Goal: Task Accomplishment & Management: Manage account settings

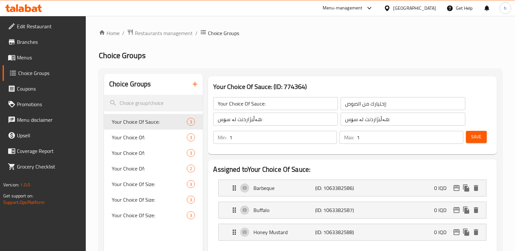
click at [35, 4] on icon at bounding box center [23, 8] width 37 height 8
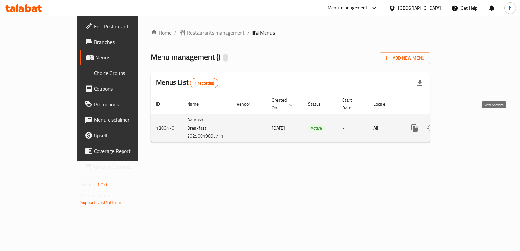
click at [465, 124] on icon "enhanced table" at bounding box center [462, 128] width 8 height 8
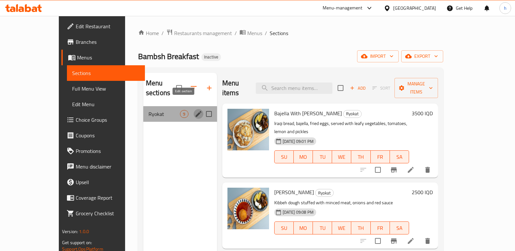
click at [195, 110] on icon "edit" at bounding box center [199, 114] width 8 height 8
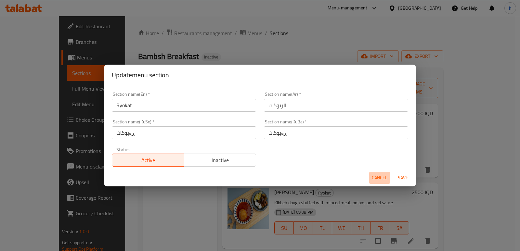
click at [380, 179] on span "Cancel" at bounding box center [380, 178] width 16 height 8
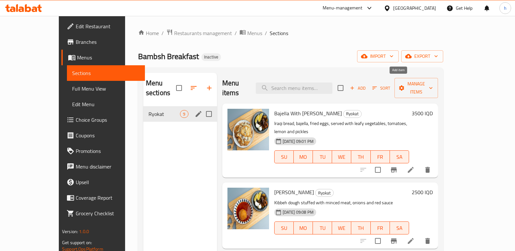
click at [355, 85] on icon "button" at bounding box center [352, 88] width 6 height 6
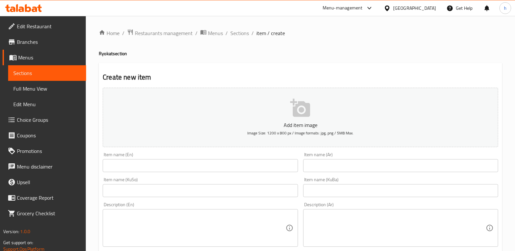
click at [352, 164] on input "text" at bounding box center [400, 165] width 195 height 13
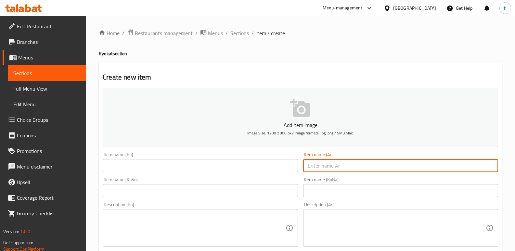
paste input "باقلاء بالدھن الحر دبل"
click at [462, 166] on input "باقلاء بالدھن الحر دبل" at bounding box center [400, 165] width 195 height 13
type input "باقلاء بالدھن حر دبل"
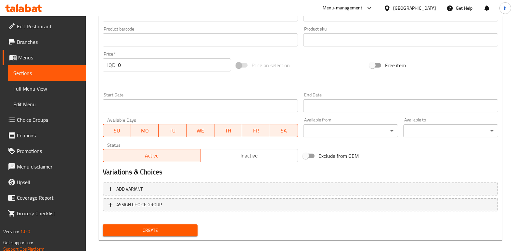
scroll to position [290, 0]
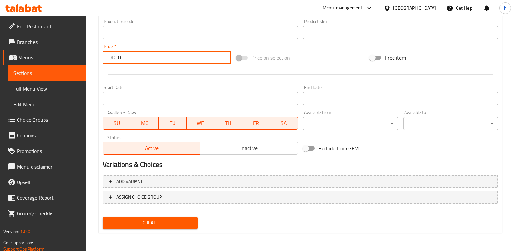
drag, startPoint x: 131, startPoint y: 56, endPoint x: 67, endPoint y: 51, distance: 63.6
paste input "350"
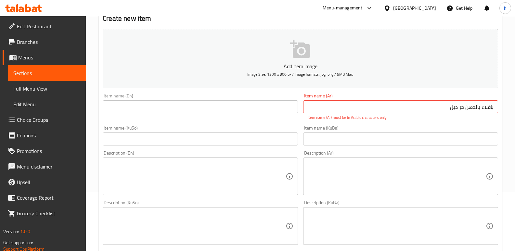
scroll to position [32, 0]
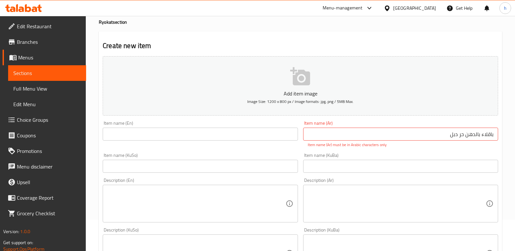
type input "3500"
click at [441, 134] on input "باقلاء بالدھن حر دبل" at bounding box center [400, 134] width 195 height 13
drag, startPoint x: 448, startPoint y: 132, endPoint x: 508, endPoint y: 138, distance: 60.7
click at [508, 138] on div "Home / Restaurants management / Menus / Sections / item / create Ryokat section…" at bounding box center [300, 246] width 429 height 525
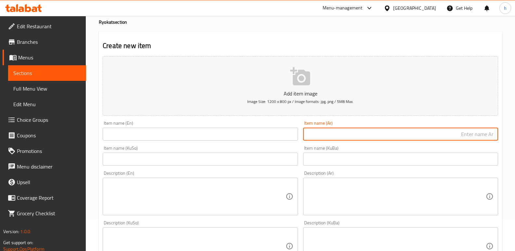
click at [419, 134] on input "text" at bounding box center [400, 134] width 195 height 13
paste input "باقلاء بالدھن حر دبل"
type input "باقلاء بالدھن حر دبل"
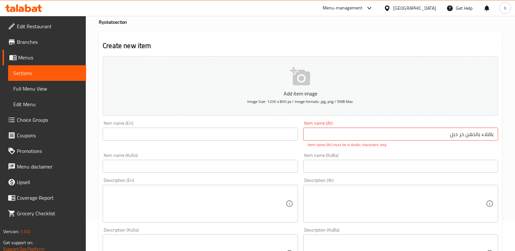
click at [414, 213] on div "Description (Ar)" at bounding box center [400, 204] width 195 height 38
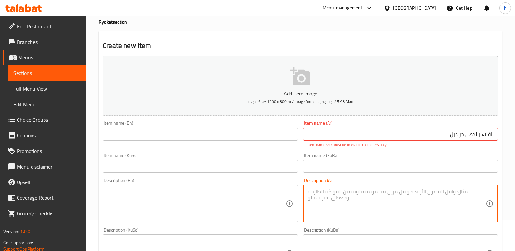
click at [415, 133] on input "باقلاء بالدھن حر دبل" at bounding box center [400, 134] width 195 height 13
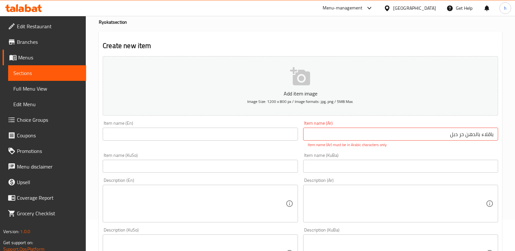
click at [467, 161] on input "text" at bounding box center [400, 166] width 195 height 13
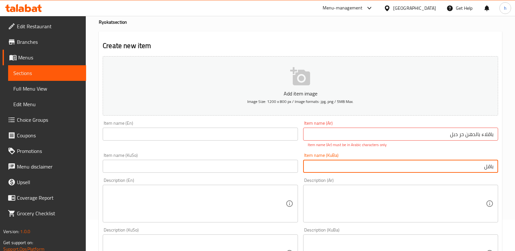
type input "باقلا"
drag, startPoint x: 467, startPoint y: 161, endPoint x: 512, endPoint y: 167, distance: 45.5
click at [512, 167] on div "Home / Restaurants management / Menus / Sections / item / create Ryokat section…" at bounding box center [300, 246] width 429 height 525
click at [482, 137] on input "باقلاء بالدھن حر دبل" at bounding box center [400, 134] width 195 height 13
click at [457, 165] on input "text" at bounding box center [400, 166] width 195 height 13
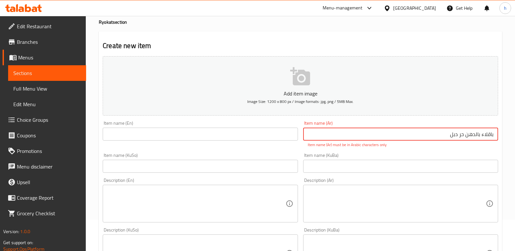
click at [445, 137] on input "باقلاء بالدھن حر دبل" at bounding box center [400, 134] width 195 height 13
click at [489, 136] on input "باقلاء بالدھن حر دبل" at bounding box center [400, 134] width 195 height 13
click at [469, 135] on input "باقلاء بالدھن حر دبل" at bounding box center [400, 134] width 195 height 13
type input "باقلاء بالدهن حر دبل"
click at [450, 163] on input "text" at bounding box center [400, 166] width 195 height 13
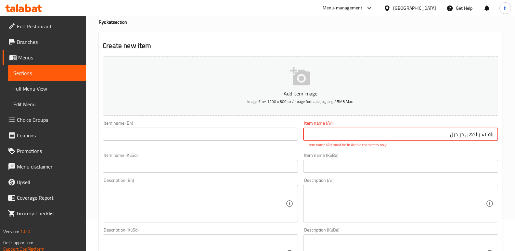
scroll to position [24, 0]
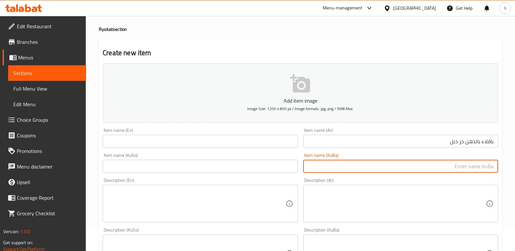
click at [438, 142] on input "باقلاء بالدهن حر دبل" at bounding box center [400, 141] width 195 height 13
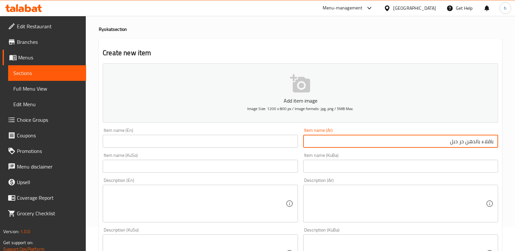
click at [245, 164] on input "text" at bounding box center [200, 166] width 195 height 13
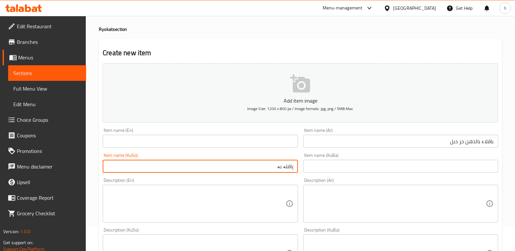
paste input "ڕۆنی خۆماڵی"
type input "پاقلە بە ڕۆنی خۆماڵی"
click at [458, 142] on input "باقلاء بالدهن حر دبل" at bounding box center [400, 141] width 195 height 13
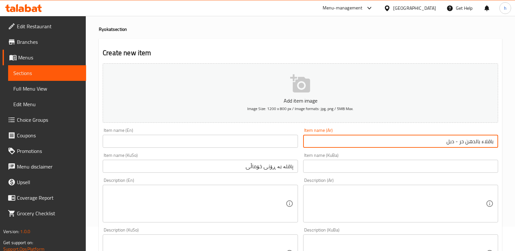
type input "باقلاء بالدهن حر - دبل"
click at [248, 164] on input "پاقلە بە ڕۆنی خۆماڵی" at bounding box center [200, 166] width 195 height 13
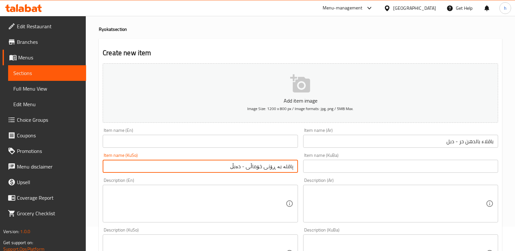
type input "پاقلە بە ڕۆنی خۆماڵی - دەبڵ"
click at [180, 146] on input "text" at bounding box center [200, 141] width 195 height 13
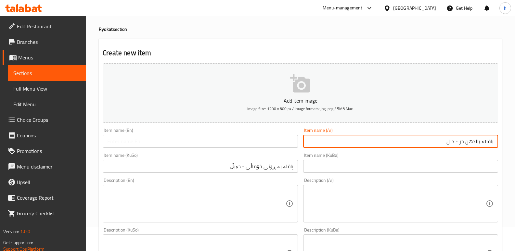
drag, startPoint x: 483, startPoint y: 143, endPoint x: 494, endPoint y: 141, distance: 11.3
click at [494, 141] on input "باقلاء بالدهن حر - دبل" at bounding box center [400, 141] width 195 height 13
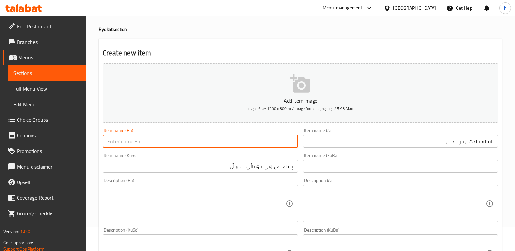
click at [140, 144] on input "text" at bounding box center [200, 141] width 195 height 13
paste input "Foul With Ghee"
click at [134, 143] on input "Foul With Ghee" at bounding box center [200, 141] width 195 height 13
paste input "Baladi Ghee"
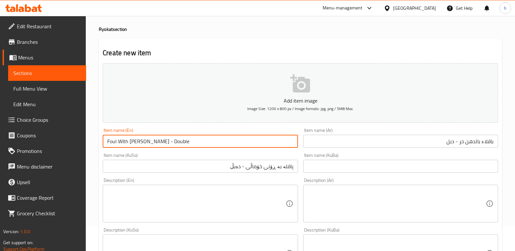
type input "Foul With Baladi Ghee - Double"
click at [364, 190] on textarea at bounding box center [397, 204] width 178 height 31
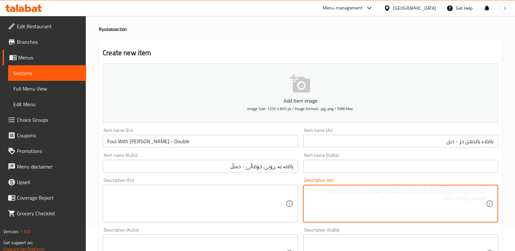
paste textarea "2 خبز عراقي، باقلاء2، بیض مقلي، تقدم مع خضار ورقیة، طماطم، لیمون ومخلل."
click at [446, 193] on textarea "2 خبز عراقي، باقلاء2، بیض مقلي، تقدم مع خضار ورقیة، طماطم، لیمون ومخلل." at bounding box center [397, 204] width 178 height 31
click at [444, 192] on textarea "2 خبز عراقي، باقلاء 2، بیض مقلي، تقدم مع خضار ورقیة، طماطم، لیمون ومخلل." at bounding box center [397, 204] width 178 height 31
click at [457, 192] on textarea "2 خبز عراقي، باقلاء ، بیض مقلي، تقدم مع خضار ورقیة، طماطم، لیمون ومخلل." at bounding box center [397, 204] width 178 height 31
paste textarea "2"
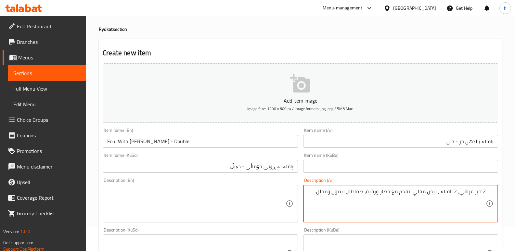
drag, startPoint x: 320, startPoint y: 192, endPoint x: 510, endPoint y: 189, distance: 189.8
click at [510, 189] on div "Home / Restaurants management / Menus / Sections / item / create Ryokat section…" at bounding box center [300, 251] width 429 height 518
type textarea "2 خبز عراقي، 2 باقلاء ، بیض مقلي، تقدم مع خضار ورقیة، طماطم، لیمون ومخلل."
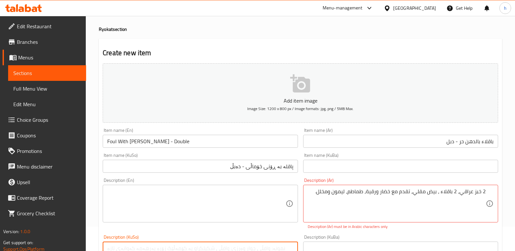
paste textarea "2 نانی عێراقی، 2 پاقلە، هێلکەی سورکراوە، پێشکەش دەکرێت لەگەڵ سەوزەی گەڵادار، تە…"
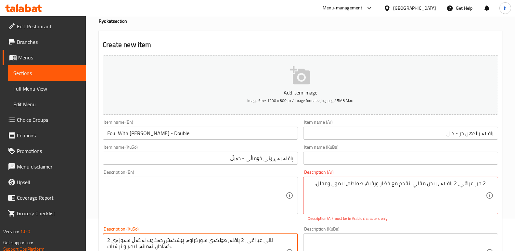
scroll to position [74, 0]
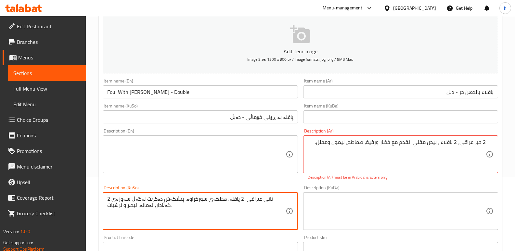
type textarea "2 نانی عێراقی، 2 پاقلە، هێلکەی سورکراوە، پێشکەش دەکرێت لەگەڵ سەوزەی گەڵادار، تە…"
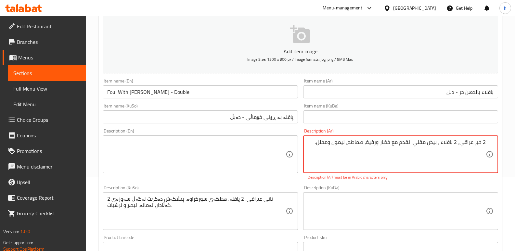
drag, startPoint x: 439, startPoint y: 226, endPoint x: 439, endPoint y: 216, distance: 9.8
click at [439, 216] on textarea at bounding box center [397, 211] width 178 height 31
drag, startPoint x: 416, startPoint y: 146, endPoint x: 421, endPoint y: 153, distance: 7.9
click at [416, 146] on textarea "2 خبز عراقي، 2 باقلاء ، بیض مقلي، تقدم مع خضار ورقیة، طماطم، لیمون ومخلل." at bounding box center [397, 154] width 178 height 31
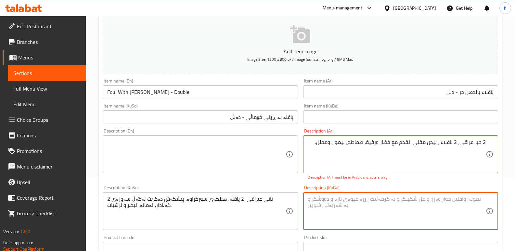
click at [424, 202] on textarea at bounding box center [397, 211] width 178 height 31
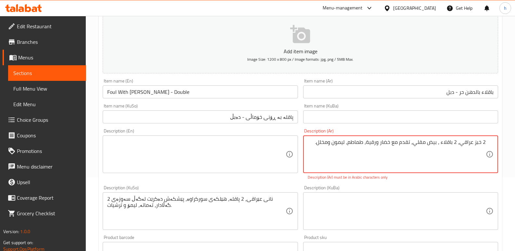
click at [378, 144] on textarea "2 خبز عراقي، 2 باقلاء ، بیض مقلي، تقدم مع خضار ورقیة، طماطم، لیمون ومخلل." at bounding box center [397, 154] width 178 height 31
click at [429, 203] on textarea at bounding box center [397, 211] width 178 height 31
click at [371, 144] on textarea "2 خبز عراقي، 2 باقلاء ، بیض مقلي، تقدم مع خضار ورقیة، طماطم، لیمون ومخلل." at bounding box center [397, 154] width 178 height 31
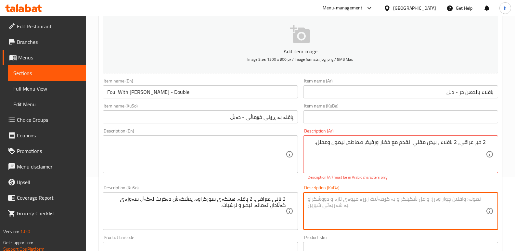
click at [401, 199] on textarea at bounding box center [397, 211] width 178 height 31
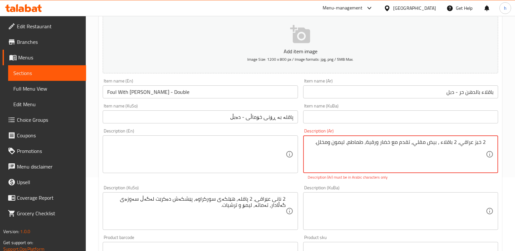
click at [369, 141] on textarea "2 خبز عراقي، 2 باقلاء ، بیض مقلي، تقدم مع خضار ورقية، طماطم، لیمون ومخلل." at bounding box center [397, 154] width 178 height 31
click at [398, 221] on textarea at bounding box center [397, 211] width 178 height 31
drag, startPoint x: 317, startPoint y: 143, endPoint x: 495, endPoint y: 141, distance: 178.1
click at [495, 141] on div "2 خبز عراقي، 2 باقلاء ، بیض مقلي، تقدم مع خضار ورقية، طماطم، لیمون ومخلل. Descr…" at bounding box center [400, 155] width 195 height 38
click at [400, 210] on textarea at bounding box center [397, 211] width 178 height 31
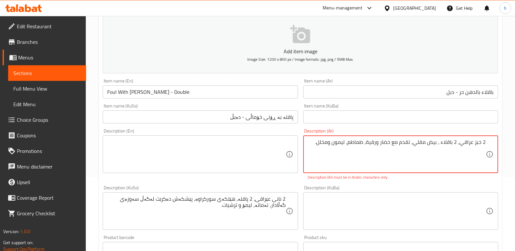
click at [479, 144] on textarea "2 خبز عراقي، 2 باقلاء ، بیض مقلي، تقدم مع خضار ورقية، طماطم، لیمون ومخلل." at bounding box center [397, 154] width 178 height 31
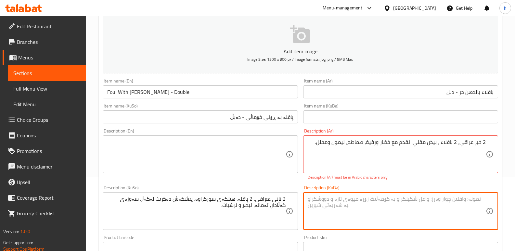
click at [458, 203] on textarea at bounding box center [397, 211] width 178 height 31
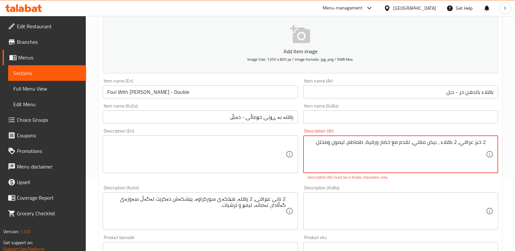
click at [451, 142] on textarea "2 خبز عراقي، 2 باقلاء ، بیض مقلي، تقدم مع خضار ورقية، طماطم، لیمون ومخلل." at bounding box center [397, 154] width 178 height 31
paste textarea
click at [459, 144] on textarea "2 خبز عراقي، 2 باقلاء، بیض مقلي، تقدم مع خضار ورقية، طماطم، لیمون ومخلل." at bounding box center [397, 154] width 178 height 31
type textarea "2 خبز عراقي، 2 باقلاء، بیض مقلي، تقدم مع خضار ورقية، طماطم، ليمون ومخلل."
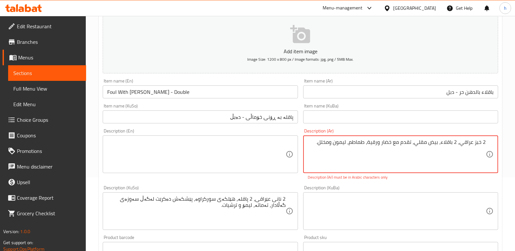
click at [394, 203] on textarea at bounding box center [397, 211] width 178 height 31
click at [123, 146] on textarea at bounding box center [196, 154] width 178 height 31
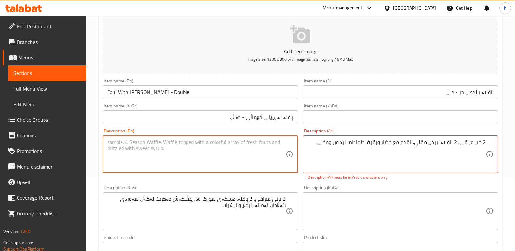
paste textarea "2 Iraqi breads, 2 fouls, fried eggs, served with leafy greens, tomatoes, lemon …"
type textarea "2 Iraqi breads, 2 fouls, fried eggs, served with leafy greens, tomatoes, lemon …"
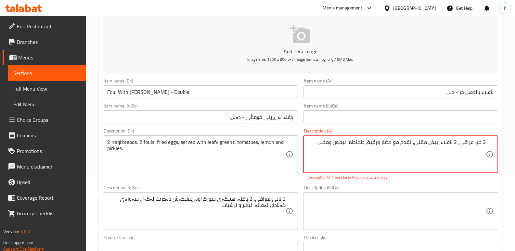
paste textarea "2 خبز عراقي، 2 فول، بيض مقلي، يقدم مع خضراوات ورقية، طماطم، ليمون ومخلل."
click at [449, 141] on textarea "2 خبز عراقي، 2 باقلاء، بیض مقلي، تقدم مع خضار ورقية، طماطم، ليمون ومخلل. 2 خبز …" at bounding box center [397, 154] width 178 height 31
click at [449, 154] on textarea "2 خبز عراقي، 2 باقلاء، بیض مقلي، تقدم مع خضار ورقية، طماطم، ليمون ومخلل. 2 خبز …" at bounding box center [397, 154] width 178 height 31
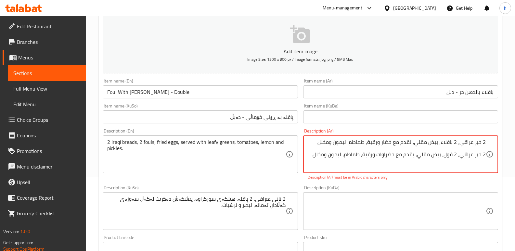
paste textarea "باقلاء"
drag, startPoint x: 317, startPoint y: 143, endPoint x: 490, endPoint y: 140, distance: 173.3
click at [490, 140] on div "2 خبز عراقي، 2 باقلاء، بیض مقلي، تقدم مع خضار ورقية، طماطم، ليمون ومخلل. 2 خبز …" at bounding box center [400, 155] width 195 height 38
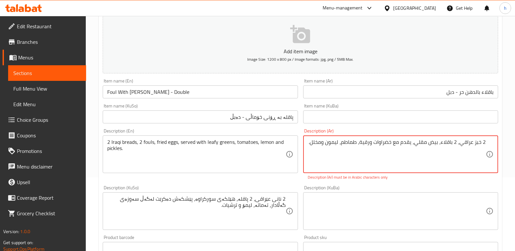
click at [485, 154] on textarea "2 خبز عراقي، 2 باقلاء، بيض مقلي، يقدم مع خضراوات ورقية، طماطم، ليمون ومخلل." at bounding box center [397, 154] width 178 height 31
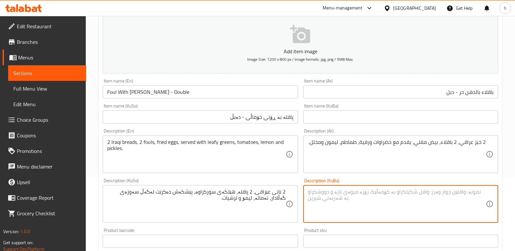
click at [416, 200] on textarea at bounding box center [397, 204] width 178 height 31
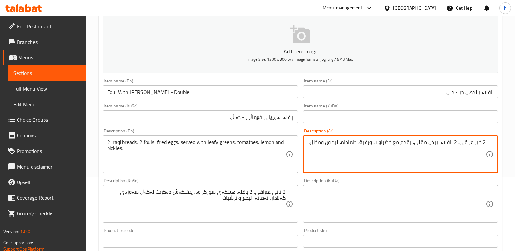
click at [310, 144] on textarea "2 خبز عراقي، 2 باقلاء، بيض مقلي، يقدم مع خضراوات ورقية، طماطم، ليمون ومخلل." at bounding box center [397, 154] width 178 height 31
paste textarea "2 خبز عراقي, باقلاء2, بیض مقلي, تقدم مع خضار ورقیة, طماطم, لیمون 2500 ومخلل."
paste textarea "2 خبز عراقي، باقلاء2، بیض مقلي، تقدم مع خضار ورقیة، طماطم، لیمون ومخلل."
drag, startPoint x: 320, startPoint y: 162, endPoint x: 489, endPoint y: 159, distance: 169.4
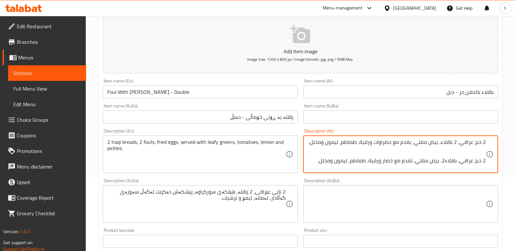
click at [489, 159] on div "2 خبز عراقي، 2 باقلاء، بيض مقلي، يقدم مع خضراوات ورقية، طماطم، ليمون ومخلل. 2 خ…" at bounding box center [400, 155] width 195 height 38
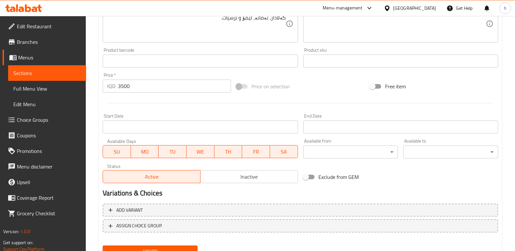
scroll to position [283, 0]
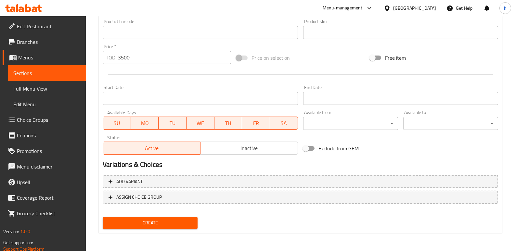
type textarea "2 خبز عراقي، 2 باقلاء، بيض مقلي، يقدم مع خضراوات ورقية، طماطم، ليمون ومخلل."
click at [172, 225] on span "Create" at bounding box center [150, 223] width 85 height 8
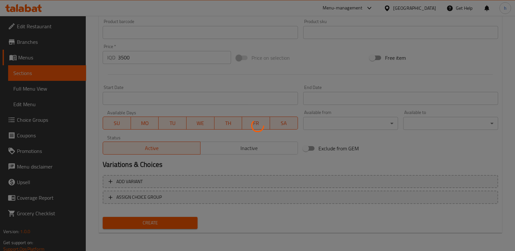
type input "0"
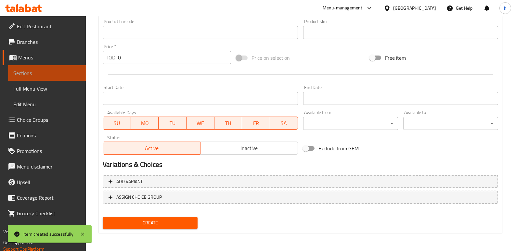
click at [63, 77] on link "Sections" at bounding box center [47, 73] width 78 height 16
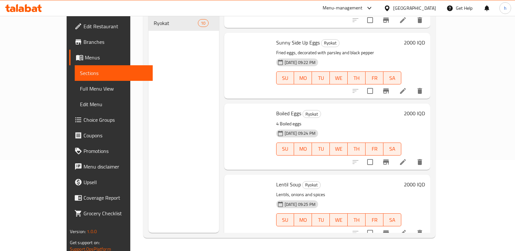
scroll to position [475, 0]
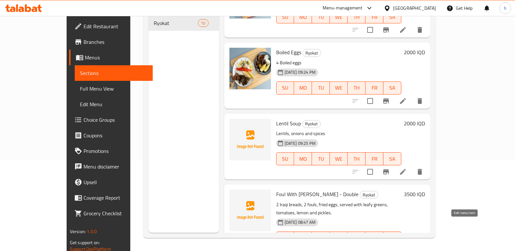
click at [407, 247] on icon at bounding box center [403, 251] width 8 height 8
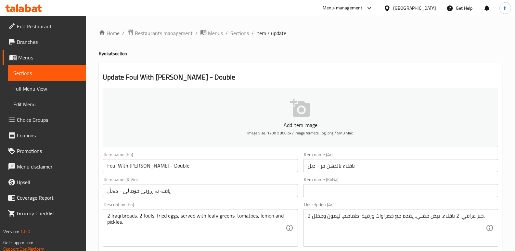
click at [366, 164] on input "باقلاء بالدهن حر - دبل" at bounding box center [400, 165] width 195 height 13
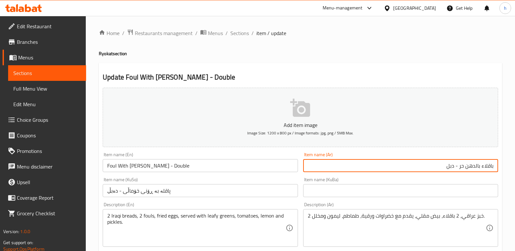
drag, startPoint x: 461, startPoint y: 169, endPoint x: 499, endPoint y: 168, distance: 38.4
click at [499, 168] on div "Item name (Ar) باقلاء بالدهن حر - دبل Item name (Ar)" at bounding box center [401, 162] width 200 height 25
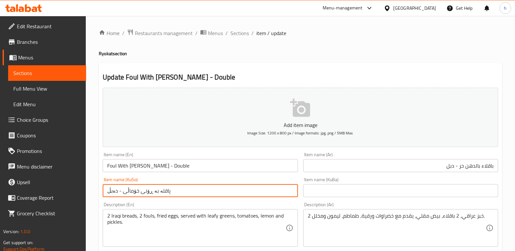
drag, startPoint x: 121, startPoint y: 192, endPoint x: 166, endPoint y: 190, distance: 45.2
click at [166, 190] on input "پاقلە بە ڕۆنی خۆماڵی - دەبڵ" at bounding box center [200, 190] width 195 height 13
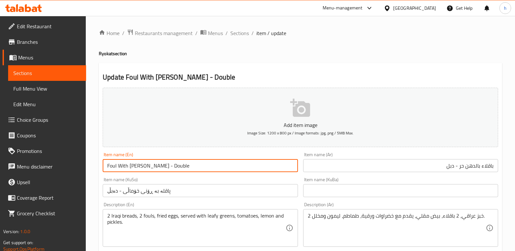
drag, startPoint x: 154, startPoint y: 167, endPoint x: 104, endPoint y: 160, distance: 51.2
click at [104, 160] on input "Foul With Baladi Ghee - Double" at bounding box center [200, 165] width 195 height 13
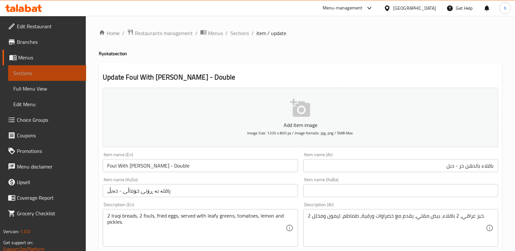
click at [75, 74] on span "Sections" at bounding box center [47, 73] width 68 height 8
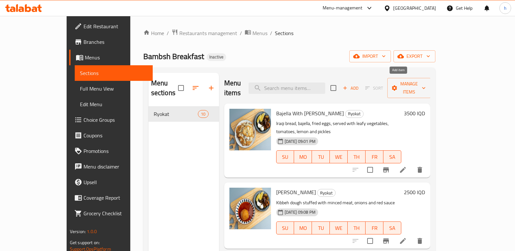
click at [360, 85] on span "Add" at bounding box center [351, 88] width 18 height 7
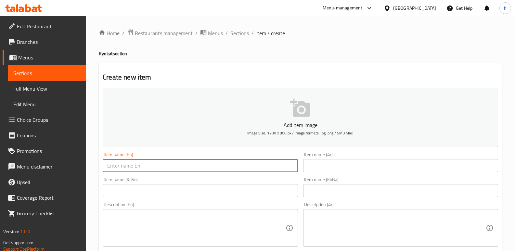
click at [195, 162] on input "text" at bounding box center [200, 165] width 195 height 13
paste input "Foul With Baladi Ghee"
type input "Foul With Baladi Ghee"
click at [217, 194] on input "text" at bounding box center [200, 190] width 195 height 13
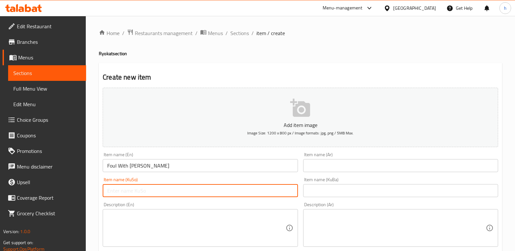
paste input "پاقلە بە ڕۆنی خۆماڵی"
type input "پاقلە بە ڕۆنی خۆماڵی"
click at [335, 166] on input "text" at bounding box center [400, 165] width 195 height 13
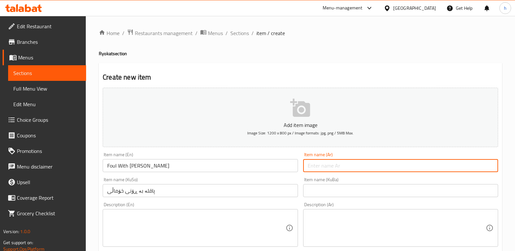
paste input "باقلاء بالدهن حر"
type input "باقلاء بالدهن حر"
click at [387, 151] on div "Item name (Ar) باقلاء بالدهن حر Item name (Ar)" at bounding box center [401, 162] width 200 height 25
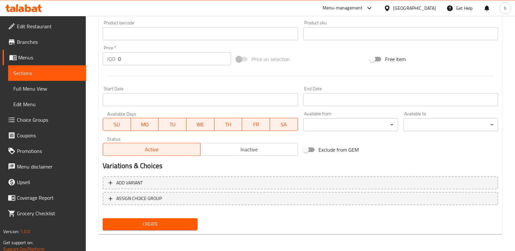
scroll to position [283, 0]
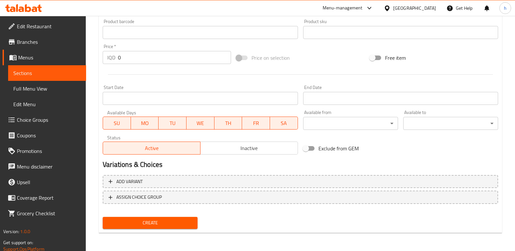
drag, startPoint x: 89, startPoint y: 62, endPoint x: 66, endPoint y: 59, distance: 23.3
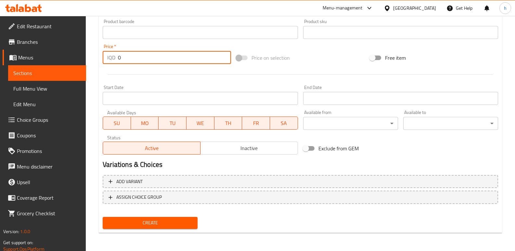
paste input "250"
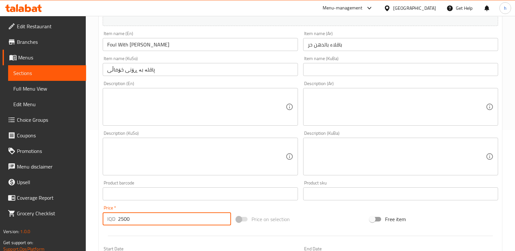
scroll to position [72, 0]
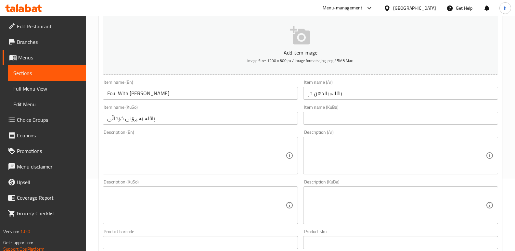
type input "2500"
click at [367, 158] on textarea at bounding box center [397, 155] width 178 height 31
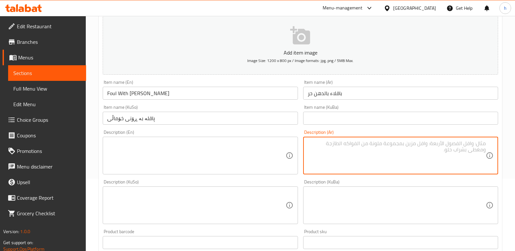
paste textarea "2 خبز عراقي، باقلاء2، بیض مقلي، تقدم مع خضار ورقیة، طماطم، لیمون ومخلل."
click at [446, 158] on textarea "2 خبز عراقي، باقلاء2، بیض مقلي، تقدم مع خضار ورقیة، طماطم، لیمون ومخلل." at bounding box center [397, 155] width 178 height 31
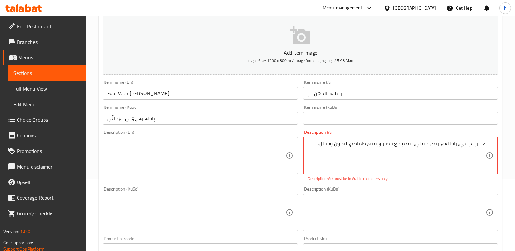
click at [482, 143] on textarea "2 خبز عراقي، باقلاء2، بیض مقلي، تقدم مع خضار ورقیة، طماطم، لیمون ومخلل." at bounding box center [397, 155] width 178 height 31
drag, startPoint x: 315, startPoint y: 144, endPoint x: 494, endPoint y: 153, distance: 179.6
click at [494, 153] on div "2 خبز عراقي، باقلاء2، بیض مقلي، تقدم مع خضار ورقیة، طماطم، لیمون ومخلل. Descrip…" at bounding box center [400, 156] width 195 height 38
paste textarea "2 فول، بيض مقلي، يقدم مع خضراوات ورقية، طماطم، لي"
click at [444, 201] on textarea at bounding box center [397, 212] width 178 height 31
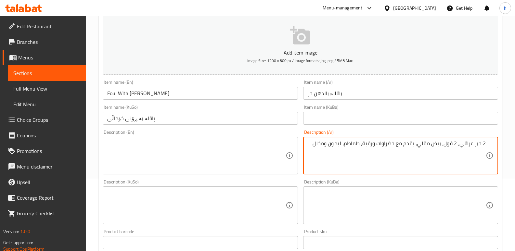
click at [482, 144] on textarea "2 خبز عراقي، 2 فول، بيض مقلي، يقدم مع خضراوات ورقية، طماطم، ليمون ومخلل." at bounding box center [397, 155] width 178 height 31
click at [458, 143] on textarea "خبز عراقي، 2 فول، بيض مقلي، يقدم مع خضراوات ورقية، طماطم، ليمون ومخلل." at bounding box center [397, 155] width 178 height 31
click at [458, 144] on textarea "خبز عراقي، فول، بيض مقلي، يقدم مع خضراوات ورقية، طماطم، ليمون ومخلل." at bounding box center [397, 155] width 178 height 31
paste textarea "باقلاء"
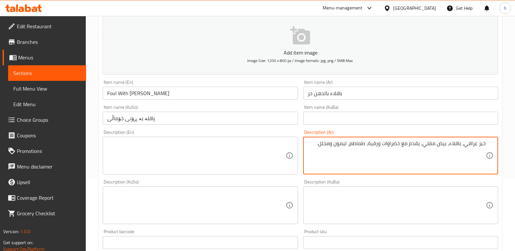
type textarea "خبز عراقي، باقلاء، بيض مقلي، يقدم مع خضراوات ورقية، طماطم، ليمون ومخلل."
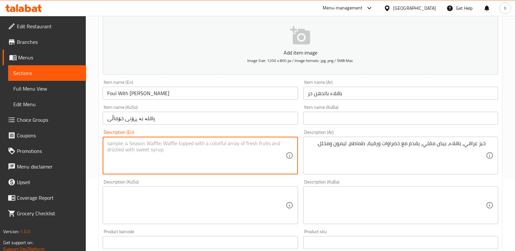
click at [182, 142] on textarea at bounding box center [196, 155] width 178 height 31
paste textarea "2 Iraqi breads, 2 fouls, fried eggs, served with leafy greens, tomatoes, lemon …"
click at [112, 143] on textarea "2 Iraqi breads, 2 fouls, fried eggs, served with leafy greens, tomatoes, lemon …" at bounding box center [196, 155] width 178 height 31
click at [139, 145] on textarea "Iraqi breads, 2 fouls, fried eggs, served with leafy greens, tomatoes, lemon an…" at bounding box center [196, 155] width 178 height 31
type textarea "Iraqi breads, fouls, fried eggs, served with leafy greens, tomatoes, lemon and …"
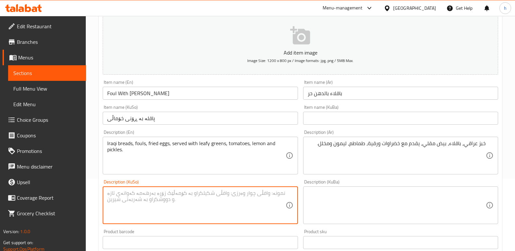
click at [225, 204] on textarea at bounding box center [196, 205] width 178 height 31
paste textarea "2 نانی عێراقی، 2 پاقلە، هێلکەی سورکراوە، پێشکەش دەکرێت لەگەڵ سەوزەی گەڵادار، تە…"
drag, startPoint x: 281, startPoint y: 193, endPoint x: 364, endPoint y: 224, distance: 88.1
click at [281, 193] on textarea "2 نانی عێراقی، 2 پاقلە، هێلکەی سورکراوە، پێشکەش دەکرێت لەگەڵ سەوزەی گەڵادار، تە…" at bounding box center [196, 205] width 178 height 31
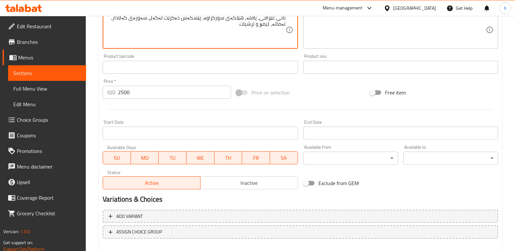
scroll to position [283, 0]
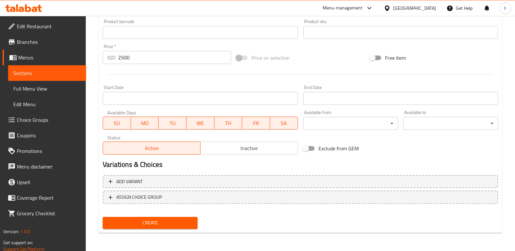
type textarea "نانی عێراقی، پاقلە، هێلکەی سورکراوە، پێشکەش دەکرێت لەگەڵ سەوزەی گەڵادار، تەماتە…"
click at [164, 224] on span "Create" at bounding box center [150, 223] width 85 height 8
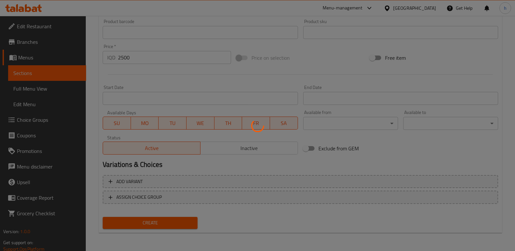
type input "0"
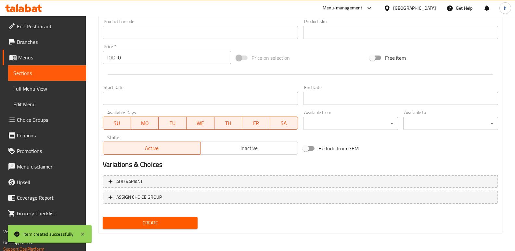
click at [70, 73] on span "Sections" at bounding box center [47, 73] width 68 height 8
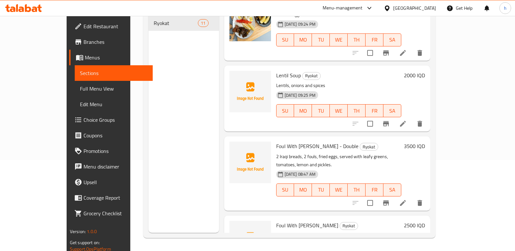
scroll to position [546, 0]
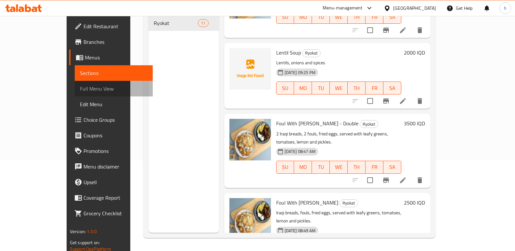
click at [80, 87] on span "Full Menu View" at bounding box center [114, 89] width 68 height 8
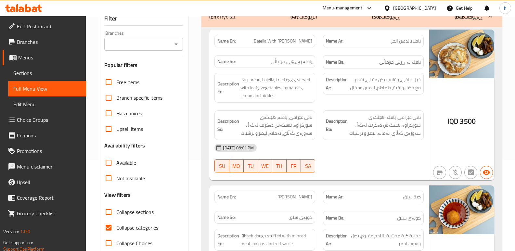
click at [130, 40] on input "Branches" at bounding box center [138, 44] width 64 height 9
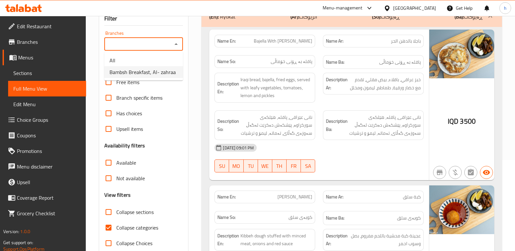
click at [144, 69] on span "Bambsh Breakfast, Al- zahraa" at bounding box center [143, 72] width 66 height 8
type input "Bambsh Breakfast, Al- zahraa"
click at [105, 227] on input "Collapse categories" at bounding box center [109, 228] width 16 height 16
checkbox input "false"
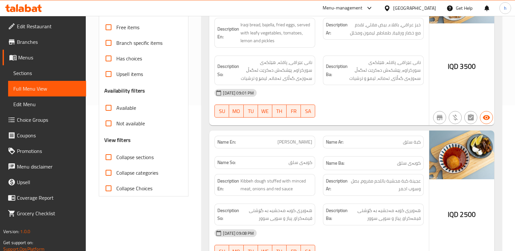
scroll to position [41, 0]
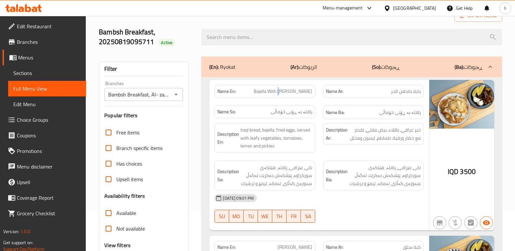
click at [290, 93] on span "Bajella With Baladi Ghee" at bounding box center [283, 91] width 59 height 7
drag, startPoint x: 290, startPoint y: 92, endPoint x: 314, endPoint y: 91, distance: 23.8
click at [314, 91] on div "Name En: Bajella With Baladi Ghee" at bounding box center [265, 91] width 101 height 13
copy span "Baladi Ghee"
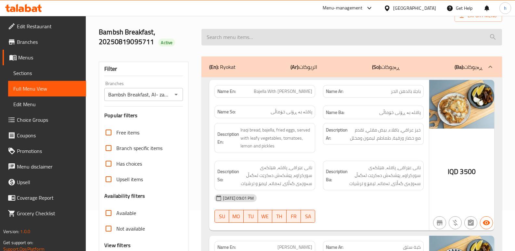
click at [237, 45] on input "search" at bounding box center [352, 37] width 301 height 17
paste input "Baladi Ghee"
type input "Baladi Ghee"
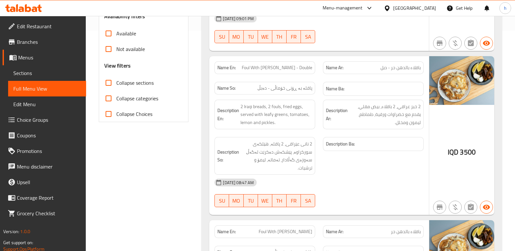
scroll to position [206, 0]
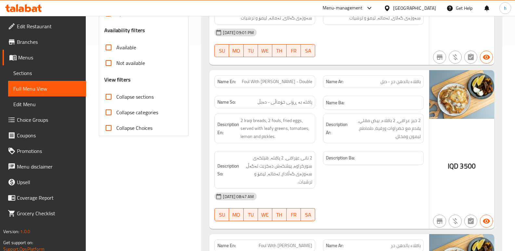
click at [65, 73] on span "Sections" at bounding box center [47, 73] width 68 height 8
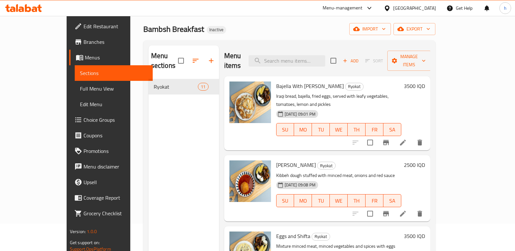
scroll to position [19, 0]
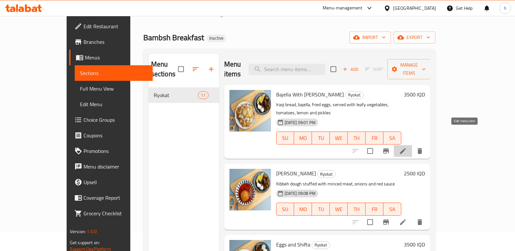
click at [406, 148] on icon at bounding box center [403, 151] width 6 height 6
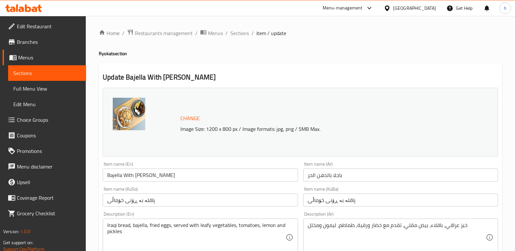
click at [116, 176] on input "Bajella With Baladi Ghee" at bounding box center [200, 175] width 195 height 13
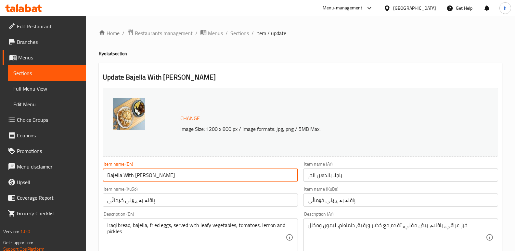
click at [116, 176] on input "Bajella With Baladi Ghee" at bounding box center [200, 175] width 195 height 13
click at [47, 72] on span "Sections" at bounding box center [47, 73] width 68 height 8
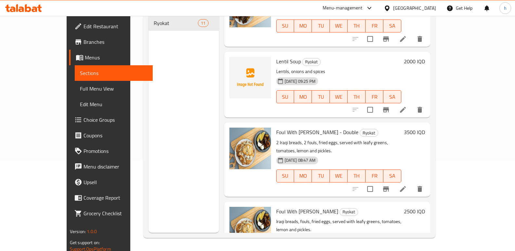
scroll to position [546, 0]
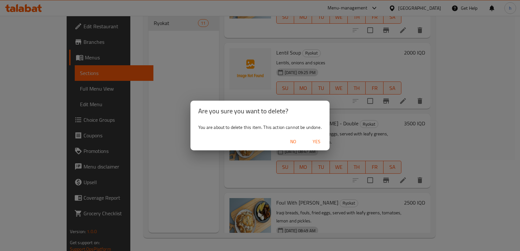
click at [451, 181] on div "Are you sure you want to delete? You are about to delete this item. This action…" at bounding box center [260, 125] width 520 height 251
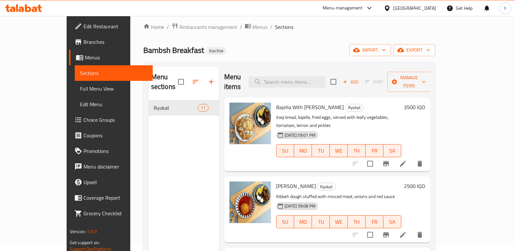
scroll to position [0, 0]
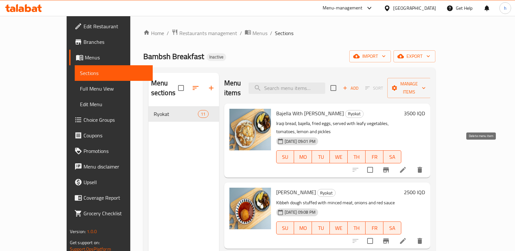
click at [422, 167] on icon "delete" at bounding box center [420, 170] width 5 height 6
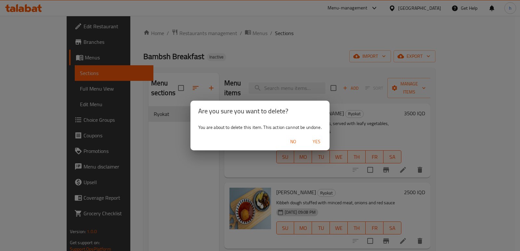
click at [317, 144] on span "Yes" at bounding box center [317, 142] width 16 height 8
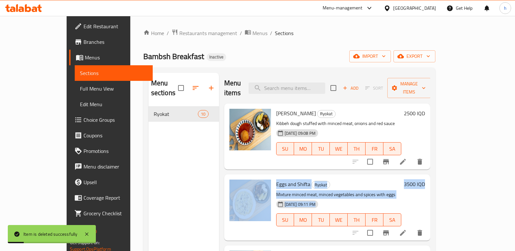
drag, startPoint x: 515, startPoint y: 117, endPoint x: 520, endPoint y: 206, distance: 89.5
click at [515, 206] on html "Item is deleted successfully ​ Menu-management Iraq Get Help h Edit Restaurant …" at bounding box center [257, 125] width 515 height 251
click at [449, 183] on div "Home / Restaurants management / Menus / Sections Bambsh Breakfast Inactive impo…" at bounding box center [289, 179] width 318 height 326
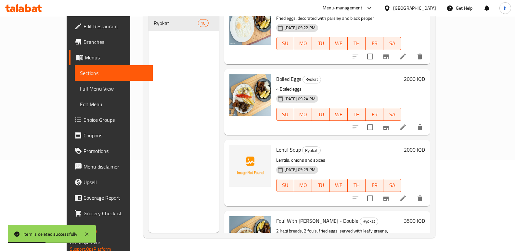
scroll to position [475, 0]
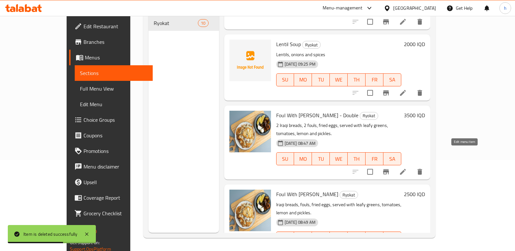
click at [407, 168] on icon at bounding box center [403, 172] width 8 height 8
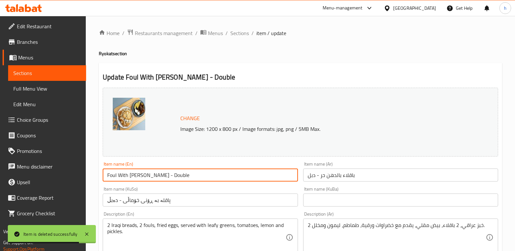
click at [113, 175] on input "Foul With Baladi Ghee - Double" at bounding box center [200, 175] width 195 height 13
paste input "Bajella"
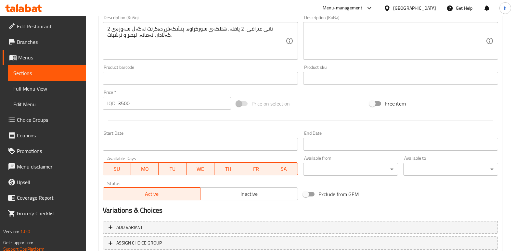
scroll to position [292, 0]
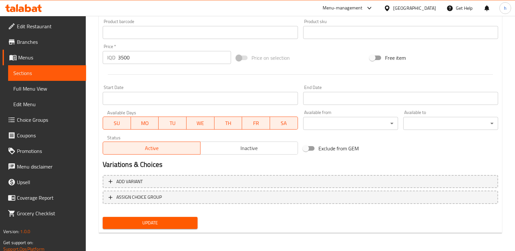
type input "Bajella With Baladi Ghee - Double"
click at [180, 224] on span "Update" at bounding box center [150, 223] width 85 height 8
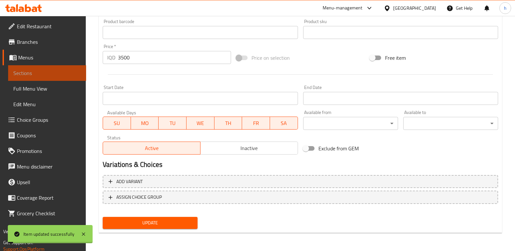
click at [70, 71] on span "Sections" at bounding box center [47, 73] width 68 height 8
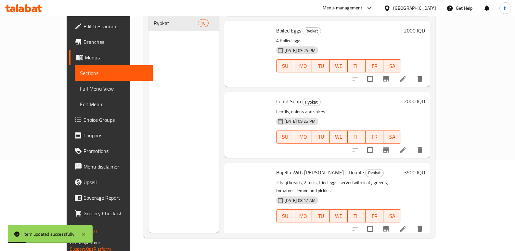
scroll to position [475, 0]
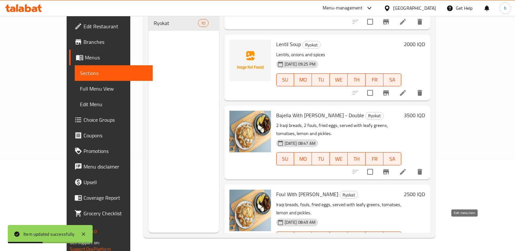
click at [407, 247] on icon at bounding box center [403, 251] width 8 height 8
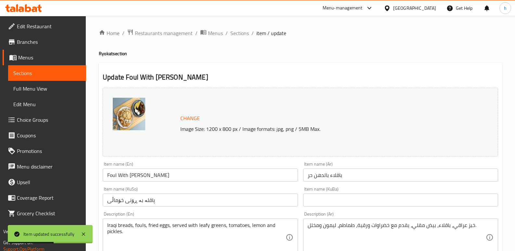
click at [112, 177] on input "Foul With Baladi Ghee" at bounding box center [200, 175] width 195 height 13
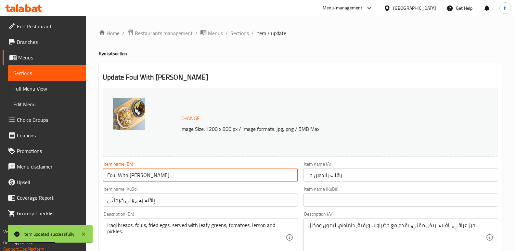
click at [112, 177] on input "Foul With Baladi Ghee" at bounding box center [200, 175] width 195 height 13
paste input "Bajella"
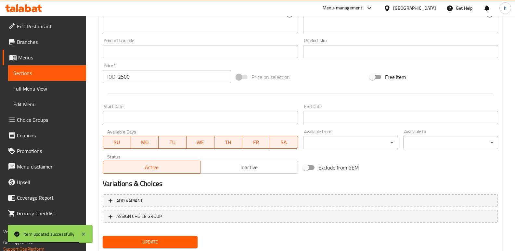
scroll to position [292, 0]
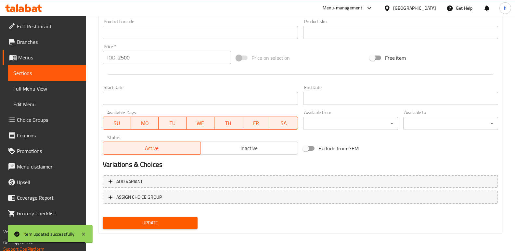
type input "Bajella With Baladi Ghee"
click at [182, 220] on span "Update" at bounding box center [150, 223] width 85 height 8
click at [76, 71] on span "Sections" at bounding box center [47, 73] width 68 height 8
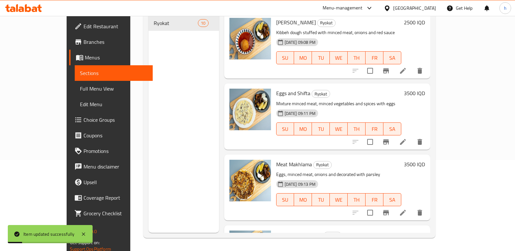
scroll to position [91, 0]
click at [75, 84] on link "Full Menu View" at bounding box center [114, 89] width 78 height 16
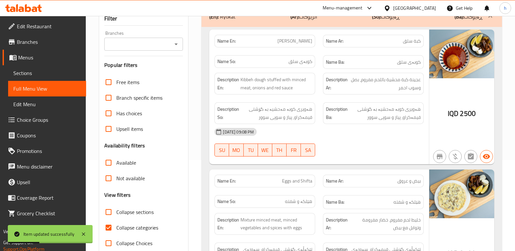
click at [143, 46] on input "Branches" at bounding box center [138, 44] width 64 height 9
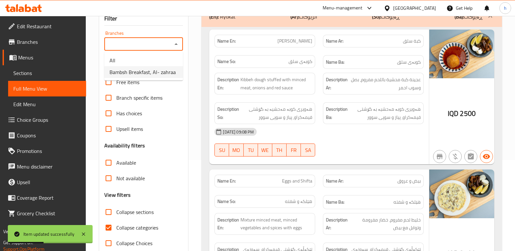
click at [153, 76] on span "Bambsh Breakfast, Al- zahraa" at bounding box center [143, 72] width 66 height 8
type input "Bambsh Breakfast, Al- zahraa"
click at [107, 230] on input "Collapse categories" at bounding box center [109, 228] width 16 height 16
checkbox input "false"
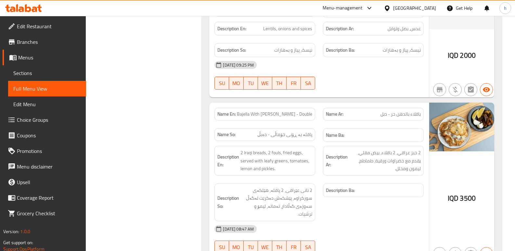
scroll to position [1111, 0]
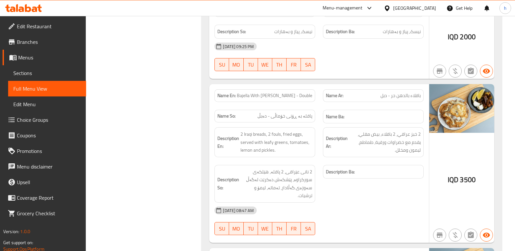
click at [40, 75] on span "Sections" at bounding box center [47, 73] width 68 height 8
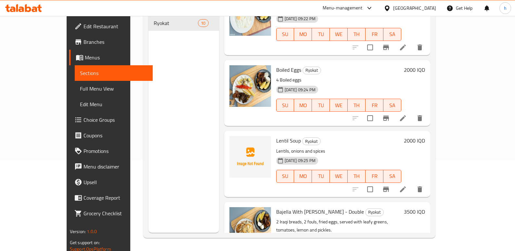
scroll to position [475, 0]
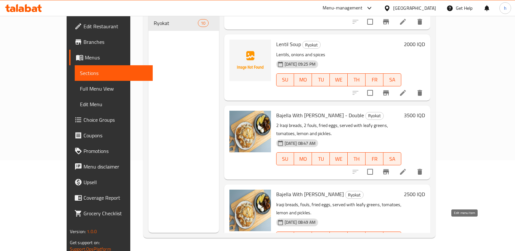
click at [407, 247] on icon at bounding box center [403, 251] width 8 height 8
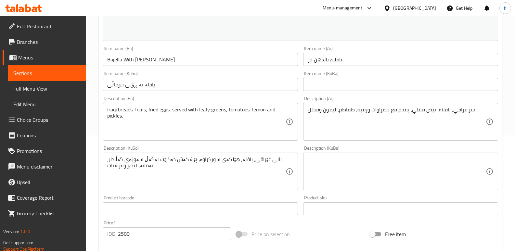
scroll to position [77, 0]
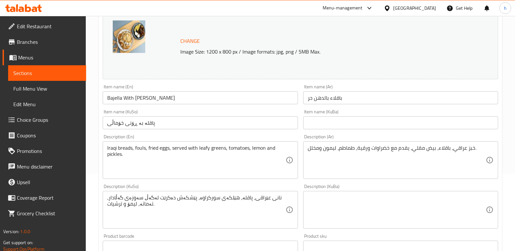
click at [47, 72] on span "Sections" at bounding box center [47, 73] width 68 height 8
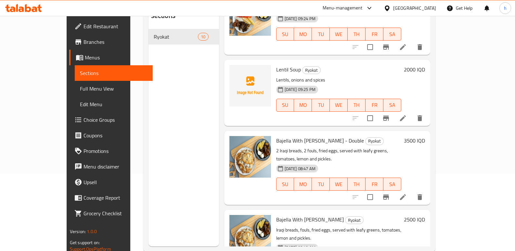
scroll to position [475, 0]
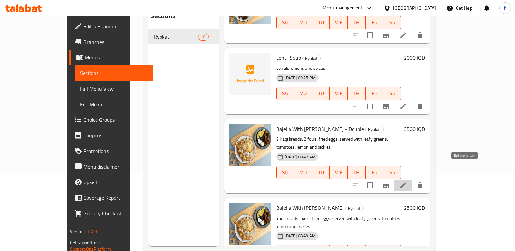
click at [407, 182] on icon at bounding box center [403, 186] width 8 height 8
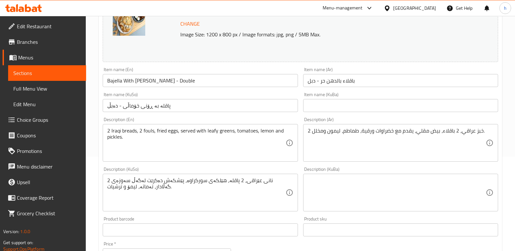
scroll to position [95, 0]
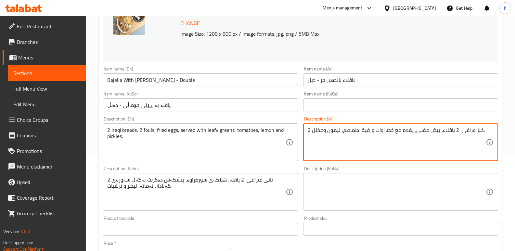
click at [455, 132] on textarea "2 خبز عراقي، 2 باقلاء، بيض مقلي، يقدم مع خضراوات ورقية، طماطم، ليمون ومخلل." at bounding box center [397, 142] width 178 height 31
click at [474, 131] on textarea "2 خبز عراقي، باقلاء، بيض مقلي، يقدم مع خضراوات ورقية، طماطم، ليمون ومخلل." at bounding box center [397, 142] width 178 height 31
click at [443, 131] on textarea "2 خبز عراقي، باقلاء، بيض مقلي، يقدم مع خضراوات ورقية، طماطم، ليمون ومخلل." at bounding box center [397, 142] width 178 height 31
paste textarea "2"
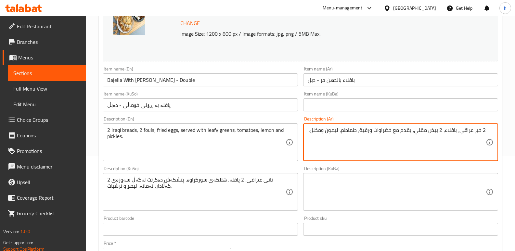
type textarea "2 خبز عراقي، باقلاء، 2 بيض مقلي، يقدم مع خضراوات ورقية، طماطم، ليمون ومخلل."
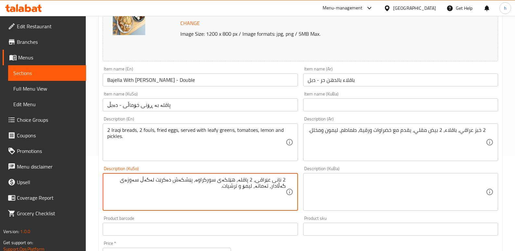
click at [253, 180] on textarea "2 نانی عێراقی، 2 پاقلە، هێلکەی سورکراوە، پێشکەش دەکرێت لەگەڵ سەوزەی گەڵادار، تە…" at bounding box center [196, 192] width 178 height 31
paste textarea "2"
type textarea "2 نانی عێراقی، پاقلە، 2 هێلکەی سورکراوە، پێشکەش دەکرێت لەگەڵ سەوزەی گەڵادار، تە…"
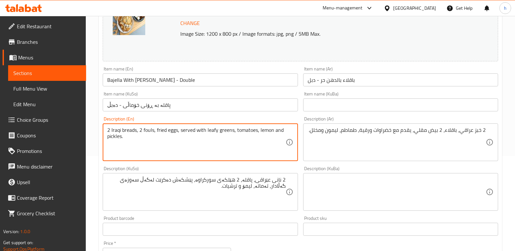
paste textarea "2"
click at [142, 131] on textarea "2 Iraqi breads, 2 fouls, 2 fried eggs, served with leafy greens, tomatoes, lemo…" at bounding box center [196, 142] width 178 height 31
click at [145, 130] on textarea "2 Iraqi breads, fouls, 2 fried eggs, served with leafy greens, tomatoes, lemon …" at bounding box center [196, 142] width 178 height 31
click at [148, 144] on textarea "2 Iraqi breads, fouls, 2 fried eggs, served with leafy greens, tomatoes, lemon …" at bounding box center [196, 142] width 178 height 31
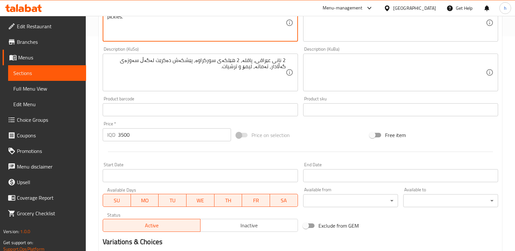
scroll to position [292, 0]
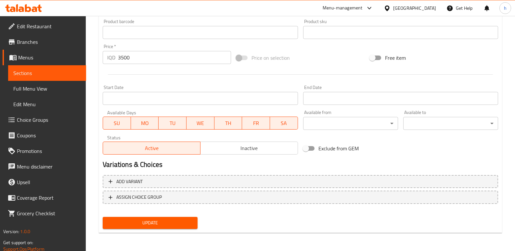
type textarea "2 Iraqi breads, fouls, 2 fried eggs, served with leafy greens, tomatoes, lemon …"
click at [172, 220] on span "Update" at bounding box center [150, 223] width 85 height 8
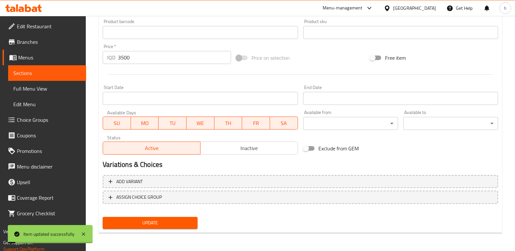
click at [44, 89] on span "Full Menu View" at bounding box center [47, 89] width 68 height 8
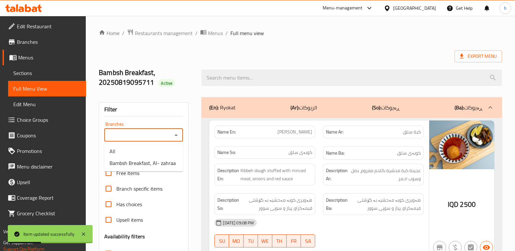
click at [136, 136] on input "Branches" at bounding box center [138, 135] width 64 height 9
click at [132, 164] on span "Bambsh Breakfast, Al- zahraa" at bounding box center [143, 163] width 66 height 8
type input "Bambsh Breakfast, Al- zahraa"
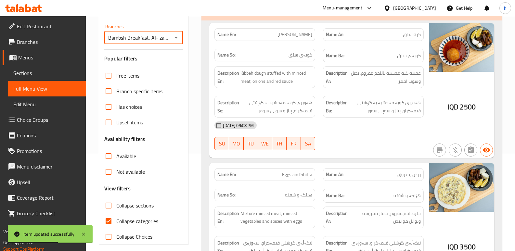
scroll to position [199, 0]
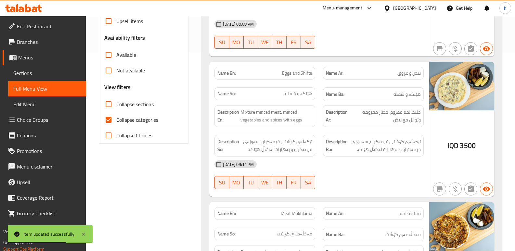
click at [109, 120] on input "Collapse categories" at bounding box center [109, 120] width 16 height 16
checkbox input "false"
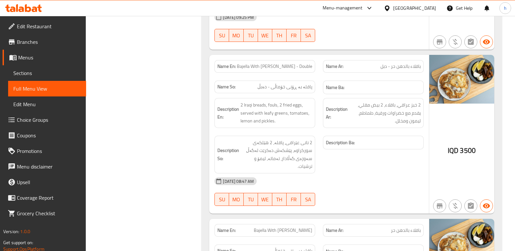
scroll to position [1136, 0]
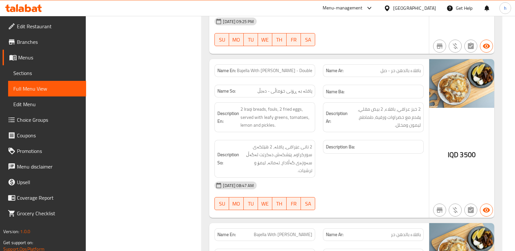
click at [30, 10] on icon at bounding box center [28, 8] width 6 height 8
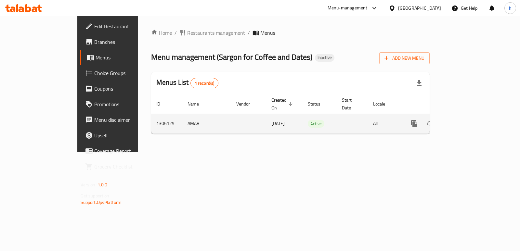
click at [465, 120] on icon "enhanced table" at bounding box center [461, 124] width 8 height 8
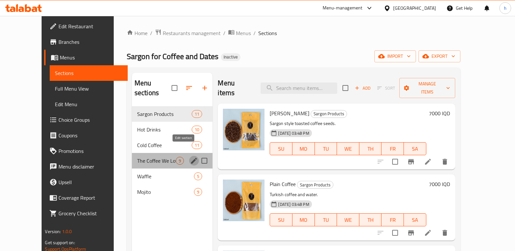
click at [189, 156] on button "edit" at bounding box center [194, 161] width 10 height 10
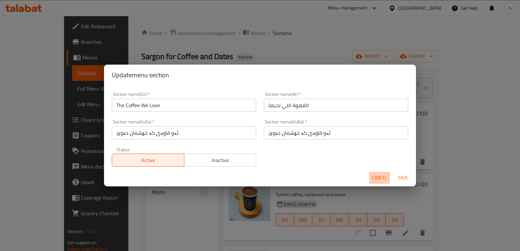
click at [380, 181] on span "Cancel" at bounding box center [380, 178] width 16 height 8
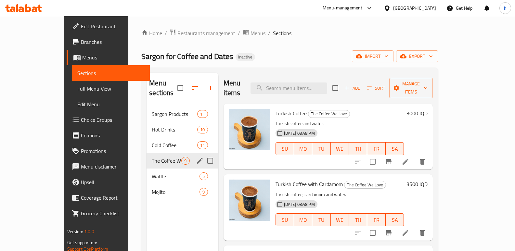
click at [361, 85] on span "Add" at bounding box center [353, 88] width 18 height 7
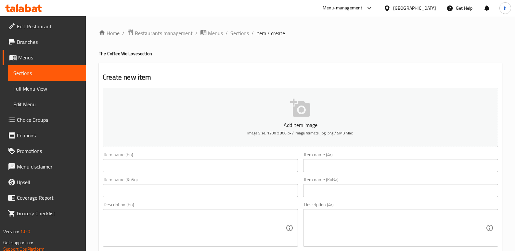
click at [47, 74] on span "Sections" at bounding box center [47, 73] width 68 height 8
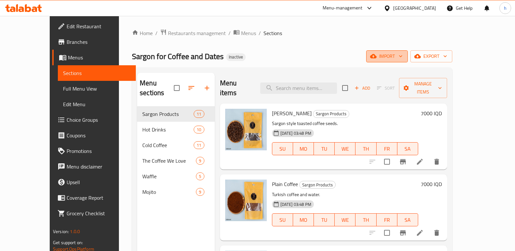
click at [403, 54] on span "import" at bounding box center [387, 56] width 31 height 8
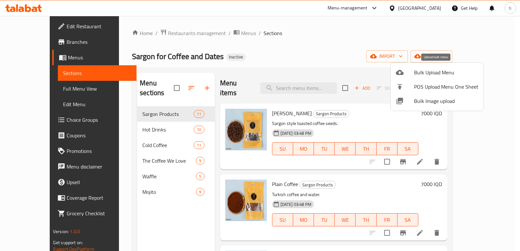
click at [406, 73] on div at bounding box center [405, 73] width 18 height 8
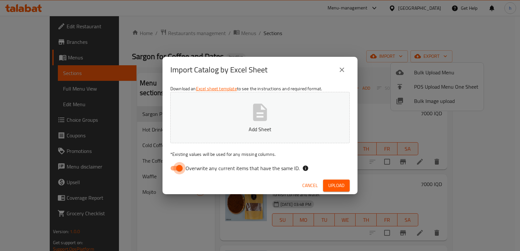
click at [177, 168] on input "Overwrite any current items that have the same ID." at bounding box center [179, 168] width 37 height 12
checkbox input "false"
click at [237, 120] on button "Add Sheet" at bounding box center [259, 117] width 179 height 51
click at [331, 185] on span "Upload" at bounding box center [336, 186] width 16 height 8
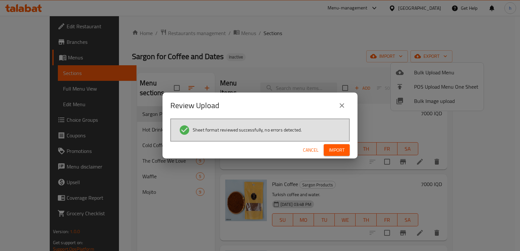
click at [334, 150] on span "Import" at bounding box center [337, 150] width 16 height 8
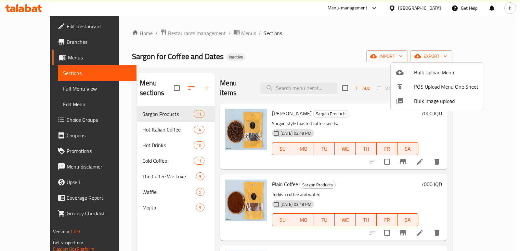
click at [374, 62] on div at bounding box center [260, 125] width 520 height 251
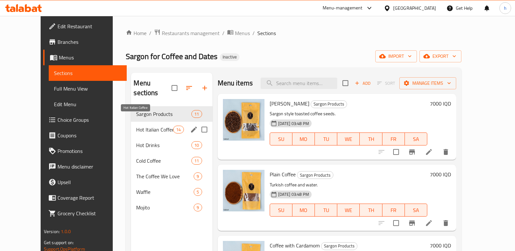
click at [136, 126] on span "Hot Italian Coffee" at bounding box center [154, 130] width 37 height 8
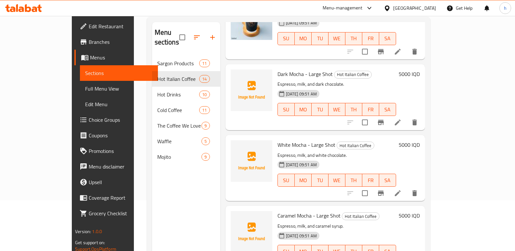
scroll to position [732, 0]
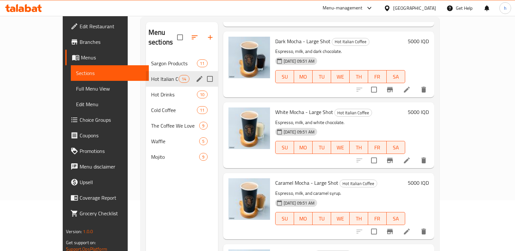
click at [151, 75] on span "Hot Italian Coffee" at bounding box center [165, 79] width 28 height 8
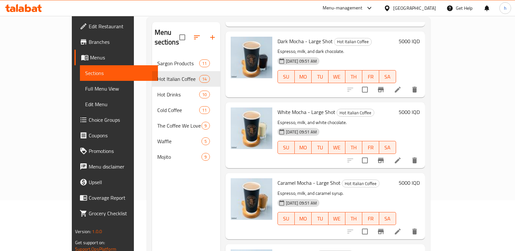
scroll to position [91, 0]
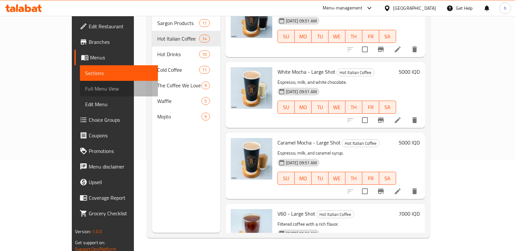
click at [85, 91] on span "Full Menu View" at bounding box center [119, 89] width 68 height 8
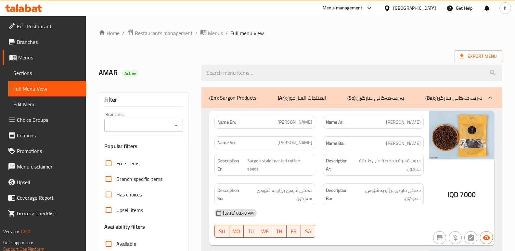
click at [130, 124] on input "Branches" at bounding box center [138, 125] width 64 height 9
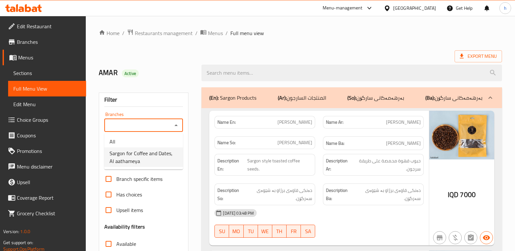
click at [137, 157] on span "Sargon for Coffee and Dates, Al aathameya" at bounding box center [144, 158] width 68 height 16
type input "Sargon for Coffee and Dates, Al aathameya"
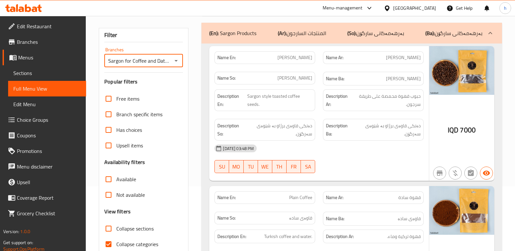
scroll to position [87, 0]
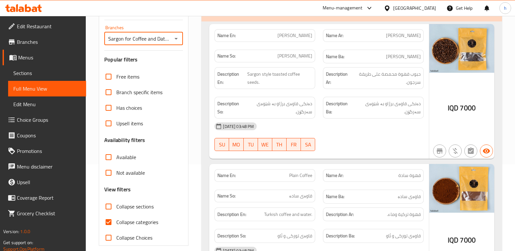
click at [111, 220] on input "Collapse categories" at bounding box center [109, 223] width 16 height 16
checkbox input "false"
click at [109, 206] on input "Collapse sections" at bounding box center [109, 207] width 16 height 16
checkbox input "true"
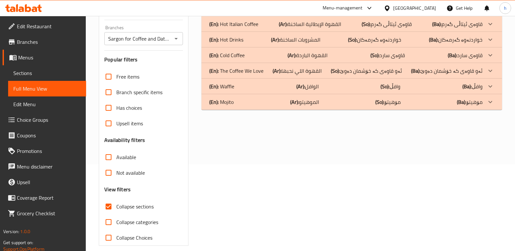
click at [255, 12] on p "(En): Hot Italian Coffee" at bounding box center [232, 9] width 47 height 8
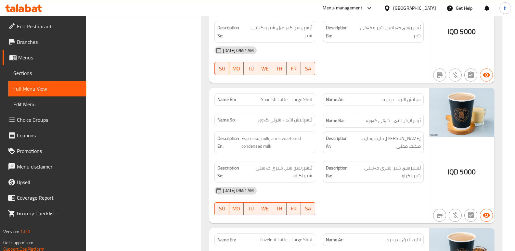
scroll to position [861, 0]
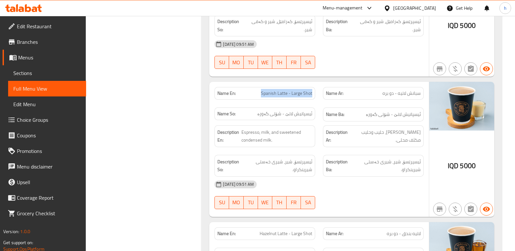
drag, startPoint x: 262, startPoint y: 78, endPoint x: 317, endPoint y: 78, distance: 54.9
click at [317, 83] on div "Name En: Spanish Latte - Large Shot" at bounding box center [265, 93] width 109 height 20
copy span "Spanish Latte - Large Shot"
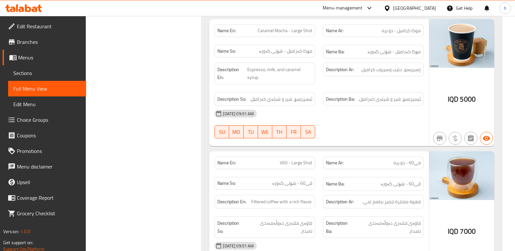
scroll to position [1918, 0]
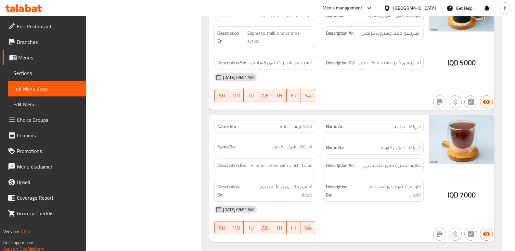
click at [32, 69] on span "Sections" at bounding box center [47, 73] width 68 height 8
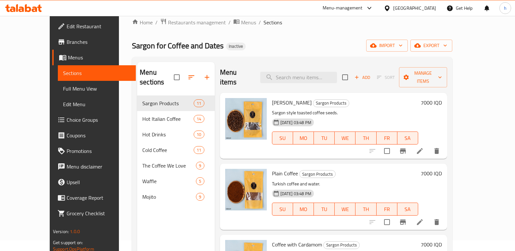
scroll to position [9, 0]
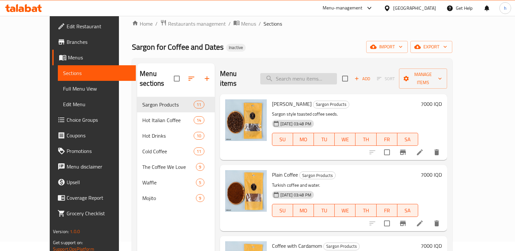
click at [305, 73] on input "search" at bounding box center [298, 78] width 77 height 11
paste input "Spanish Latte - Large Shot"
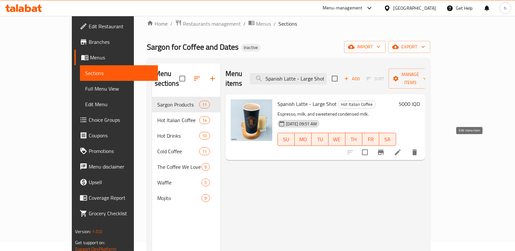
type input "Spanish Latte - Large Shot"
click at [401, 150] on icon at bounding box center [398, 153] width 6 height 6
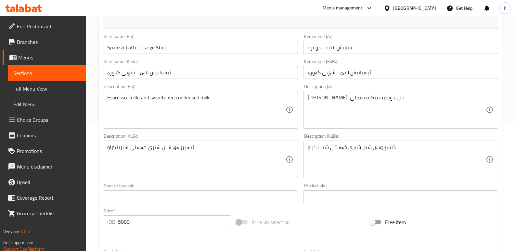
scroll to position [138, 0]
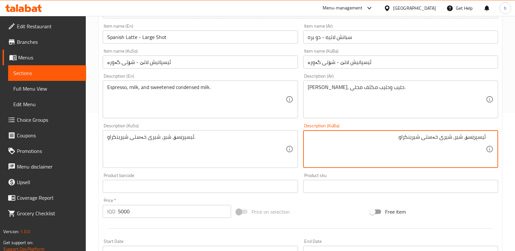
click at [454, 139] on textarea "ئیسپرێسۆ، شیر، شیری خەستی شیرینکراو." at bounding box center [397, 149] width 178 height 31
type textarea "ئیسپرێسۆ، شیر و شیری خەستی شیرینکراو."
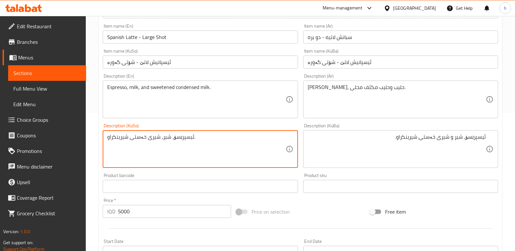
paste textarea "و"
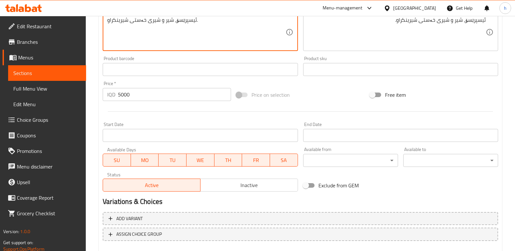
scroll to position [292, 0]
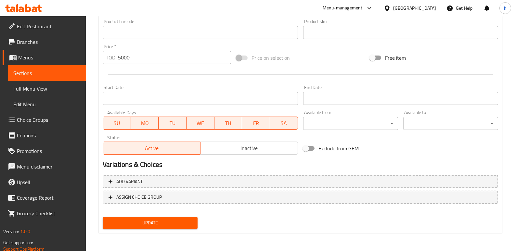
type textarea "ئیسپرێسۆ، شیر و شیری خەستی شیرینکراو."
click at [189, 223] on span "Update" at bounding box center [150, 223] width 85 height 8
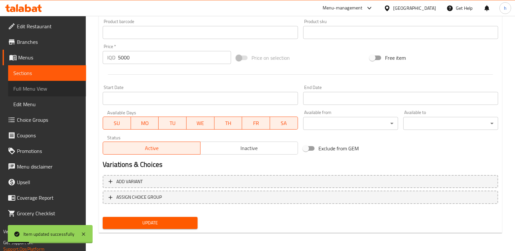
click at [62, 89] on span "Full Menu View" at bounding box center [47, 89] width 68 height 8
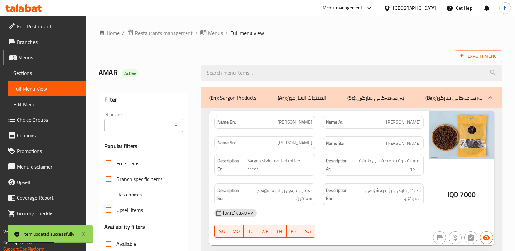
click at [151, 126] on input "Branches" at bounding box center [138, 125] width 64 height 9
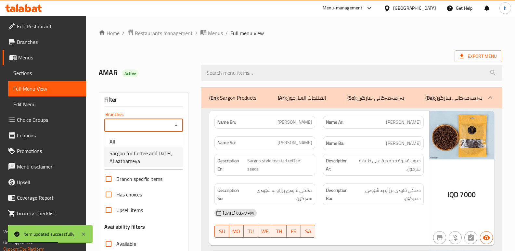
click at [151, 154] on span "Sargon for Coffee and Dates, Al aathameya" at bounding box center [144, 158] width 68 height 16
type input "Sargon for Coffee and Dates, Al aathameya"
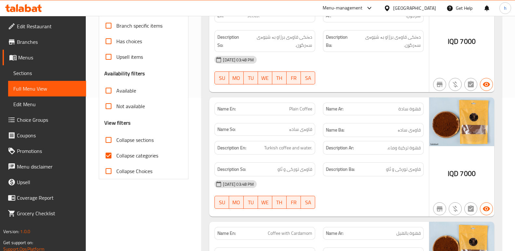
scroll to position [173, 0]
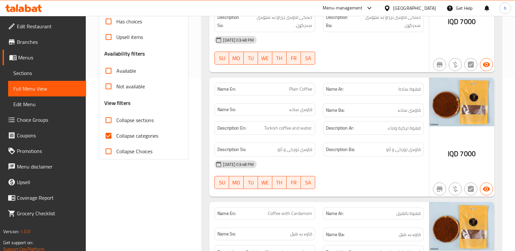
click at [107, 134] on input "Collapse categories" at bounding box center [109, 136] width 16 height 16
checkbox input "false"
click at [109, 120] on input "Collapse sections" at bounding box center [109, 120] width 16 height 16
checkbox input "true"
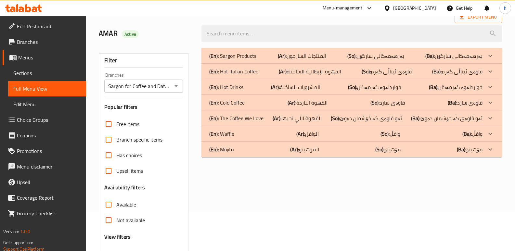
scroll to position [38, 0]
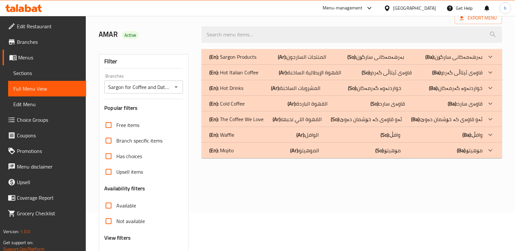
click at [268, 61] on div "(En): Hot Italian Coffee (Ar): القهوة الإيطالية الساخنة (So): قاوەی ئیتاڵی گەرم…" at bounding box center [345, 57] width 273 height 8
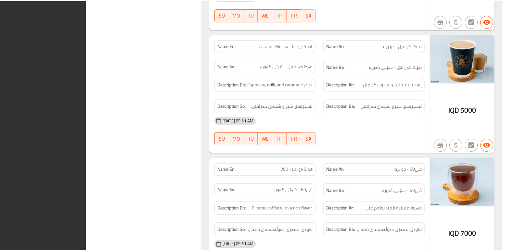
scroll to position [1963, 0]
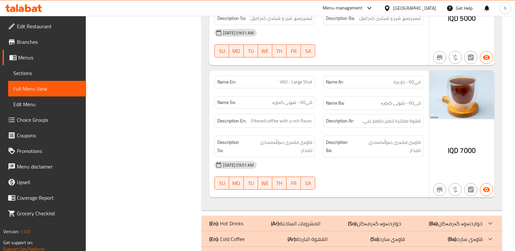
click at [30, 6] on icon at bounding box center [23, 8] width 37 height 8
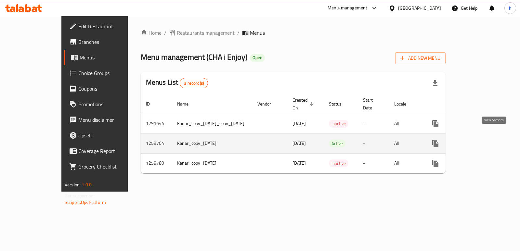
click at [486, 140] on icon "enhanced table" at bounding box center [482, 144] width 8 height 8
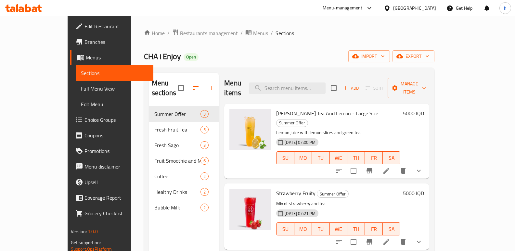
click at [81, 85] on span "Full Menu View" at bounding box center [115, 89] width 68 height 8
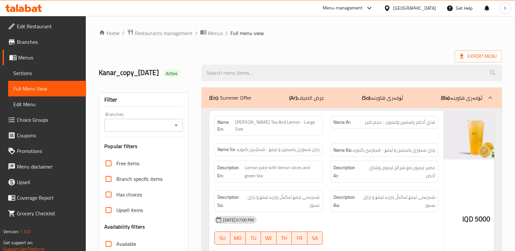
click at [147, 130] on input "Branches" at bounding box center [138, 125] width 64 height 9
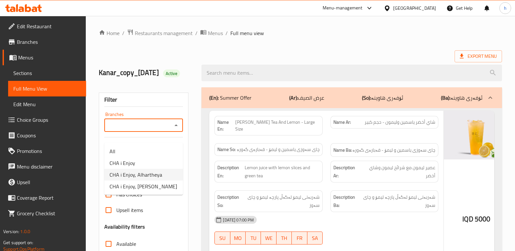
click at [164, 176] on li "CHA i Enjoy, Alhartheya" at bounding box center [143, 175] width 79 height 12
type input "CHA i Enjoy, Alhartheya"
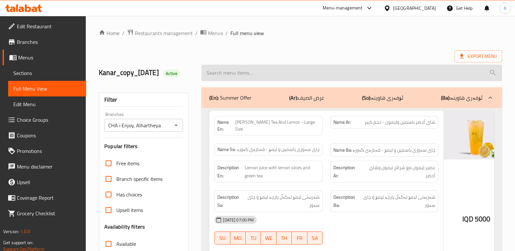
click at [264, 79] on input "search" at bounding box center [352, 73] width 301 height 17
paste input "Bubble Cafe Latte"
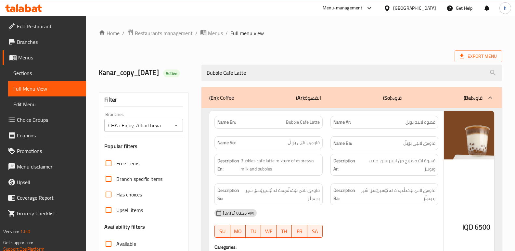
type input "Bubble Cafe Latte"
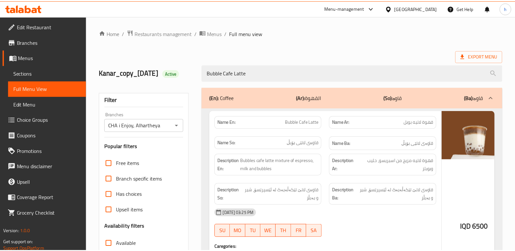
scroll to position [104, 0]
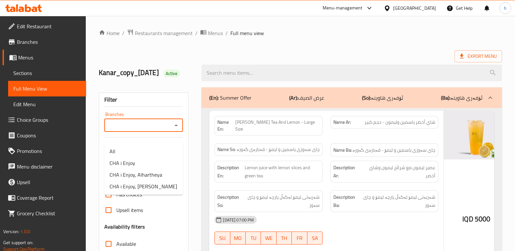
click at [130, 130] on input "Branches" at bounding box center [138, 125] width 64 height 9
click at [153, 177] on span "CHA i Enjoy, Alhartheya" at bounding box center [136, 175] width 53 height 8
type input "CHA i Enjoy, Alhartheya"
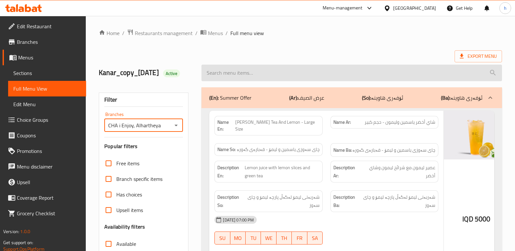
click at [283, 79] on input "search" at bounding box center [352, 73] width 301 height 17
paste input "Americano"
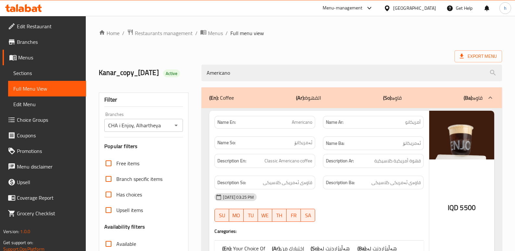
type input "Americano"
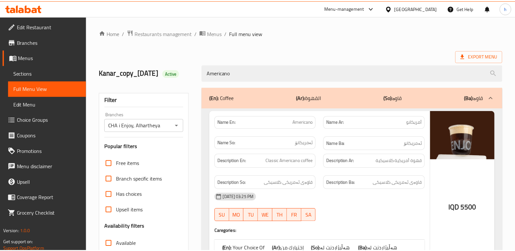
scroll to position [104, 0]
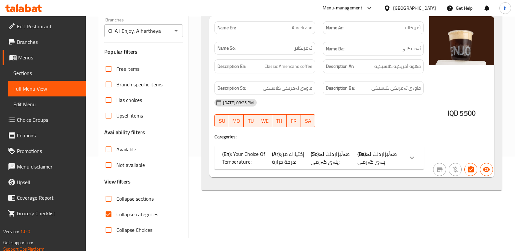
click at [24, 7] on icon at bounding box center [23, 8] width 37 height 8
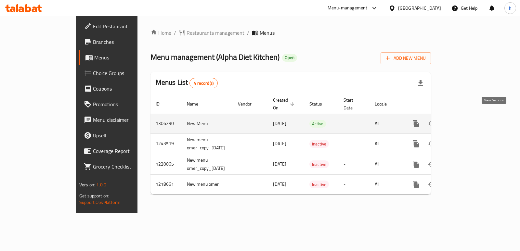
click at [467, 120] on icon "enhanced table" at bounding box center [463, 124] width 8 height 8
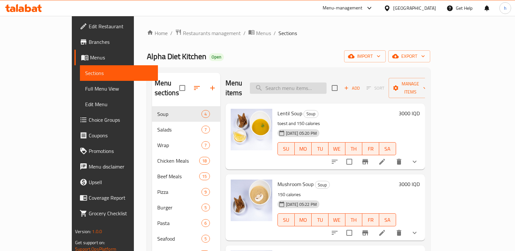
click at [313, 83] on input "search" at bounding box center [288, 88] width 77 height 11
paste input "Chrispy Chicken Burger"
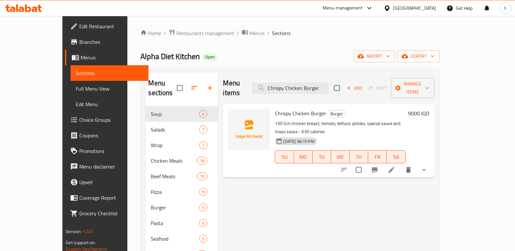
type input "Chrispy Chicken Burger"
click at [428, 166] on icon "show more" at bounding box center [424, 170] width 8 height 8
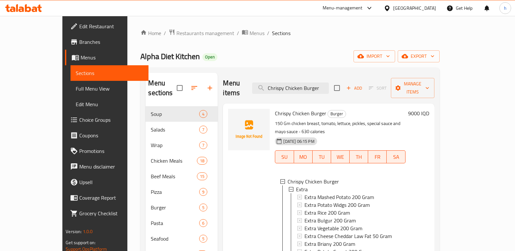
drag, startPoint x: 345, startPoint y: 83, endPoint x: 268, endPoint y: 73, distance: 77.2
click at [268, 73] on div "Menu items Chrispy Chicken Burger Add Sort Manage items" at bounding box center [328, 88] width 211 height 31
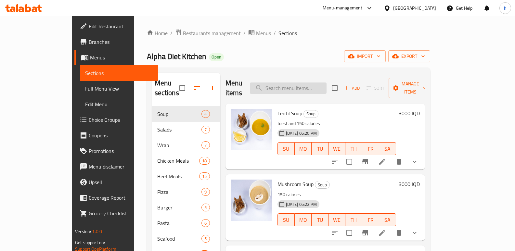
paste input "Chrispy Chicken Burger"
type input "Chrispy Chicken Burger"
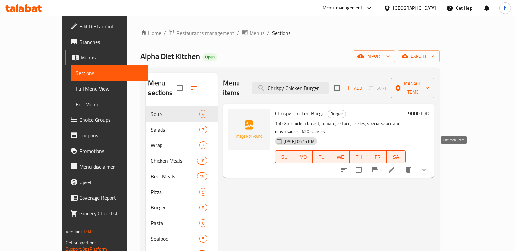
click at [396, 166] on icon at bounding box center [392, 170] width 8 height 8
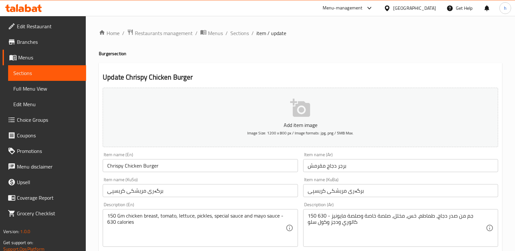
scroll to position [50, 0]
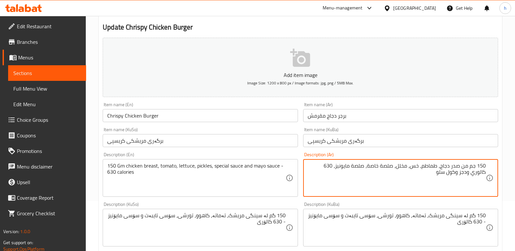
drag, startPoint x: 451, startPoint y: 175, endPoint x: 489, endPoint y: 166, distance: 38.9
click at [489, 166] on div "150 جم من صدر دجاج، طماطم، خس، مخلل، صلصة خاصة، صلصة مايونيز، 630 كالوري ودجز و…" at bounding box center [400, 178] width 195 height 38
type textarea "150 جم من صدر دجاج، طماطم، خس، مخلل، صلصة خاصة، صلصة مايونيز، 630 كالوري ودجز و…"
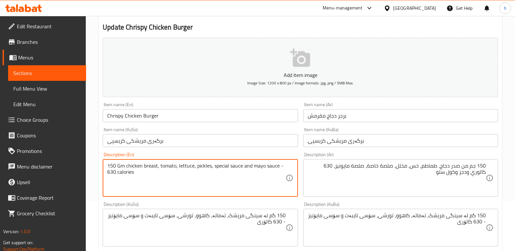
drag, startPoint x: 99, startPoint y: 162, endPoint x: 85, endPoint y: 156, distance: 15.8
paste textarea "g chicken breast, tomatoes, lettuce, pickles, special sauce, mayonnaise sauce, …"
click at [135, 174] on textarea "150g chicken breast, tomatoes, lettuce, pickles, special sauce, mayonnaise sauc…" at bounding box center [196, 178] width 178 height 31
type textarea "150g chicken breast, tomatoes, lettuce, pickles, special sauce, mayonnaise sauc…"
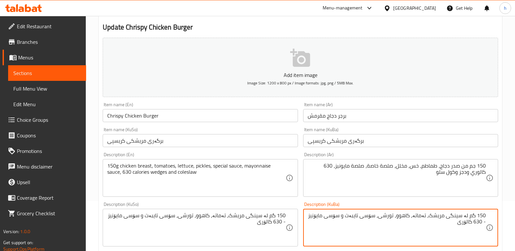
drag, startPoint x: 456, startPoint y: 228, endPoint x: 519, endPoint y: 223, distance: 62.6
click at [462, 223] on textarea "150 گم لە سینگی مریشک، تەماتە، کاهوو، تورشی، سۆسی تایبەت و سۆسی مایۆنیز - 630 ک…" at bounding box center [397, 228] width 178 height 31
drag, startPoint x: 456, startPoint y: 228, endPoint x: 506, endPoint y: 210, distance: 52.7
click at [506, 210] on div "Home / Restaurants management / Menus / Sections / item / update Burger section…" at bounding box center [300, 238] width 429 height 544
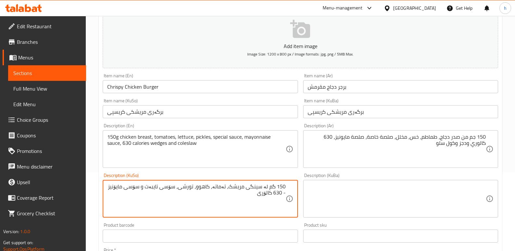
click at [229, 188] on textarea "150 گم لە سینگی مریشک، تەماتە، کاهوو، تورشی، سۆسی تایبەت و سۆسی مایۆنیز - 630 ک…" at bounding box center [196, 199] width 178 height 31
click at [284, 194] on textarea "150 گم لە سینگی مریشک، تەماتە، کاهوو، تورشی، سۆسی تایبەت، سۆسی مایۆنیز - 630 کا…" at bounding box center [196, 199] width 178 height 31
click at [257, 193] on textarea "150 گم لە سینگی مریشک، تەماتە، کاهوو، تورشی، سۆسی تایبەت، سۆسی مایۆنیز، 630 کال…" at bounding box center [196, 199] width 178 height 31
type textarea "150 گم لە سینگی مریشک، تەماتە، کاهوو، تورشی، سۆسی تایبەت، سۆسی مایۆنیز، 630 کال…"
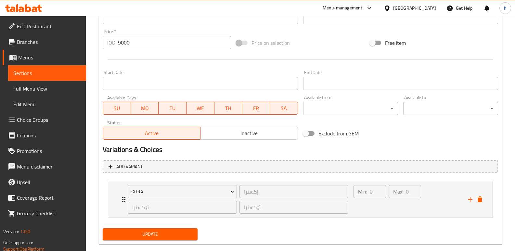
scroll to position [309, 0]
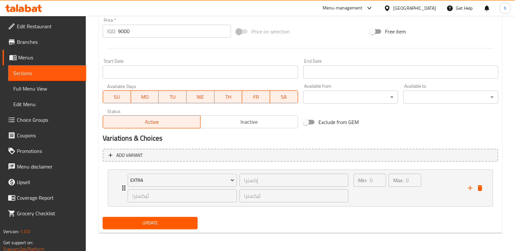
click at [164, 227] on span "Update" at bounding box center [150, 223] width 85 height 8
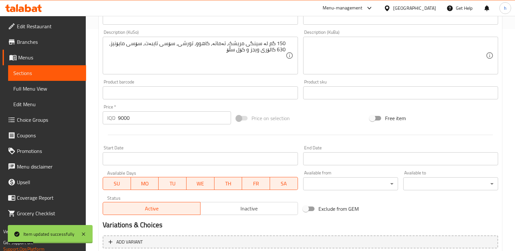
scroll to position [94, 0]
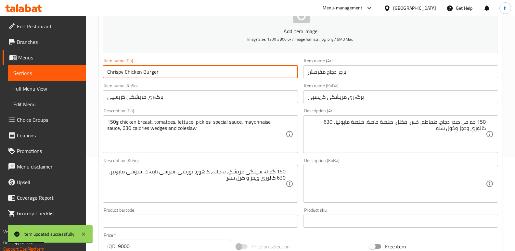
drag, startPoint x: 163, startPoint y: 72, endPoint x: 78, endPoint y: 77, distance: 84.7
click at [78, 77] on div "Edit Restaurant Branches Menus Sections Full Menu View Edit Menu Choice Groups …" at bounding box center [257, 194] width 515 height 544
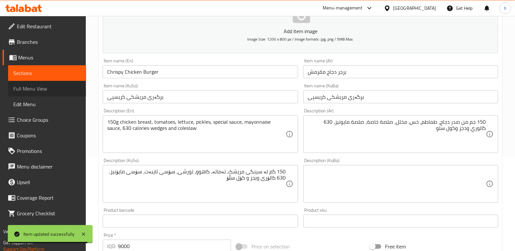
click at [43, 90] on span "Full Menu View" at bounding box center [47, 89] width 68 height 8
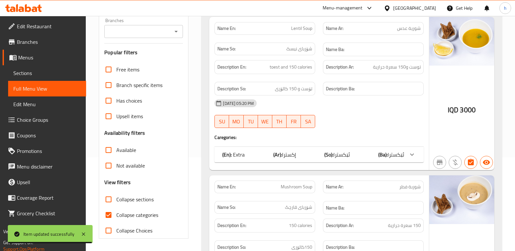
click at [143, 31] on input "Branches" at bounding box center [138, 31] width 64 height 9
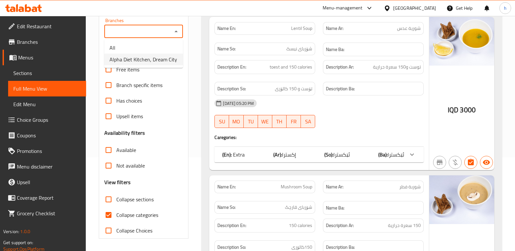
click at [147, 59] on span "Alpha Diet Kitchen, Dream City" at bounding box center [144, 60] width 68 height 8
type input "Alpha Diet Kitchen, Dream City"
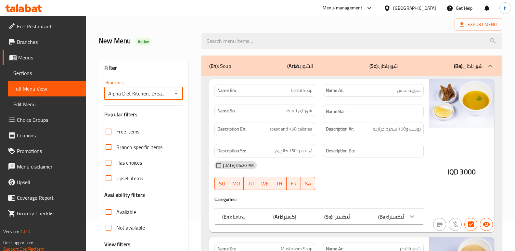
scroll to position [7, 0]
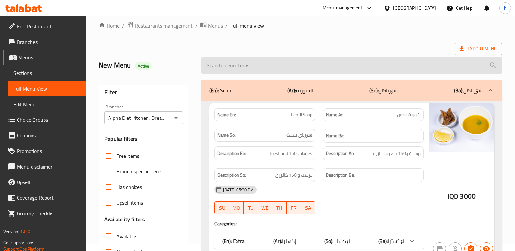
click at [341, 70] on input "search" at bounding box center [352, 65] width 301 height 17
paste input "Chrispy Chicken Burger"
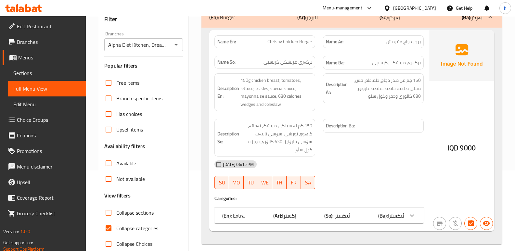
scroll to position [78, 0]
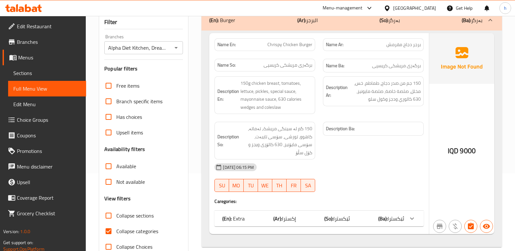
type input "Chrispy Chicken Burger"
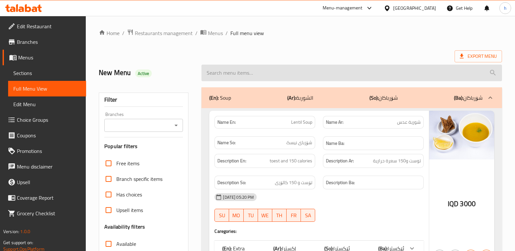
click at [245, 74] on input "search" at bounding box center [352, 73] width 301 height 17
paste input "Chrispy Chicken Burger"
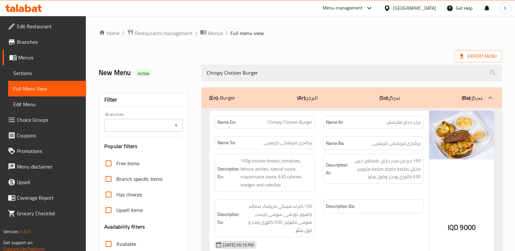
type input "Chrispy Chicken Burger"
click at [157, 127] on input "Branches" at bounding box center [138, 125] width 64 height 9
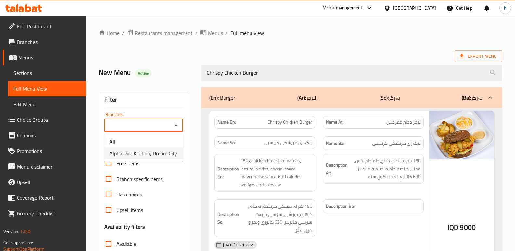
click at [148, 156] on span "Alpha Diet Kitchen, Dream City" at bounding box center [144, 154] width 68 height 8
type input "Alpha Diet Kitchen, Dream City"
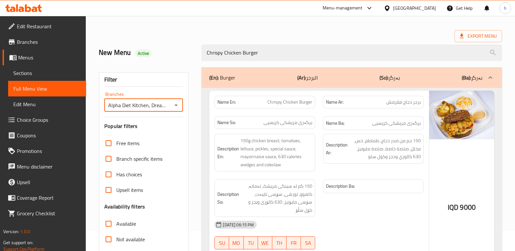
scroll to position [8, 0]
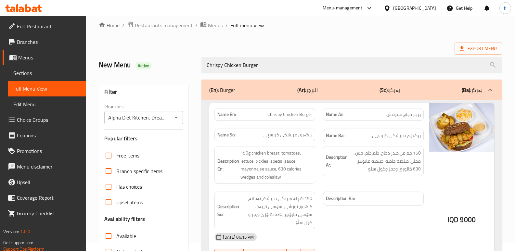
drag, startPoint x: 251, startPoint y: 62, endPoint x: 197, endPoint y: 47, distance: 55.8
click at [201, 49] on div "Home / Restaurants management / Menus / Full menu view Export Menu New Menu Act…" at bounding box center [300, 173] width 403 height 304
paste input "Trufeel Pasta"
type input "Trufeel Pasta"
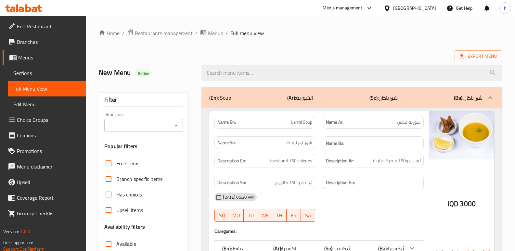
click at [150, 125] on input "Branches" at bounding box center [138, 125] width 64 height 9
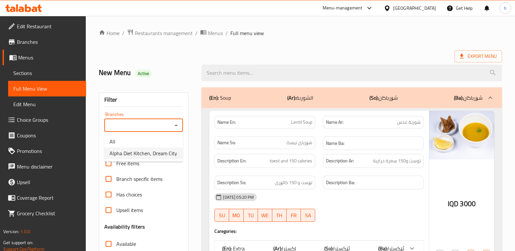
click at [153, 155] on span "Alpha Diet Kitchen, Dream City" at bounding box center [144, 154] width 68 height 8
type input "Alpha Diet Kitchen, Dream City"
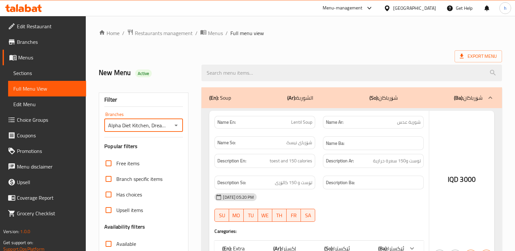
click at [271, 72] on div at bounding box center [257, 125] width 515 height 251
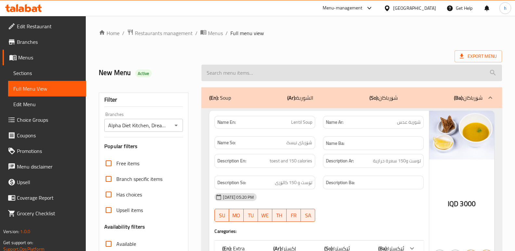
click at [251, 75] on input "search" at bounding box center [352, 73] width 301 height 17
paste input "Trufeel Pasta"
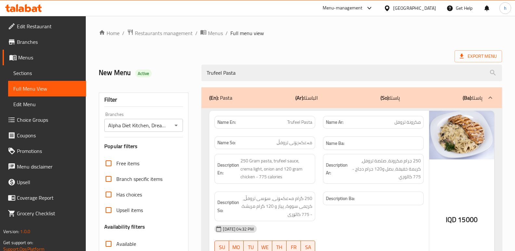
type input "Trufeel Pasta"
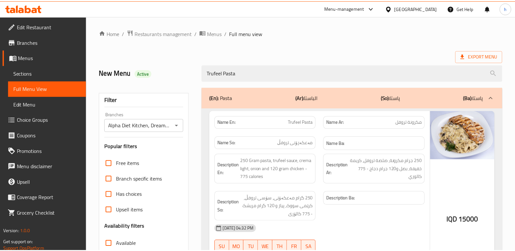
scroll to position [95, 0]
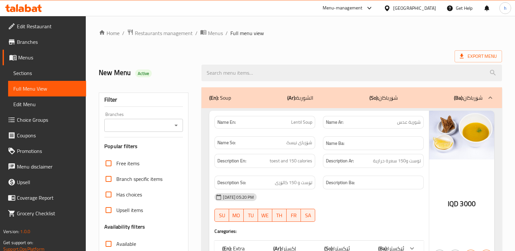
click at [157, 124] on input "Branches" at bounding box center [138, 125] width 64 height 9
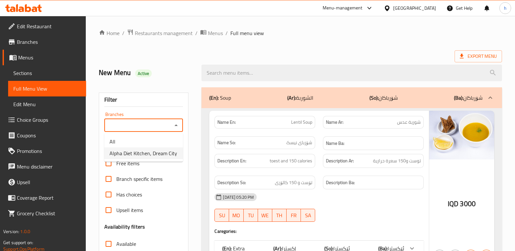
click at [159, 150] on span "Alpha Diet Kitchen, Dream City" at bounding box center [144, 154] width 68 height 8
type input "Alpha Diet Kitchen, Dream City"
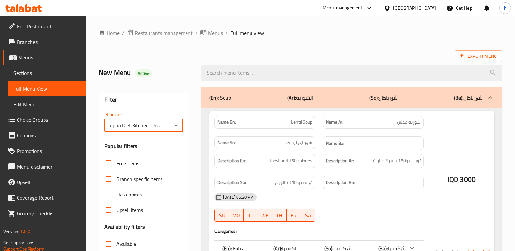
click at [253, 72] on div at bounding box center [257, 125] width 515 height 251
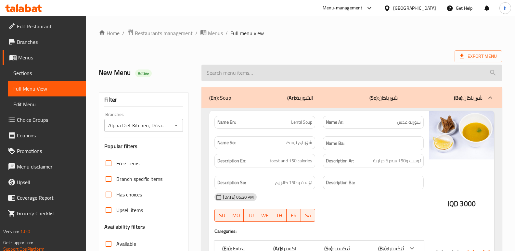
click at [250, 72] on input "search" at bounding box center [352, 73] width 301 height 17
paste input "Pasta Shrimp"
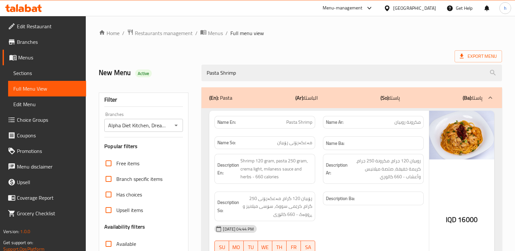
type input "Pasta Shrimp"
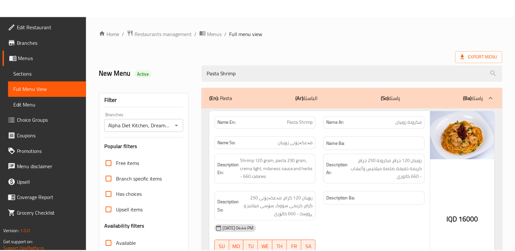
scroll to position [95, 0]
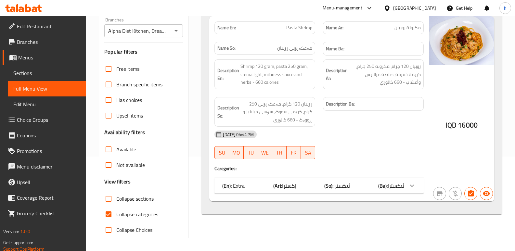
click at [39, 73] on span "Sections" at bounding box center [47, 73] width 68 height 8
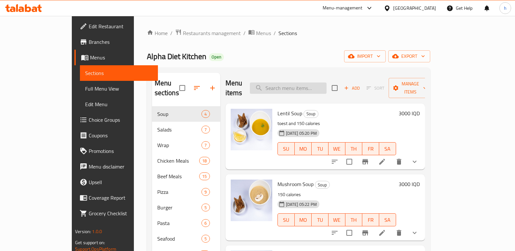
click at [310, 84] on input "search" at bounding box center [288, 88] width 77 height 11
paste input "[PERSON_NAME]"
type input "[PERSON_NAME]"
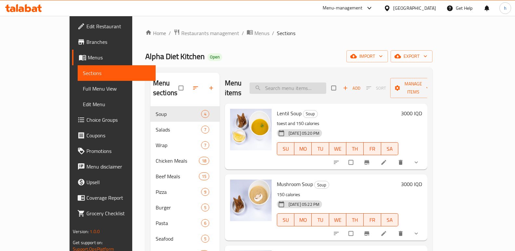
click at [325, 86] on input "search" at bounding box center [288, 88] width 77 height 11
paste input "[PERSON_NAME]"
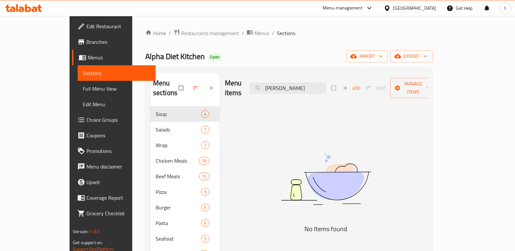
type input "[PERSON_NAME]"
click at [36, 9] on icon at bounding box center [35, 10] width 6 height 6
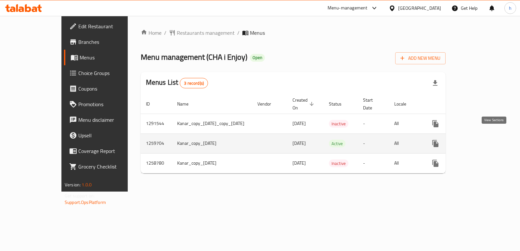
click at [486, 140] on icon "enhanced table" at bounding box center [482, 144] width 8 height 8
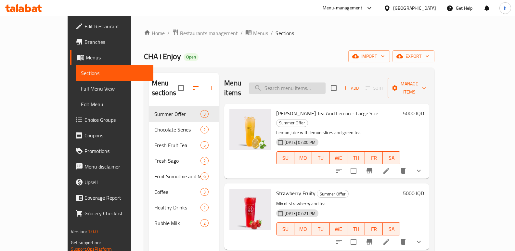
click at [326, 84] on input "search" at bounding box center [287, 88] width 77 height 11
paste input "[PERSON_NAME]"
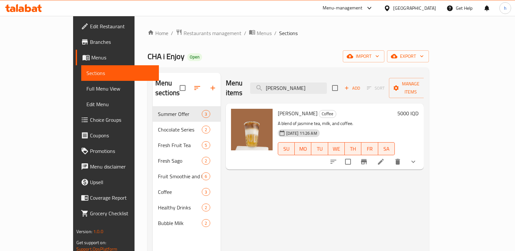
type input "[PERSON_NAME]"
click at [385, 158] on icon at bounding box center [381, 162] width 8 height 8
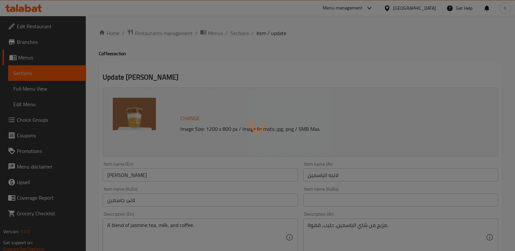
type input "الإضافات:"
type input "زیادە:"
type input "0"
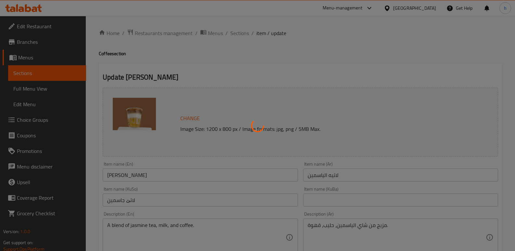
type input "إختيارك من درجة حرارة:"
type input "هەڵبژاردنت لە پلەی گەرمی:"
type input "1"
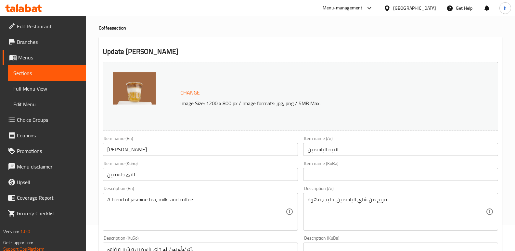
scroll to position [65, 0]
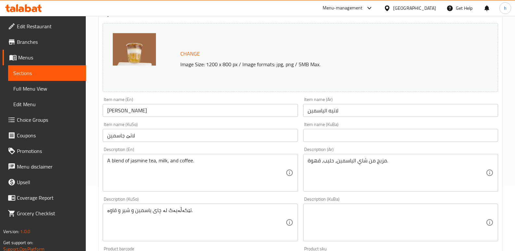
click at [364, 113] on input "لاتيه الياسمين" at bounding box center [400, 110] width 195 height 13
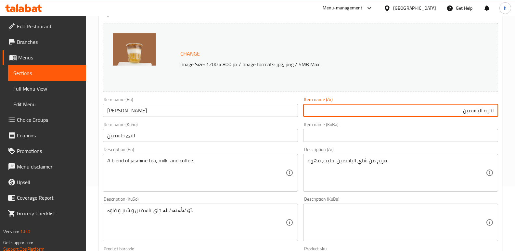
click at [267, 134] on input "لاتێ جاسمین" at bounding box center [200, 135] width 195 height 13
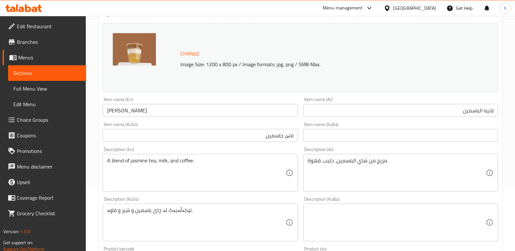
click at [399, 154] on div "Description (Ar) مزيج من شاي الياسمين، حليب، قهوة. Description (Ar)" at bounding box center [400, 169] width 195 height 45
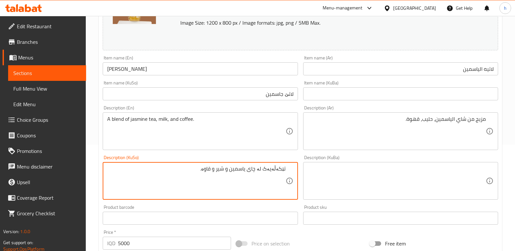
scroll to position [82, 0]
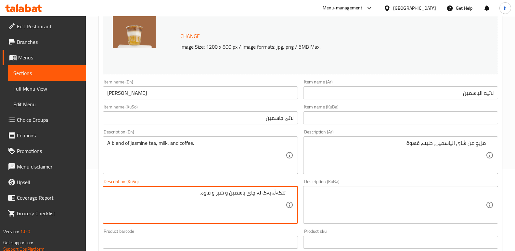
click at [480, 95] on input "لاتيه الياسمين" at bounding box center [400, 92] width 195 height 13
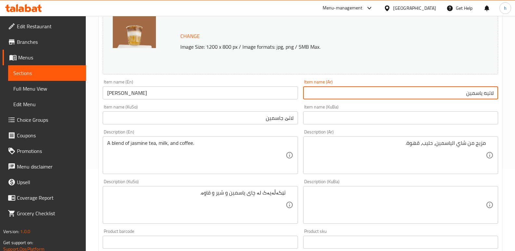
type input "لاتيه ياسمين"
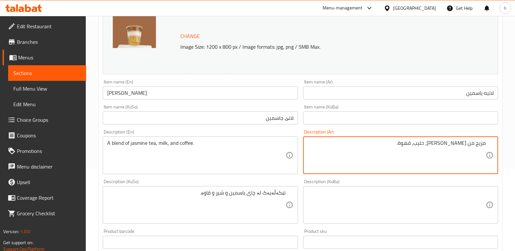
click at [425, 145] on textarea "مزيج من [PERSON_NAME]، حليب، قهوة." at bounding box center [397, 155] width 178 height 31
type textarea "مزيج من [PERSON_NAME]، حليب وقهوة."
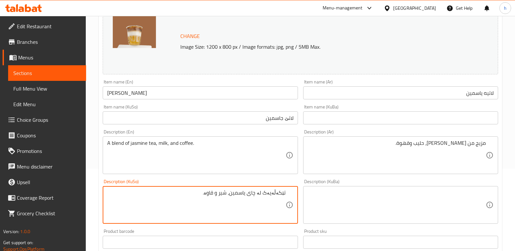
click at [267, 194] on textarea "تێکەڵەیەک لە چای یاسمین، شیر و قاوە." at bounding box center [196, 205] width 178 height 31
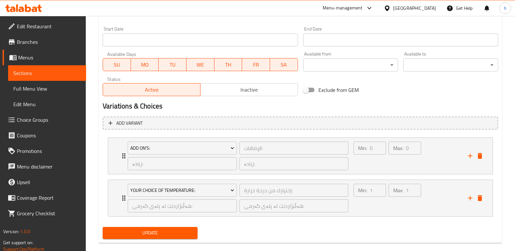
scroll to position [361, 0]
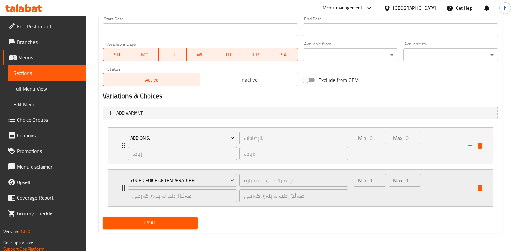
click at [377, 196] on div "Min: 1 ​" at bounding box center [369, 188] width 35 height 31
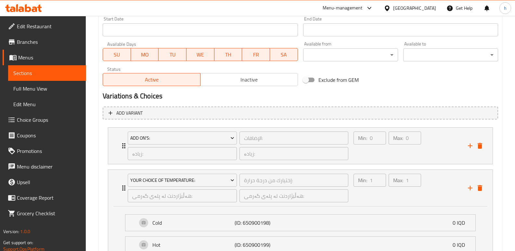
scroll to position [418, 0]
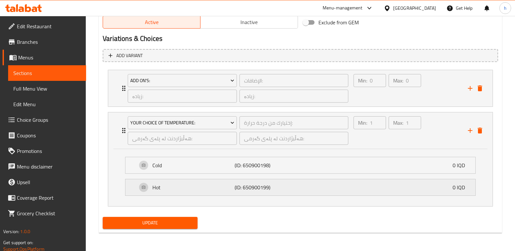
click at [265, 184] on p "(ID: 650900199)" at bounding box center [262, 188] width 55 height 8
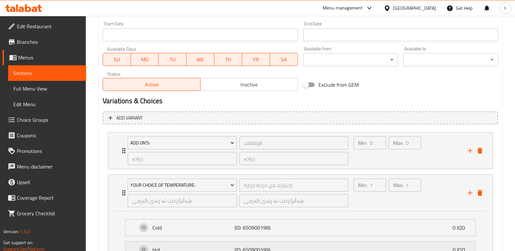
scroll to position [332, 0]
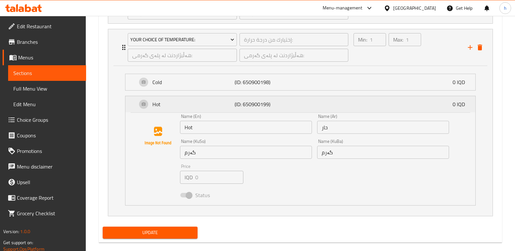
click at [315, 102] on div "Hot (ID: 650900199) 0 IQD" at bounding box center [302, 104] width 331 height 16
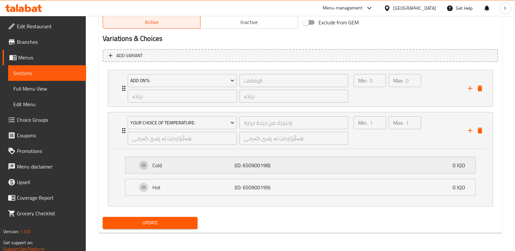
click at [303, 166] on div "Cold (ID: 650900198) 0 IQD" at bounding box center [302, 165] width 331 height 16
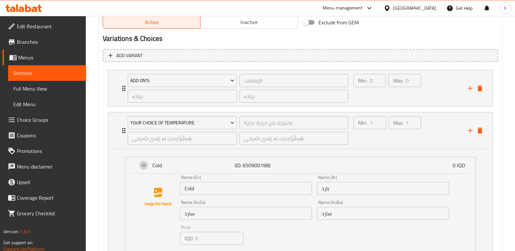
scroll to position [502, 0]
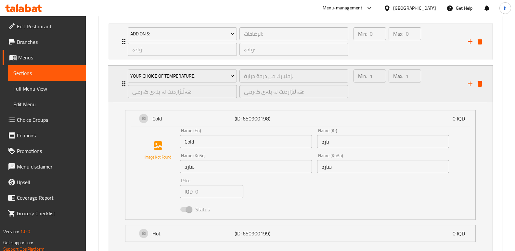
click at [370, 91] on div "Min: 1 ​" at bounding box center [369, 83] width 35 height 31
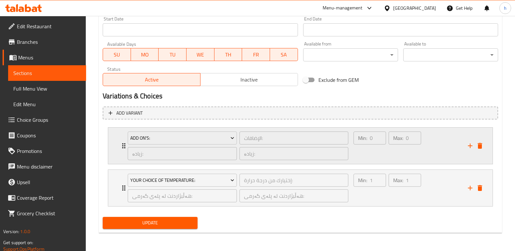
click at [380, 157] on div "Min: 0 ​" at bounding box center [369, 145] width 35 height 31
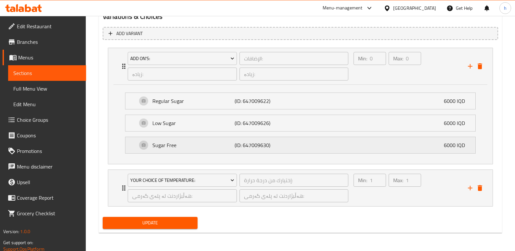
click at [301, 145] on div "Sugar Free (ID: 647009630) 6000 IQD" at bounding box center [302, 145] width 331 height 16
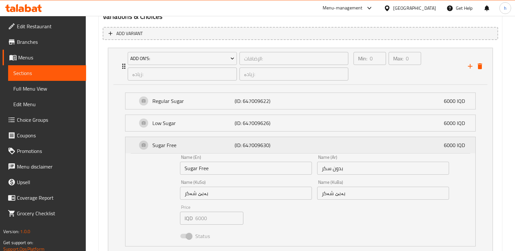
scroll to position [465, 0]
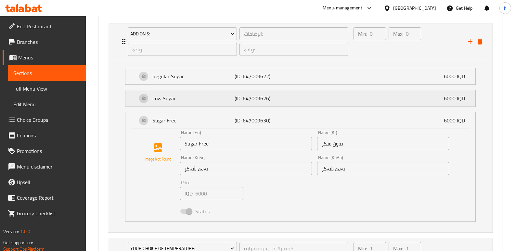
click at [318, 94] on div "Low Sugar (ID: 647009626) 6000 IQD" at bounding box center [302, 98] width 331 height 16
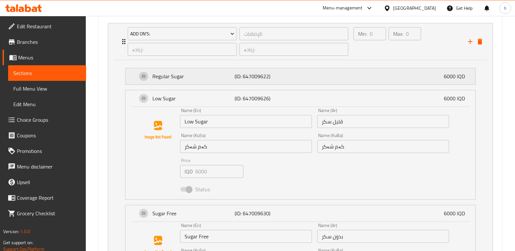
click at [328, 76] on div "Regular Sugar (ID: 647009622) 6000 IQD" at bounding box center [302, 76] width 331 height 16
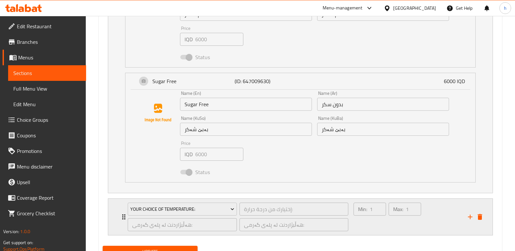
scroll to position [693, 0]
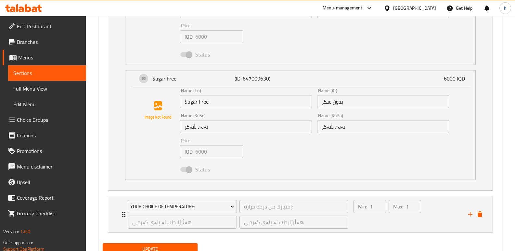
type textarea "تێکەڵەیەک لە چای یاسمین، شیر و قاوە."
click at [178, 244] on button "Update" at bounding box center [150, 249] width 95 height 12
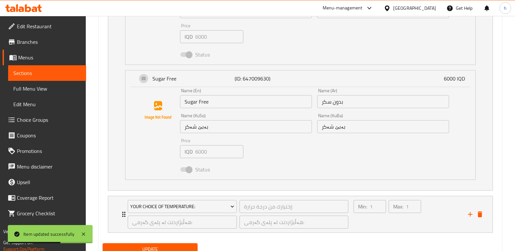
click at [45, 88] on span "Full Menu View" at bounding box center [47, 89] width 68 height 8
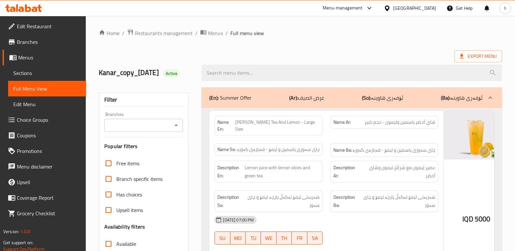
click at [138, 130] on input "Branches" at bounding box center [138, 125] width 64 height 9
click at [156, 130] on input "Branches" at bounding box center [138, 125] width 64 height 9
click at [158, 130] on input "Branches" at bounding box center [138, 125] width 64 height 9
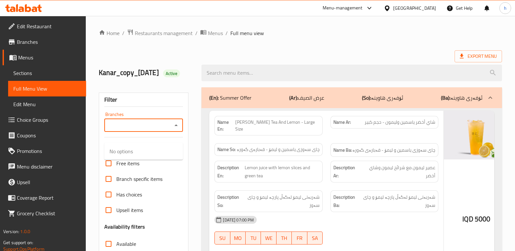
click at [158, 130] on input "Branches" at bounding box center [138, 125] width 64 height 9
click at [149, 132] on div "Branches" at bounding box center [143, 125] width 79 height 13
click at [157, 130] on input "Branches" at bounding box center [138, 125] width 64 height 9
click at [150, 172] on span "CHA i Enjoy, Alhartheya" at bounding box center [136, 175] width 53 height 8
type input "CHA i Enjoy, Alhartheya"
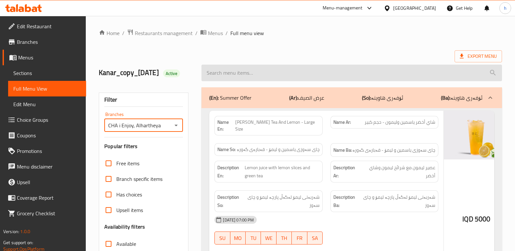
click at [257, 77] on input "search" at bounding box center [352, 73] width 301 height 17
paste input "Jasmine Latte"
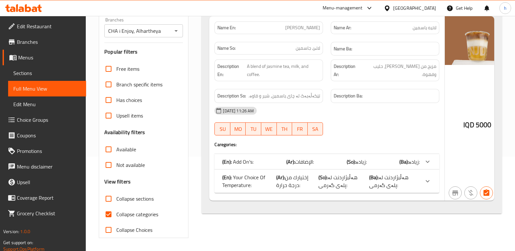
scroll to position [104, 0]
type input "Jasmine Latte"
click at [420, 170] on div at bounding box center [428, 162] width 16 height 16
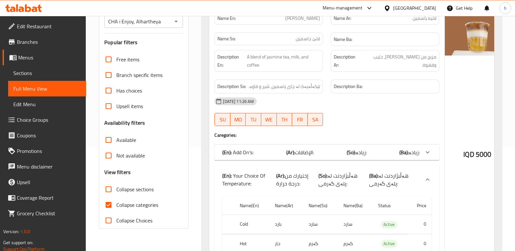
click at [424, 156] on icon at bounding box center [428, 153] width 8 height 8
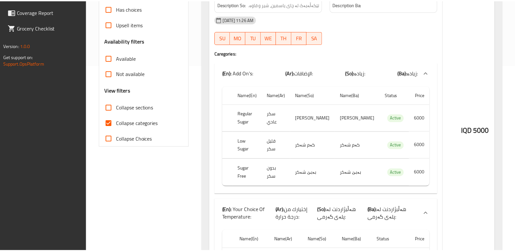
scroll to position [258, 0]
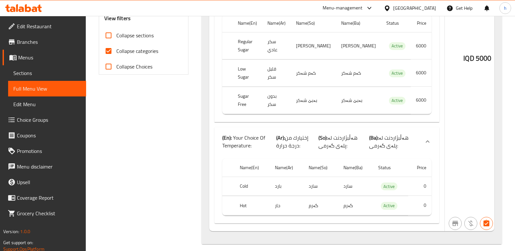
click at [24, 5] on icon at bounding box center [23, 8] width 37 height 8
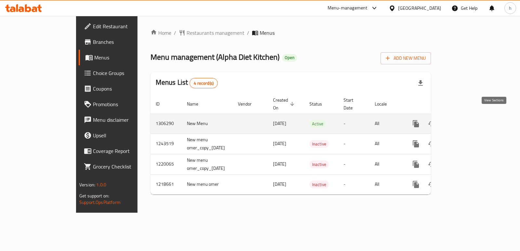
click at [466, 121] on icon "enhanced table" at bounding box center [463, 124] width 6 height 6
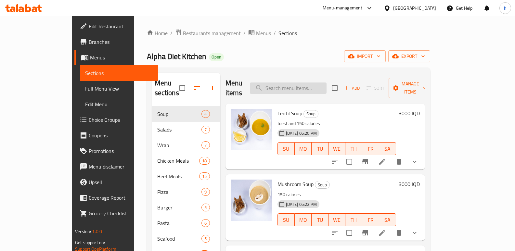
click at [323, 83] on input "search" at bounding box center [288, 88] width 77 height 11
paste input "Chicken Alfredo Pasta"
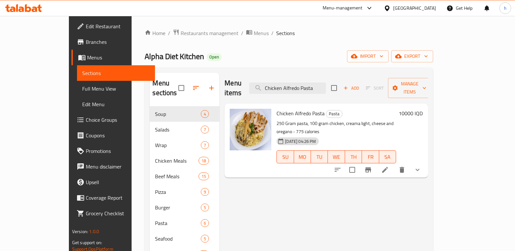
type input "Chicken Alfredo Pasta"
click at [82, 88] on span "Full Menu View" at bounding box center [116, 89] width 68 height 8
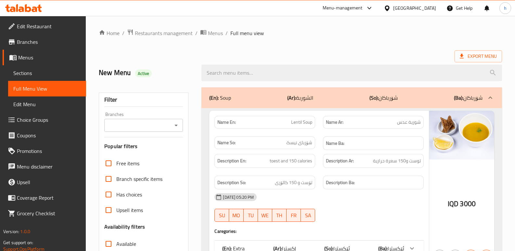
click at [128, 125] on input "Branches" at bounding box center [138, 125] width 64 height 9
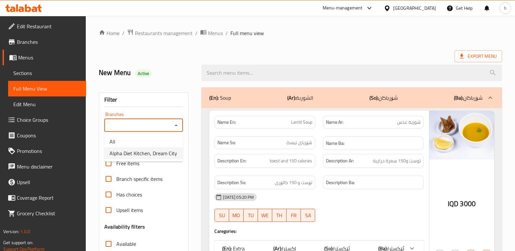
click at [140, 151] on span "Alpha Diet Kitchen, Dream City" at bounding box center [144, 154] width 68 height 8
type input "Alpha Diet Kitchen, Dream City"
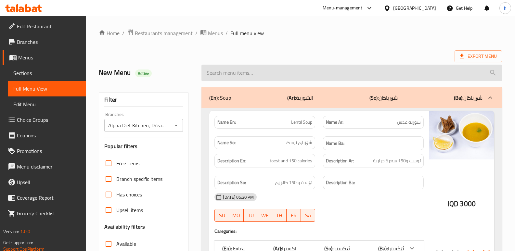
click at [250, 71] on input "search" at bounding box center [352, 73] width 301 height 17
paste input "Chicken Alfredo Pasta"
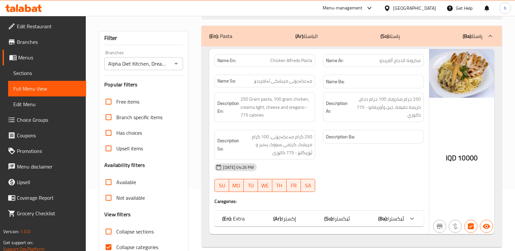
scroll to position [49, 0]
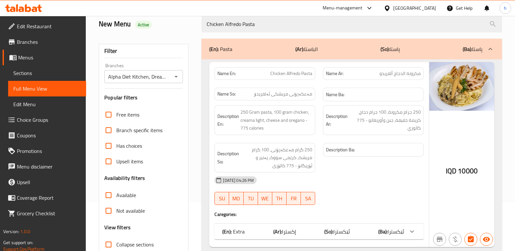
type input "Chicken Alfredo Pasta"
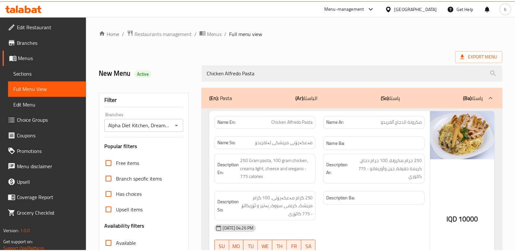
scroll to position [95, 0]
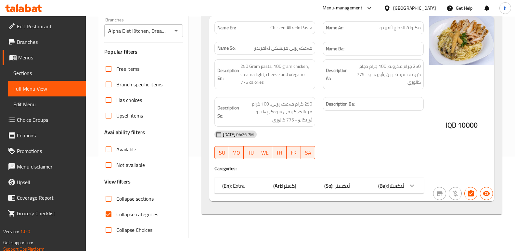
click at [41, 73] on span "Sections" at bounding box center [47, 73] width 68 height 8
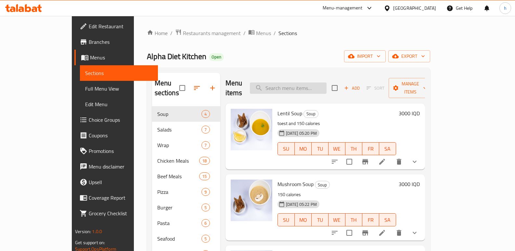
click at [325, 83] on input "search" at bounding box center [288, 88] width 77 height 11
paste input "Beef Burger Wrap"
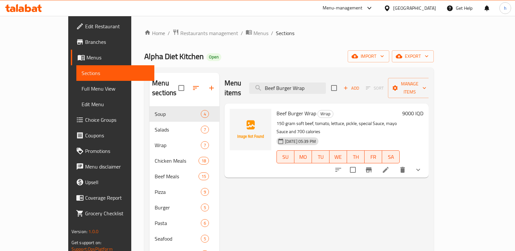
type input "Beef Burger Wrap"
click at [395, 164] on li at bounding box center [386, 170] width 18 height 12
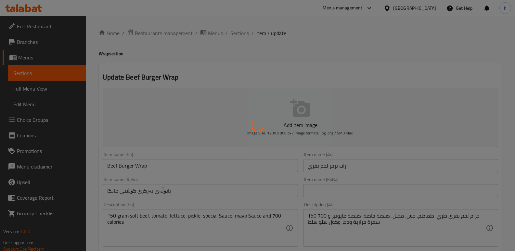
type input "إكسترا"
type input "ئێکسترا"
type input "0"
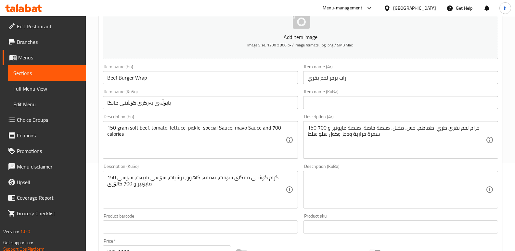
scroll to position [96, 0]
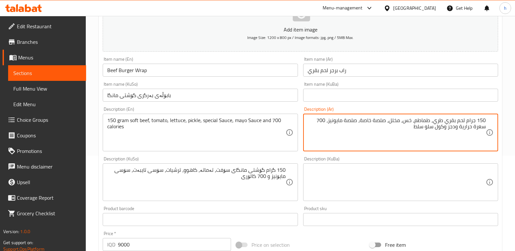
click at [456, 128] on textarea "150 جرام لحم بقري طري، طماطم، خس، مخلل، صلصة خاصة، صلصة مايونيز، 700 سعرة حراري…" at bounding box center [397, 132] width 178 height 31
click at [413, 128] on textarea "150 جرام لحم بقري طري، طماطم، خس، مخلل، صلصة خاصة، صلصة مايونيز، 700 سعرة حراري…" at bounding box center [397, 132] width 178 height 31
drag, startPoint x: 415, startPoint y: 127, endPoint x: 493, endPoint y: 123, distance: 77.5
click at [493, 123] on div "150 جرام لحم بقري طري، طماطم، خس، مخلل، صلصة خاصة، صلصة مايونيز، 700 سعرة حراري…" at bounding box center [400, 133] width 195 height 38
type textarea "150 جرام لحم بقري طري، طماطم، خس، مخلل، صلصة خاصة، صلصة مايونيز، 700 سعرة حراري…"
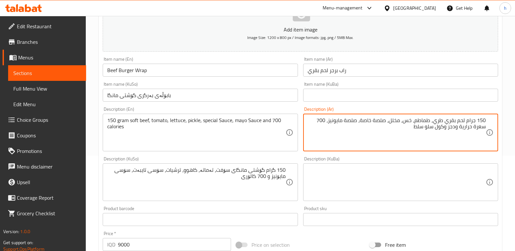
click at [394, 137] on textarea "150 جرام لحم بقري طري، طماطم، خس، مخلل، صلصة خاصة، صلصة مايونيز، 700 سعرة حراري…" at bounding box center [397, 132] width 178 height 31
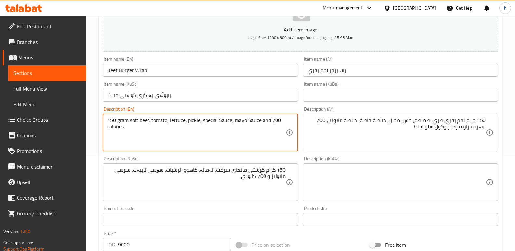
drag, startPoint x: 131, startPoint y: 130, endPoint x: 77, endPoint y: 110, distance: 57.7
paste textarea "es, lettuce, pickles, special sauce, mayonnaise sauce, 700 calories, wedges, an…"
type textarea "150 gram soft beef, tomatoes, lettuce, pickles, special sauce, mayonnaise sauce…"
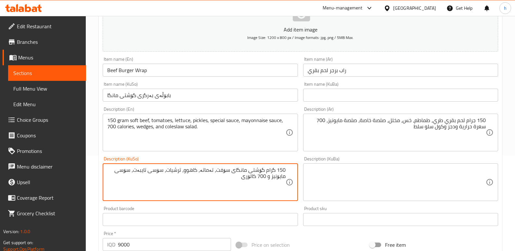
drag, startPoint x: 238, startPoint y: 177, endPoint x: 289, endPoint y: 167, distance: 52.4
click at [360, 180] on textarea at bounding box center [397, 182] width 178 height 31
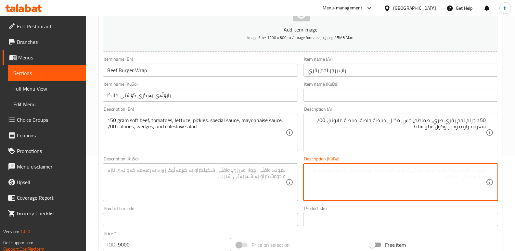
paste textarea "150 گرام گۆشتی مانگای سۆفت، تەماتە، کاهوو، ترشیات، سۆسی تایبەت، سۆسی مایۆنیز و …"
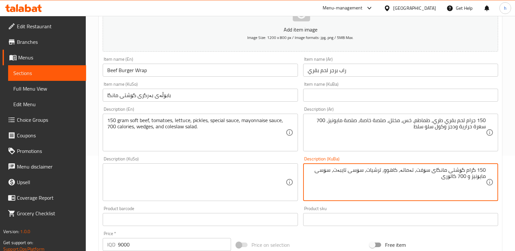
click at [424, 172] on textarea "150 گرام گۆشتی مانگای سۆفت، تەماتە، کاهوو، ترشیات، سۆسی تایبەت، سۆسی مایۆنیز و …" at bounding box center [397, 182] width 178 height 31
click at [384, 176] on textarea "150 گرام گۆشتی مانگای نەرم، تەماتە، کاهوو، ترشیات، سۆسی تایبەت، سۆسی مایۆنیز و …" at bounding box center [397, 182] width 178 height 31
click at [482, 177] on textarea "150 گرام گۆشتی مانگای نەرم، تەماتە، کاهوو، ترشیات، سۆسی تایبەت، سۆسی مایۆنیز و …" at bounding box center [397, 182] width 178 height 31
click at [447, 181] on textarea "150 گرام گۆشتی مانگای نەرم، تەماتە، کاهوو، ترشیات، سۆسی تایبەت، سۆسی مایۆنیز، 7…" at bounding box center [397, 182] width 178 height 31
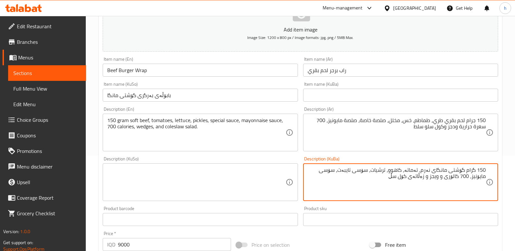
type textarea "150 گرام گۆشتی مانگای نەرم، تەماتە، کاهوو، ترشیات، سۆسی تایبەت، سۆسی مایۆنیز، 7…"
drag, startPoint x: 407, startPoint y: 178, endPoint x: 490, endPoint y: 170, distance: 83.0
click at [490, 171] on div "150 گرام گۆشتی مانگای نەرم، تەماتە، کاهوو، ترشیات، سۆسی تایبەت، سۆسی مایۆنیز، 7…" at bounding box center [400, 183] width 195 height 38
click at [270, 175] on textarea at bounding box center [196, 182] width 178 height 31
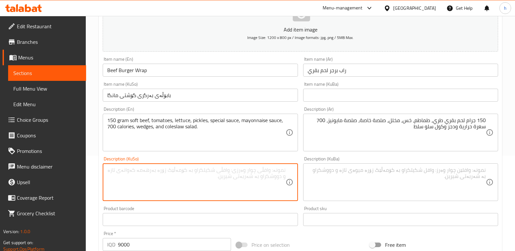
paste textarea "150 گرام گۆشتی مانگای نەرم، تەماتە، کاهوو، ترشیات، سۆسی تایبەت، سۆسی مایۆنیز، 7…"
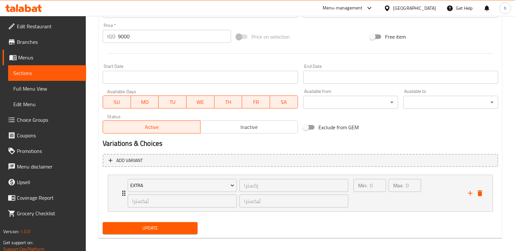
scroll to position [309, 0]
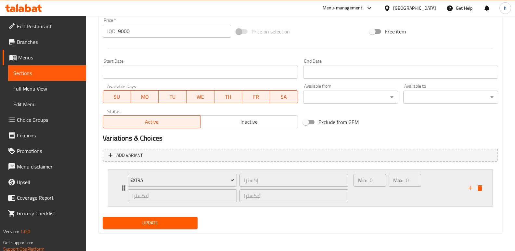
click at [366, 195] on div "Min: 0 ​" at bounding box center [369, 188] width 35 height 31
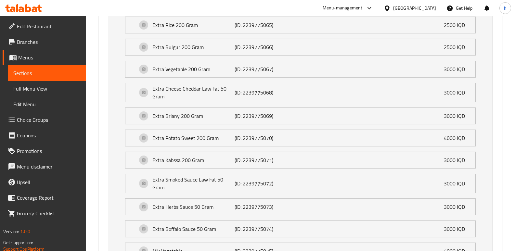
scroll to position [615, 0]
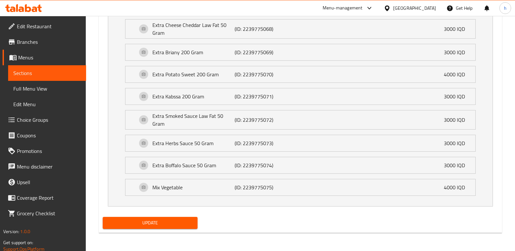
type textarea "150 گرام گۆشتی مانگای نەرم، تەماتە، کاهوو، ترشیات، سۆسی تایبەت، سۆسی مایۆنیز، 7…"
click at [137, 220] on span "Update" at bounding box center [150, 223] width 85 height 8
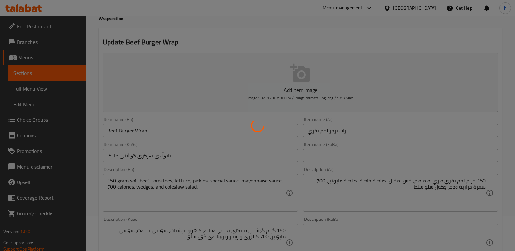
scroll to position [29, 0]
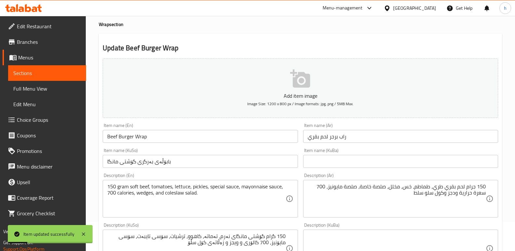
click at [48, 86] on span "Full Menu View" at bounding box center [47, 89] width 68 height 8
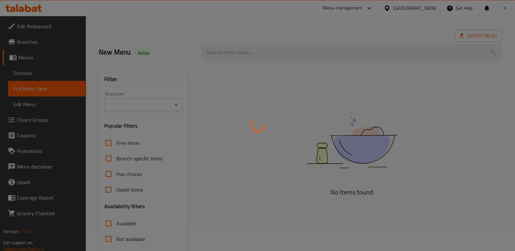
scroll to position [8, 0]
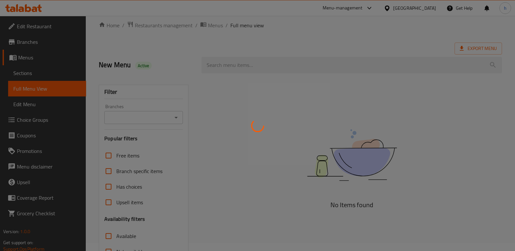
click at [147, 118] on div at bounding box center [257, 125] width 515 height 251
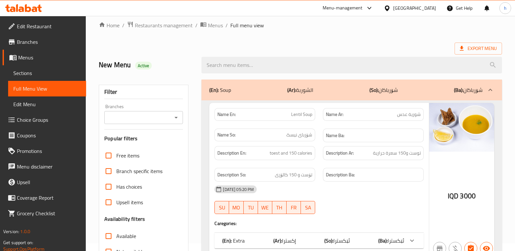
click at [145, 119] on input "Branches" at bounding box center [138, 117] width 64 height 9
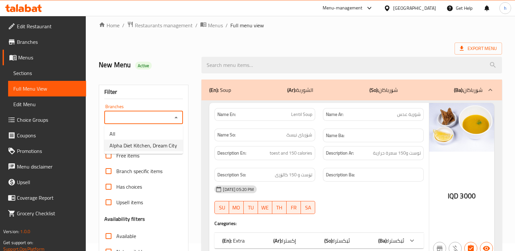
click at [145, 147] on span "Alpha Diet Kitchen, Dream City" at bounding box center [144, 146] width 68 height 8
type input "Alpha Diet Kitchen, Dream City"
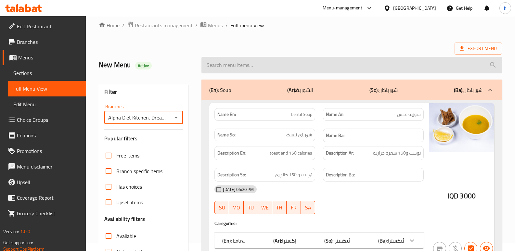
click at [274, 65] on input "search" at bounding box center [352, 65] width 301 height 17
paste input "Chicken Alfredo Pasta"
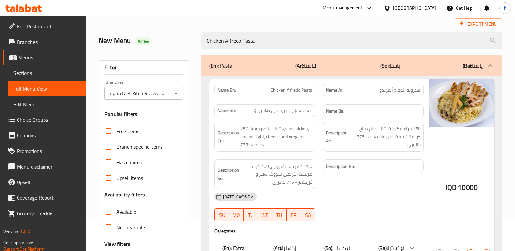
scroll to position [37, 0]
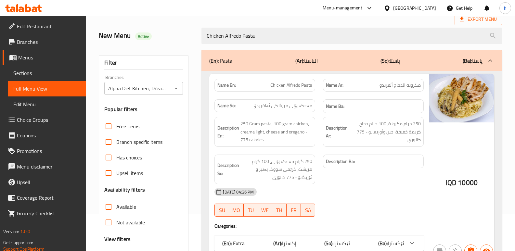
drag, startPoint x: 261, startPoint y: 37, endPoint x: 180, endPoint y: 31, distance: 81.5
click at [180, 31] on div "New Menu Active Chicken Alfredo Pasta" at bounding box center [300, 35] width 411 height 29
paste input "Beef Burger Wrap"
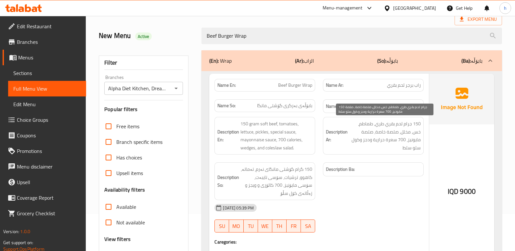
type input "Beef Burger Wrap"
drag, startPoint x: 375, startPoint y: 141, endPoint x: 396, endPoint y: 140, distance: 20.8
click at [396, 140] on span "150 جرام لحم بقري طري، طماطم، خس، مخلل، صلصة خاصة، صلصة مايونيز، 700 سعرة حراري…" at bounding box center [385, 136] width 72 height 32
copy span "سعرة حرارية"
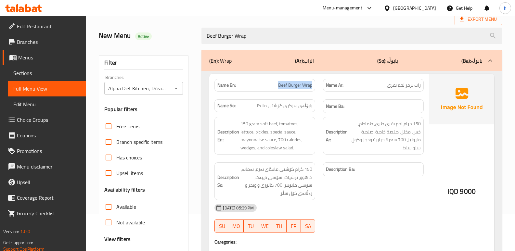
drag, startPoint x: 280, startPoint y: 86, endPoint x: 314, endPoint y: 86, distance: 34.1
click at [314, 86] on div "Name En: Beef Burger Wrap" at bounding box center [265, 85] width 101 height 13
copy span "Beef Burger Wrap"
click at [57, 71] on span "Sections" at bounding box center [47, 73] width 68 height 8
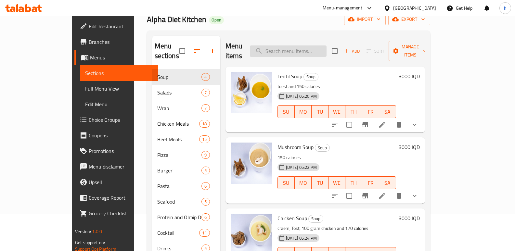
click at [313, 47] on input "search" at bounding box center [288, 51] width 77 height 11
paste input "Beef Burger Wrap"
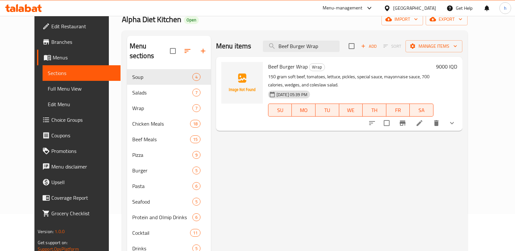
type input "Beef Burger Wrap"
click at [424, 124] on icon at bounding box center [420, 123] width 8 height 8
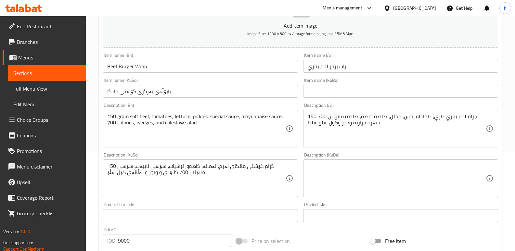
scroll to position [110, 0]
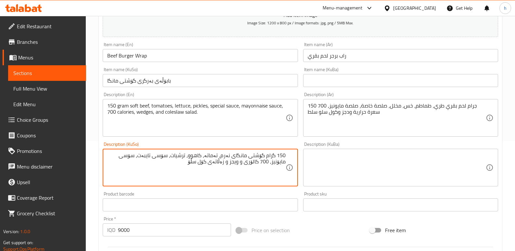
drag, startPoint x: 258, startPoint y: 163, endPoint x: 278, endPoint y: 175, distance: 22.9
click at [260, 163] on textarea "150 گرام گۆشتی مانگای نەرم، تەماتە، کاهوو، ترشیات، سۆسی تایبەت، سۆسی مایۆنیز، 7…" at bounding box center [196, 167] width 178 height 31
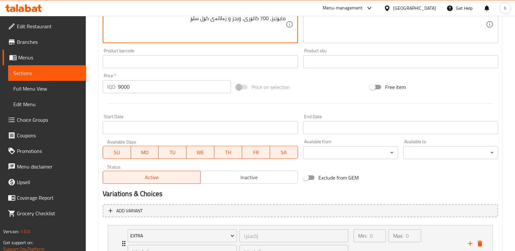
scroll to position [309, 0]
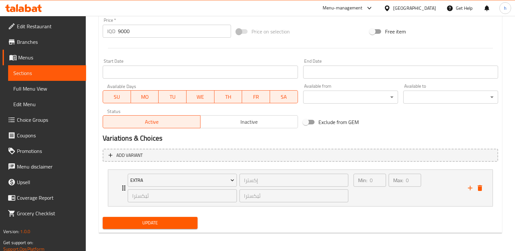
type textarea "150 گرام گۆشتی مانگای نەرم، تەماتە، کاهوو، ترشیات، سۆسی تایبەت، سۆسی مایۆنیز، 7…"
click at [144, 219] on span "Update" at bounding box center [150, 223] width 85 height 8
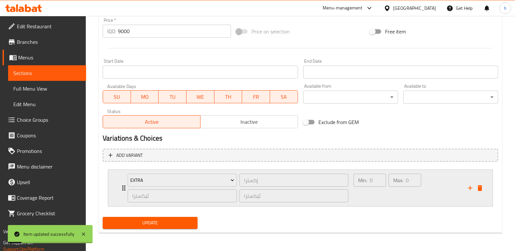
click at [372, 193] on div "Min: 0 ​" at bounding box center [369, 188] width 35 height 31
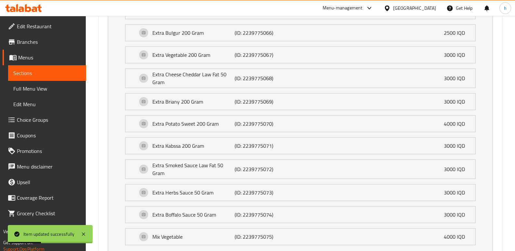
scroll to position [569, 0]
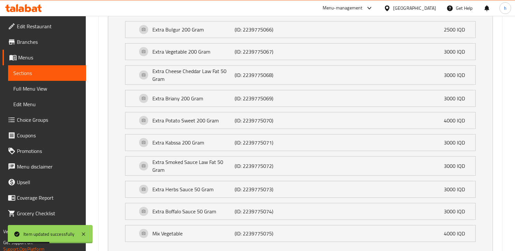
click at [63, 86] on span "Full Menu View" at bounding box center [47, 89] width 68 height 8
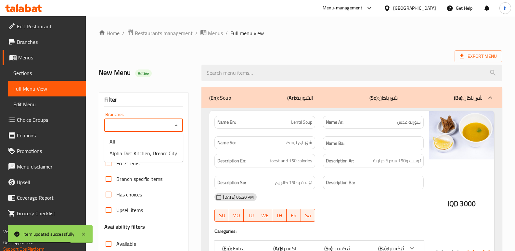
click at [152, 125] on input "Branches" at bounding box center [138, 125] width 64 height 9
click at [144, 157] on span "Alpha Diet Kitchen, Dream City" at bounding box center [144, 154] width 68 height 8
type input "Alpha Diet Kitchen, Dream City"
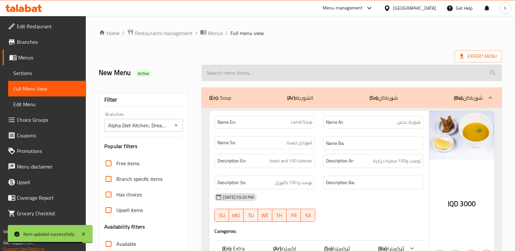
click at [251, 72] on input "search" at bounding box center [352, 73] width 301 height 17
paste input "Beef Burger Wrap"
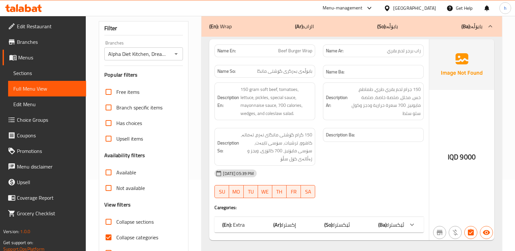
scroll to position [79, 0]
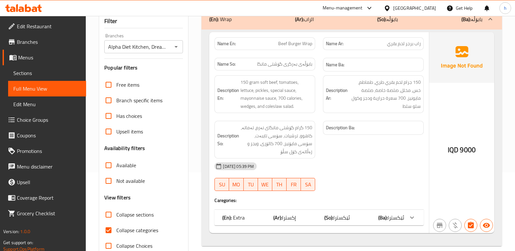
type input "Beef Burger Wrap"
click at [414, 221] on icon at bounding box center [412, 218] width 8 height 8
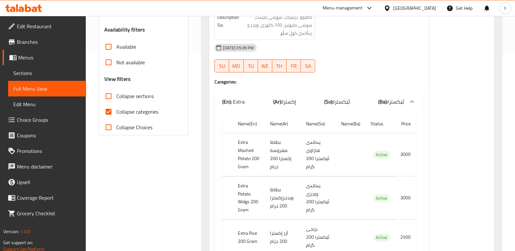
scroll to position [0, 0]
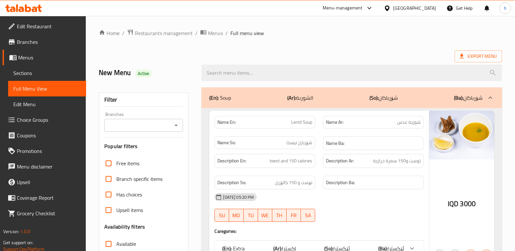
click at [156, 123] on input "Branches" at bounding box center [138, 125] width 64 height 9
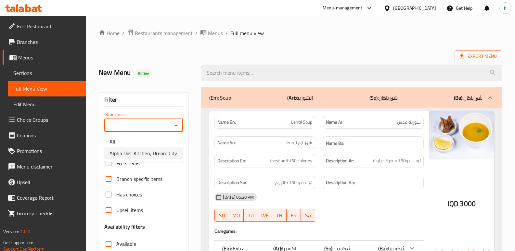
click at [156, 152] on span "Alpha Diet Kitchen, Dream City" at bounding box center [144, 154] width 68 height 8
type input "Alpha Diet Kitchen, Dream City"
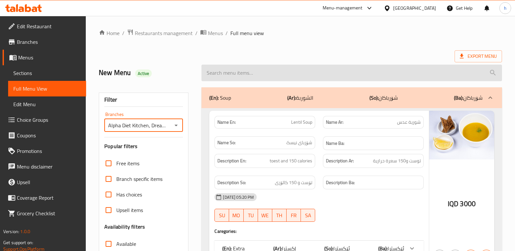
click at [280, 73] on input "search" at bounding box center [352, 73] width 301 height 17
paste input "Beef Burger Wrap"
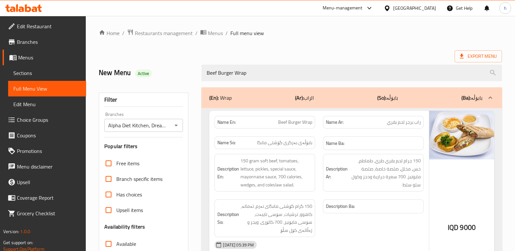
type input "Beef Burger Wrap"
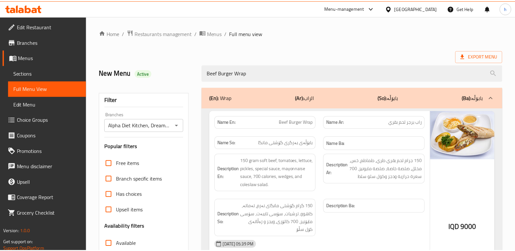
scroll to position [95, 0]
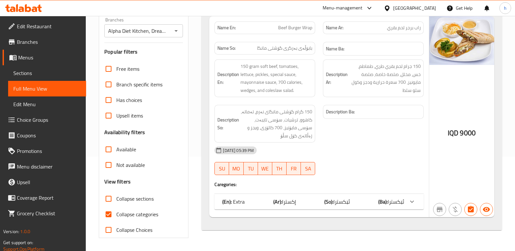
click at [41, 76] on span "Sections" at bounding box center [47, 73] width 68 height 8
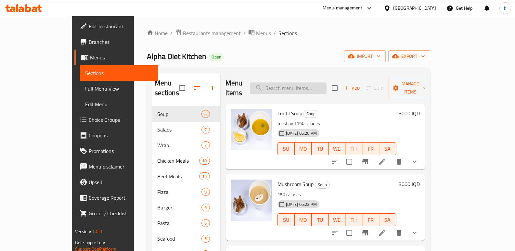
click at [301, 85] on input "search" at bounding box center [288, 88] width 77 height 11
paste input "Crispy Chicken Wrap"
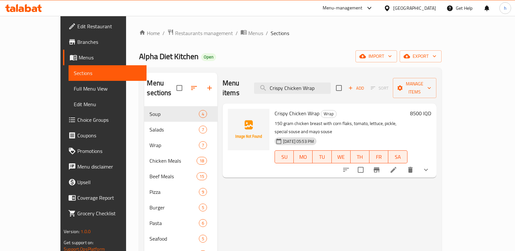
type input "Crispy Chicken Wrap"
drag, startPoint x: 337, startPoint y: 83, endPoint x: 276, endPoint y: 78, distance: 61.6
click at [276, 83] on input "Crispy Chicken Wrap" at bounding box center [292, 88] width 77 height 11
paste input "Crispy Chicken Wrap"
type input "Crispy Chicken Wrap"
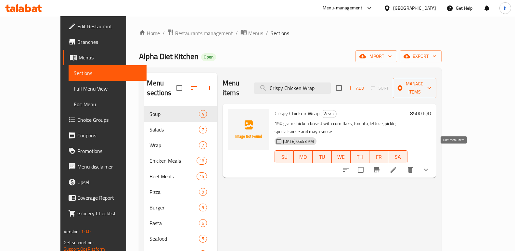
click at [398, 166] on icon at bounding box center [394, 170] width 8 height 8
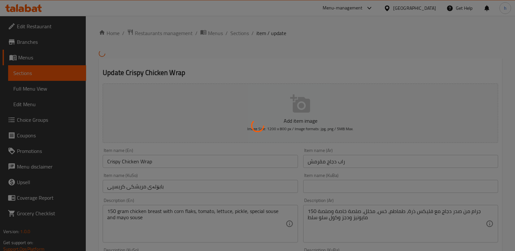
type input "إكسترا"
type input "ئێکسترا"
type input "0"
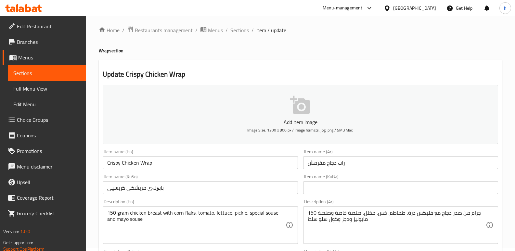
scroll to position [90, 0]
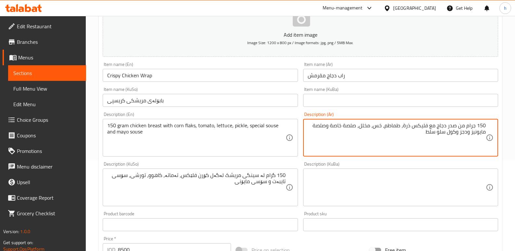
click at [330, 127] on textarea "150 جرام من صدر دجاج مع فليكس ذرة، طماطم، خس، مخلل، صلصة خاصة وصلصة مايونيز ودج…" at bounding box center [397, 138] width 178 height 31
click at [471, 133] on textarea "150 جرام من صدر دجاج مع فليكس ذرة، طماطم، خس، مخلل، صلصة خاصة، صلصة مايونيز ودج…" at bounding box center [397, 138] width 178 height 31
drag, startPoint x: 422, startPoint y: 135, endPoint x: 503, endPoint y: 129, distance: 81.5
click at [503, 129] on div "Home / Restaurants management / Menus / Sections / item / update Wrap section U…" at bounding box center [300, 198] width 429 height 544
click at [416, 141] on textarea "150 جرام من صدر دجاج مع فليكس ذرة، طماطم، خس، مخلل، صلصة خاصة، صلصة مايونيز، ود…" at bounding box center [397, 138] width 178 height 31
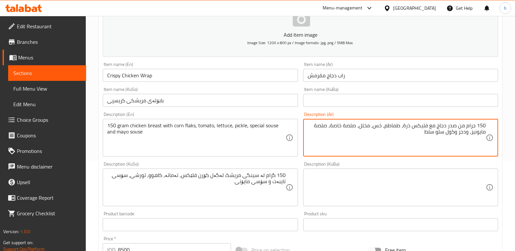
drag, startPoint x: 422, startPoint y: 133, endPoint x: 489, endPoint y: 128, distance: 67.1
click at [489, 128] on div "150 جرام من صدر دجاج مع فليكس ذرة، طماطم، خس، مخلل، صلصة خاصة، صلصة مايونيز، ود…" at bounding box center [400, 138] width 195 height 38
type textarea "150 جرام من صدر دجاج مع فليكس ذرة، طماطم، خس، مخلل، صلصة خاصة، صلصة مايونيز، ود…"
click at [317, 148] on textarea "150 جرام من صدر دجاج مع فليكس ذرة، طماطم، خس، مخلل، صلصة خاصة، صلصة مايونيز، ود…" at bounding box center [397, 138] width 178 height 31
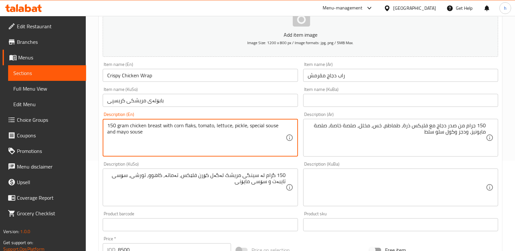
click at [224, 127] on textarea "150 gram chicken breast with corn flaks, tomato, lettuce, pickle, special souse…" at bounding box center [196, 138] width 178 height 31
click at [241, 128] on textarea "150 gram chicken breast with corn flaks, tomato, lettuce, pickle, special souse…" at bounding box center [196, 138] width 178 height 31
click at [271, 126] on textarea "150 gram chicken breast with corn flaks, tomato, lettuce, pickle, special souse…" at bounding box center [196, 138] width 178 height 31
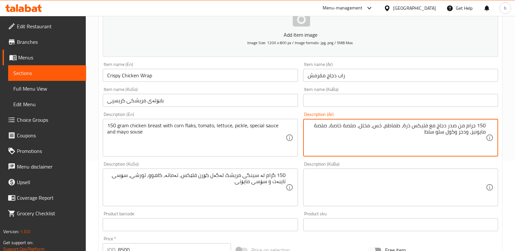
drag, startPoint x: 432, startPoint y: 132, endPoint x: 486, endPoint y: 120, distance: 55.4
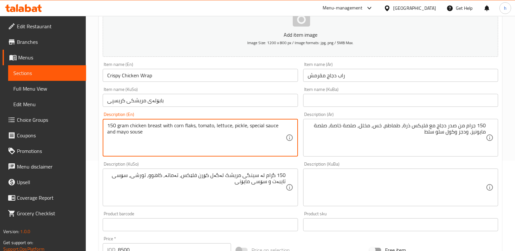
drag, startPoint x: 142, startPoint y: 135, endPoint x: 83, endPoint y: 102, distance: 68.1
paste textarea "g chicken breast with corn flakes, tomatoes, lettuce, pickles, special sauce, m…"
type textarea "150g chicken breast with corn flakes, tomatoes, lettuce, pickles, special sauce…"
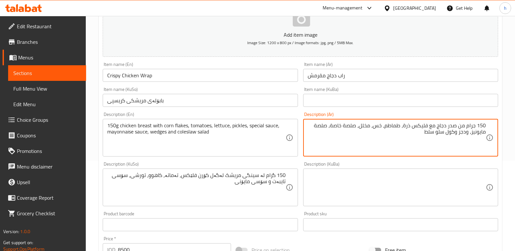
drag, startPoint x: 425, startPoint y: 132, endPoint x: 492, endPoint y: 127, distance: 68.1
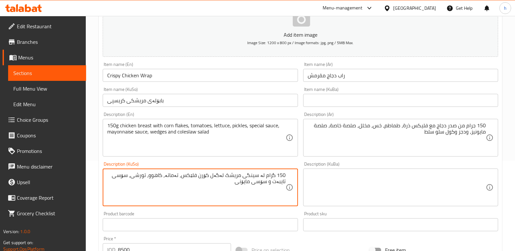
click at [270, 193] on textarea "150 گرام لە سینگی مریشک لەگەل کۆرن فلێكس، تەماتە، کاهوو، تورشی، سۆسی تایبەت و س…" at bounding box center [196, 187] width 178 height 31
click at [264, 195] on textarea "150 گرام لە سینگی مریشک لەگەل کۆرن فلێكس، تەماتە، کاهوو، تورشی، سۆسی تایبەت و س…" at bounding box center [196, 187] width 178 height 31
click at [267, 191] on textarea "150 گرام لە سینگی مریشک لەگەل کۆرن فلێكس، تەماتە، کاهوو، تورشی، سۆسی تایبەت و س…" at bounding box center [196, 187] width 178 height 31
click at [269, 185] on textarea "150 گرام لە سینگی مریشک لەگەل کۆرن فلێكس، تەماتە، کاهوو، تورشی، سۆسی تایبەت و س…" at bounding box center [196, 187] width 178 height 31
click at [239, 184] on textarea "150 گرام لە سینگی مریشک لەگەل کۆرن فلێكس، تەماتە، کاهوو، تورشی، سۆسی تایبەت، سۆ…" at bounding box center [196, 187] width 178 height 31
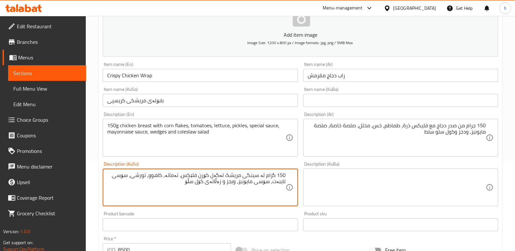
type textarea "150 گرام لە سینگی مریشک لەگەل کۆرن فلێكس، تەماتە، کاهوو، تورشی، سۆسی تایبەت، سۆ…"
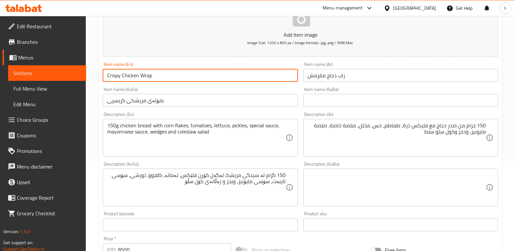
drag, startPoint x: 155, startPoint y: 77, endPoint x: 96, endPoint y: 71, distance: 59.2
click at [96, 71] on div "Home / Restaurants management / Menus / Sections / item / update Wrap section U…" at bounding box center [300, 198] width 429 height 544
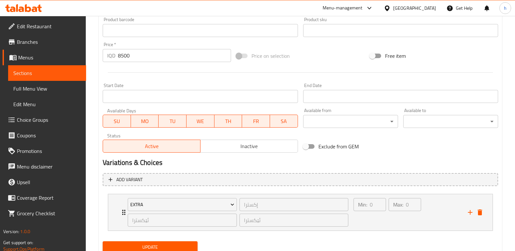
scroll to position [305, 0]
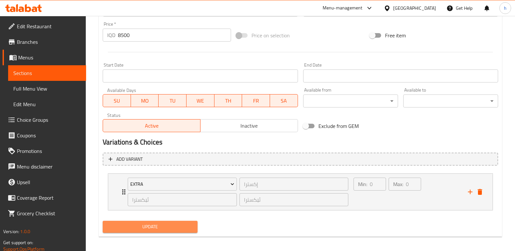
click at [137, 227] on span "Update" at bounding box center [150, 227] width 85 height 8
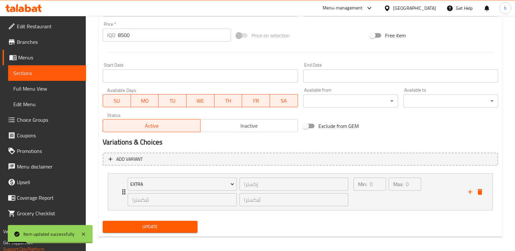
click at [42, 88] on span "Full Menu View" at bounding box center [47, 89] width 68 height 8
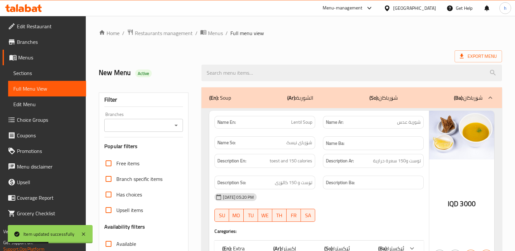
click at [162, 124] on input "Branches" at bounding box center [138, 125] width 64 height 9
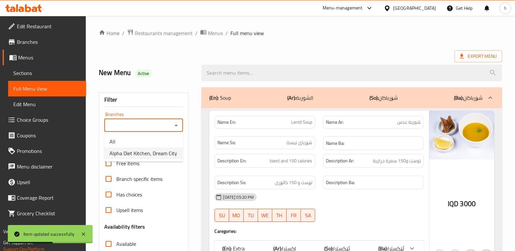
click at [156, 154] on span "Alpha Diet Kitchen, Dream City" at bounding box center [144, 154] width 68 height 8
type input "Alpha Diet Kitchen, Dream City"
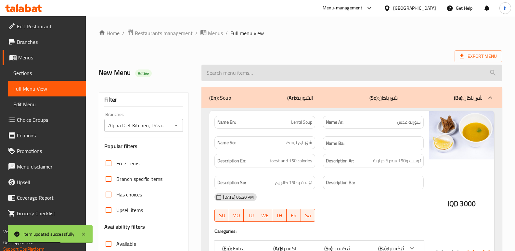
click at [252, 68] on input "search" at bounding box center [352, 73] width 301 height 17
paste input "Crispy Chicken Wrap"
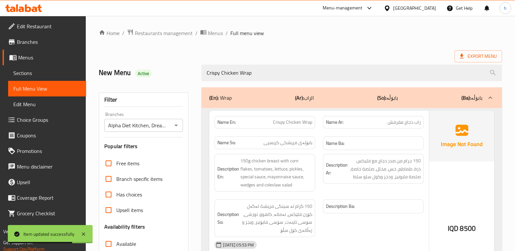
scroll to position [37, 0]
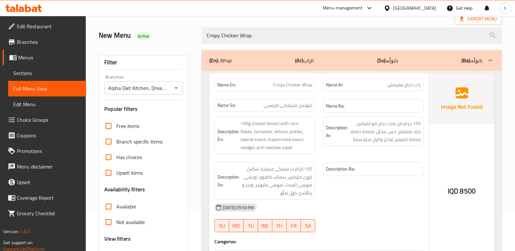
type input "Crispy Chicken Wrap"
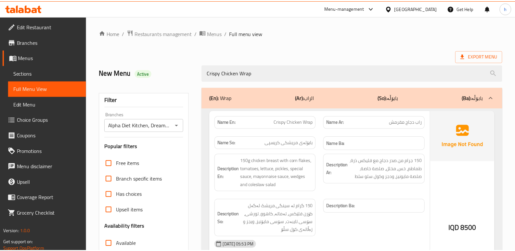
scroll to position [95, 0]
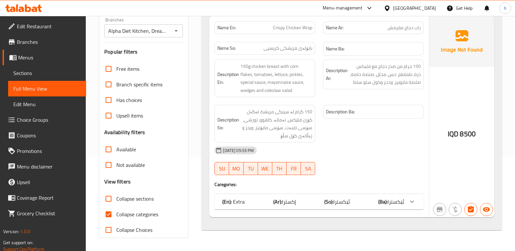
click at [37, 9] on icon at bounding box center [35, 10] width 6 height 6
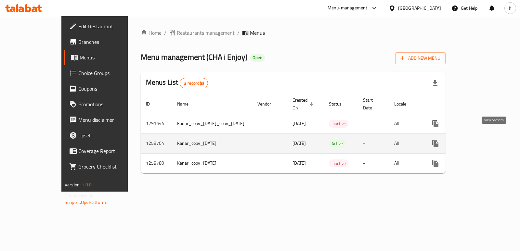
click at [486, 140] on icon "enhanced table" at bounding box center [482, 144] width 8 height 8
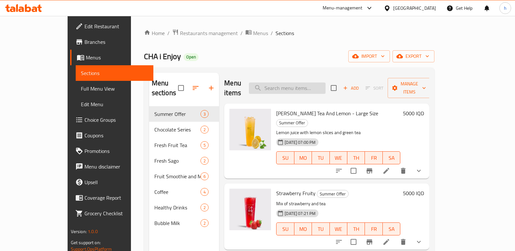
click at [316, 88] on input "search" at bounding box center [287, 88] width 77 height 11
paste input "Chocolate Smoothie"
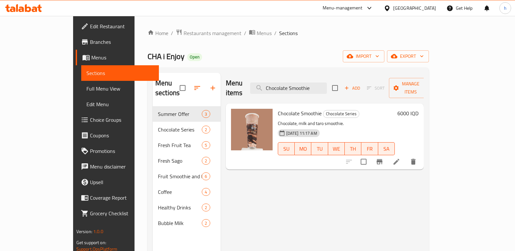
type input "Chocolate Smoothie"
click at [400, 158] on icon at bounding box center [397, 162] width 8 height 8
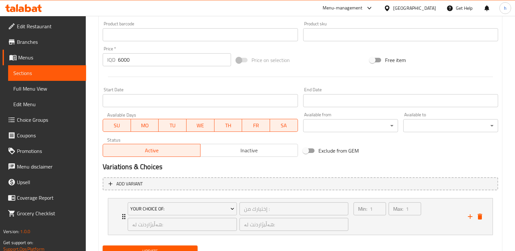
scroll to position [319, 0]
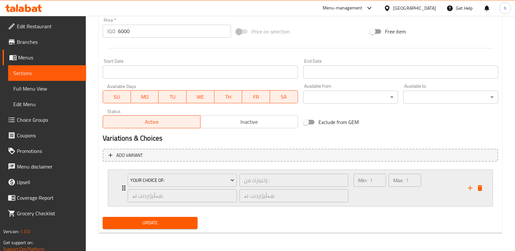
click at [404, 195] on div "Max: 1 ​" at bounding box center [404, 188] width 35 height 31
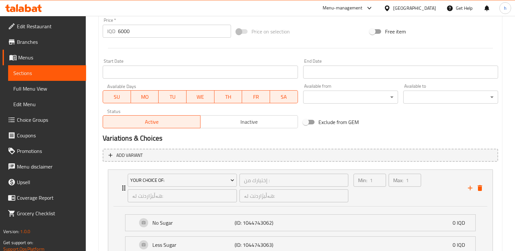
scroll to position [398, 0]
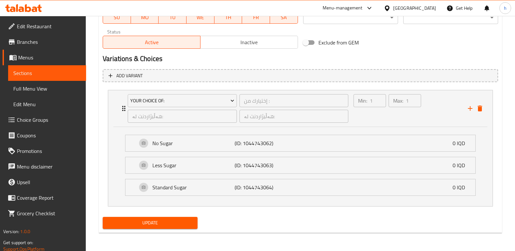
click at [352, 196] on li "Standard Sugar (ID: 1044743064) 0 IQD Name (En) Standard Sugar Name (En) Name (…" at bounding box center [300, 188] width 361 height 22
click at [350, 194] on div "Standard Sugar (ID: 1044743064) 0 IQD" at bounding box center [302, 187] width 331 height 16
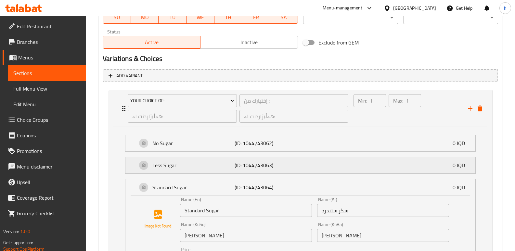
click at [308, 167] on div "Less Sugar (ID: 1044743063) 0 IQD" at bounding box center [302, 165] width 331 height 16
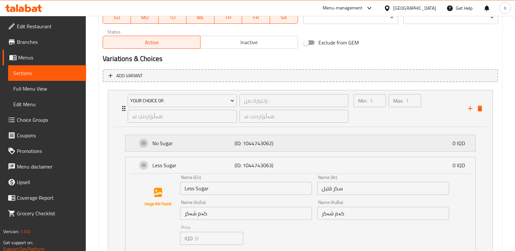
click at [304, 140] on div "No Sugar (ID: 1044743062) 0 IQD" at bounding box center [302, 143] width 331 height 16
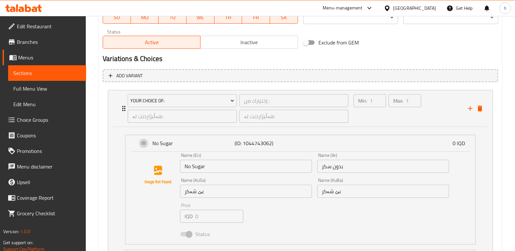
scroll to position [677, 0]
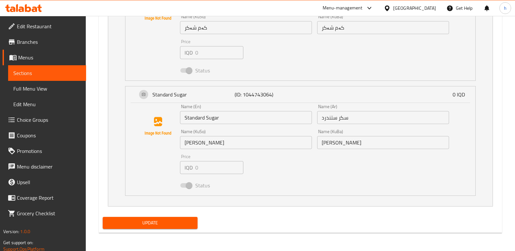
click at [196, 223] on button "Update" at bounding box center [150, 223] width 95 height 12
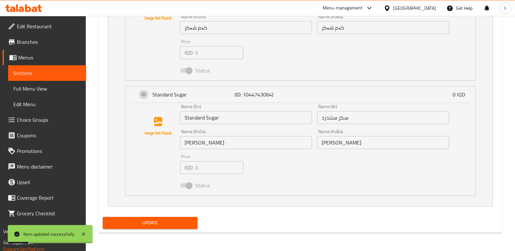
click at [33, 89] on span "Full Menu View" at bounding box center [47, 89] width 68 height 8
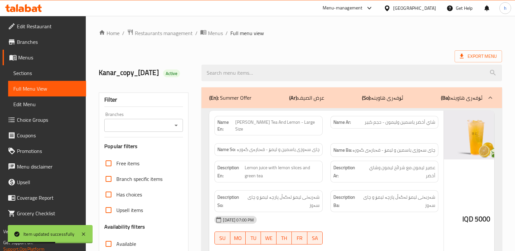
click at [148, 130] on input "Branches" at bounding box center [138, 125] width 64 height 9
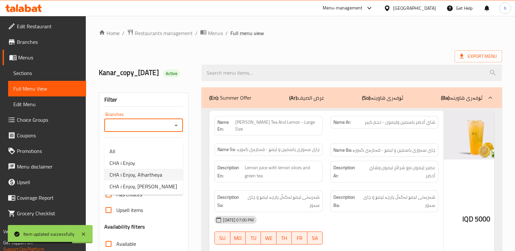
click at [160, 176] on span "CHA i Enjoy, Alhartheya" at bounding box center [136, 175] width 53 height 8
type input "CHA i Enjoy, Alhartheya"
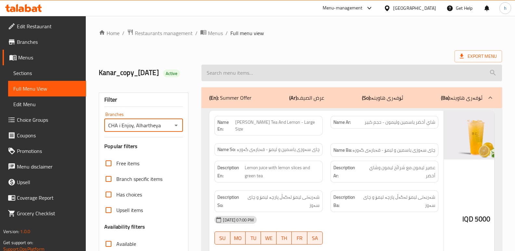
click at [277, 81] on input "search" at bounding box center [352, 73] width 301 height 17
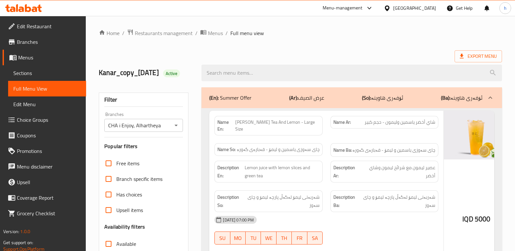
paste input "Chocolate Smoothie"
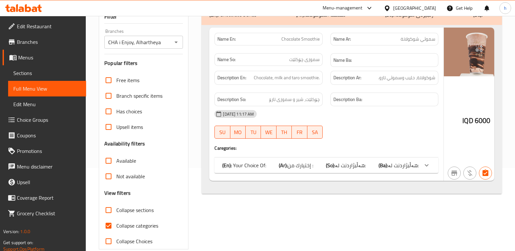
scroll to position [104, 0]
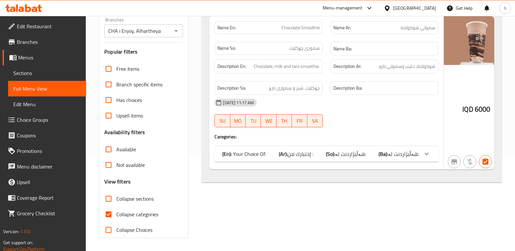
type input "Chocolate Smoothie"
click at [107, 215] on input "Collapse categories" at bounding box center [109, 215] width 16 height 16
checkbox input "false"
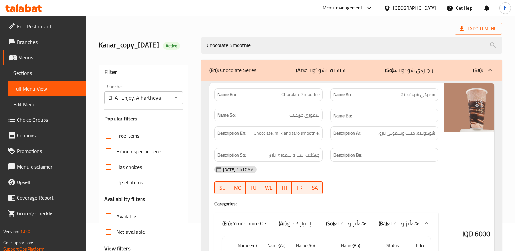
scroll to position [0, 0]
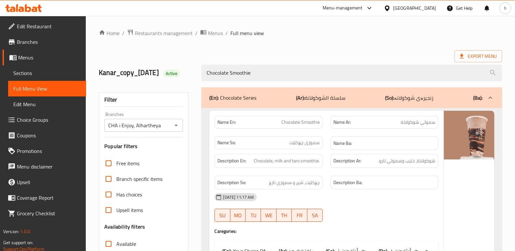
drag, startPoint x: 241, startPoint y: 69, endPoint x: 174, endPoint y: 59, distance: 67.0
click at [184, 61] on div "Kanar_copy_02/10/2024 Active Chocolate Smoothie" at bounding box center [300, 73] width 411 height 29
paste input "Matcha"
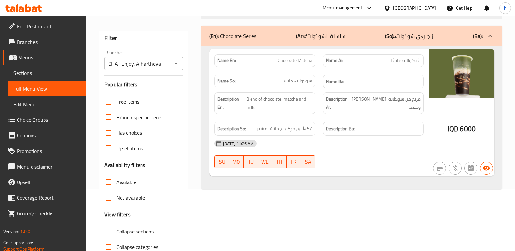
scroll to position [60, 0]
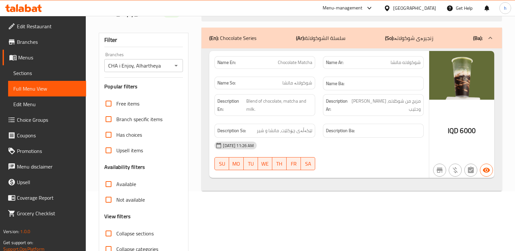
type input "Chocolate Matcha"
click at [27, 73] on span "Sections" at bounding box center [47, 73] width 68 height 8
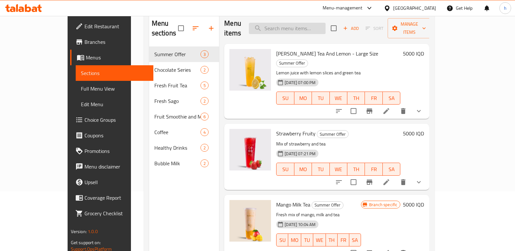
click at [308, 24] on input "search" at bounding box center [287, 28] width 77 height 11
paste input "Chocolate Matcha"
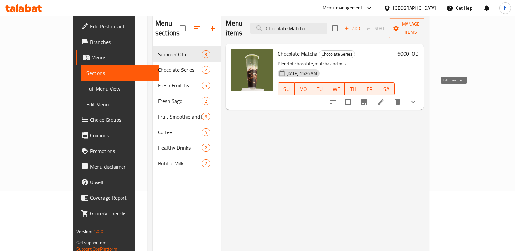
type input "Chocolate Matcha"
click at [385, 98] on icon at bounding box center [381, 102] width 8 height 8
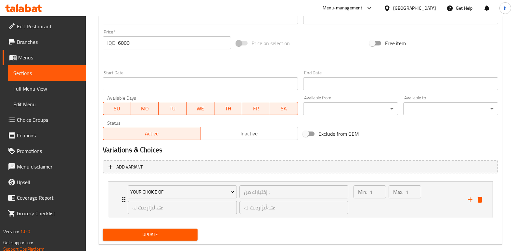
scroll to position [319, 0]
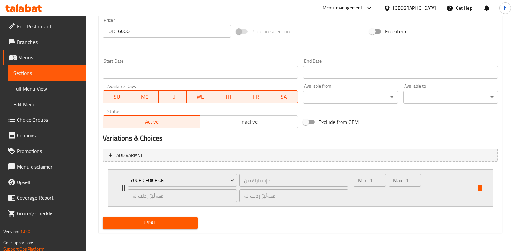
click at [361, 199] on div "Min: 1 ​" at bounding box center [369, 188] width 35 height 31
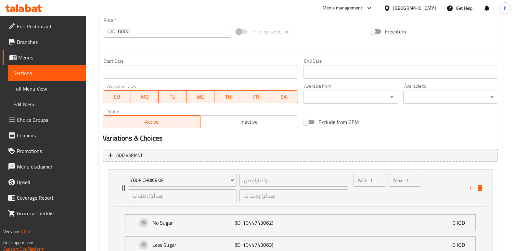
scroll to position [376, 0]
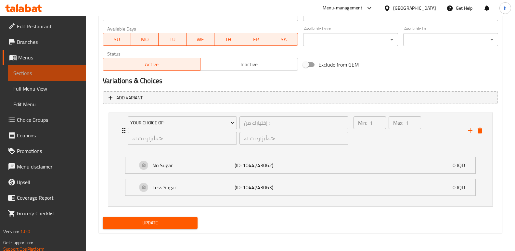
click at [70, 74] on span "Sections" at bounding box center [47, 73] width 68 height 8
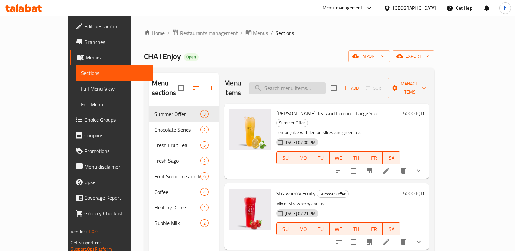
click at [304, 83] on input "search" at bounding box center [287, 88] width 77 height 11
paste input "Chocolate Matcha"
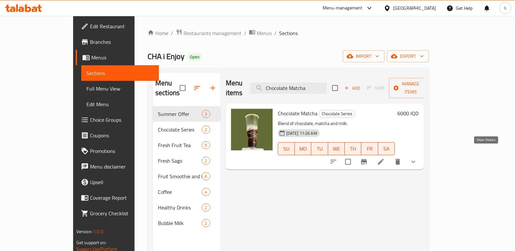
type input "Chocolate Matcha"
click at [417, 158] on icon "show more" at bounding box center [414, 162] width 8 height 8
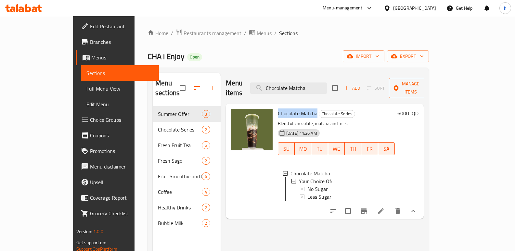
drag, startPoint x: 260, startPoint y: 105, endPoint x: 298, endPoint y: 107, distance: 37.7
click at [298, 109] on span "Chocolate Matcha" at bounding box center [298, 114] width 40 height 10
copy span "Chocolate Matcha"
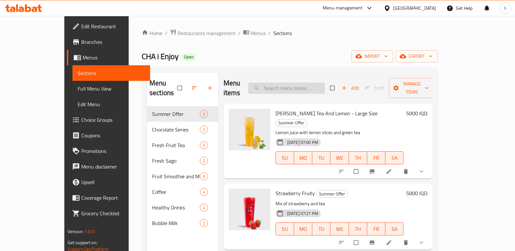
click at [309, 83] on input "search" at bounding box center [286, 88] width 77 height 11
paste input "Chocolate Matcha"
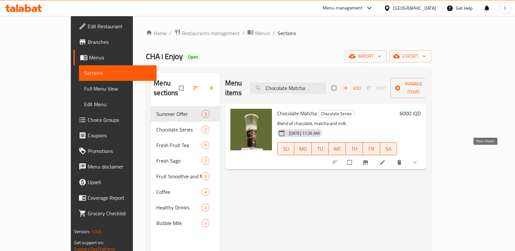
type input "Chocolate Matcha"
click at [418, 159] on icon "show more" at bounding box center [415, 162] width 7 height 7
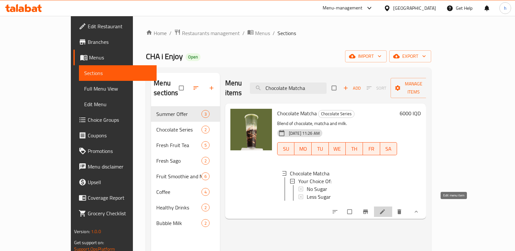
click at [386, 209] on icon at bounding box center [382, 212] width 7 height 7
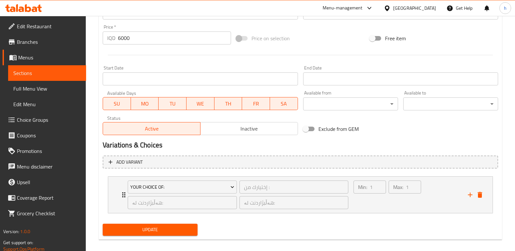
scroll to position [312, 0]
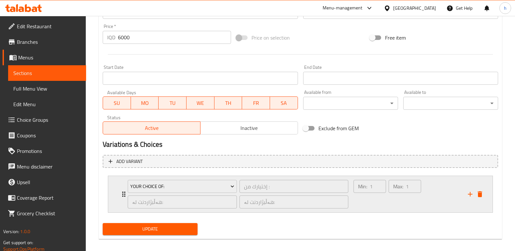
click at [397, 210] on div "Max: 1 ​" at bounding box center [404, 194] width 35 height 31
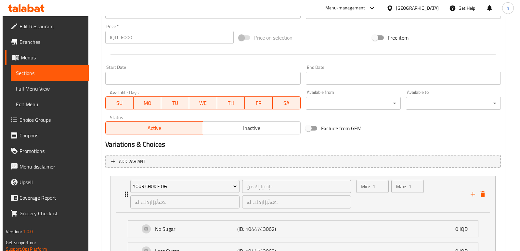
scroll to position [376, 0]
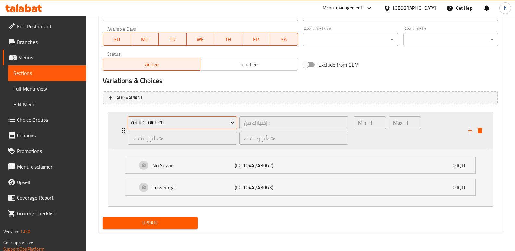
click at [220, 123] on span "Your Choice Of:" at bounding box center [182, 123] width 104 height 8
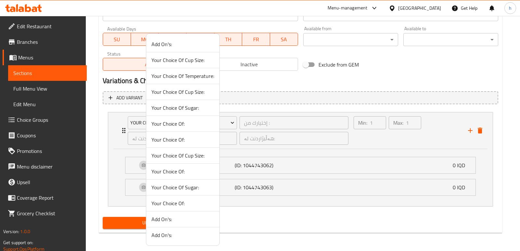
click at [255, 225] on div at bounding box center [260, 125] width 520 height 251
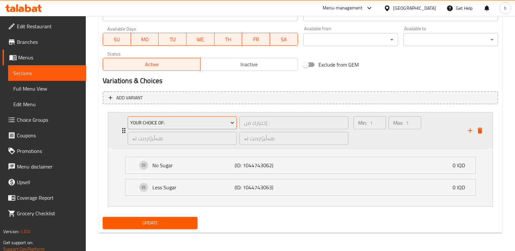
click at [179, 123] on span "Your Choice Of:" at bounding box center [182, 123] width 104 height 8
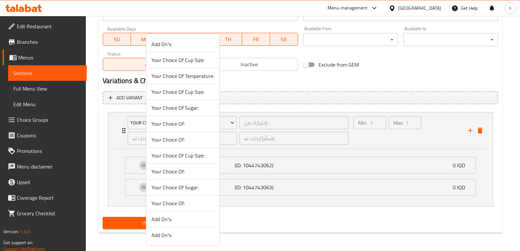
click at [182, 173] on span "Your Choice Of:" at bounding box center [182, 172] width 63 height 8
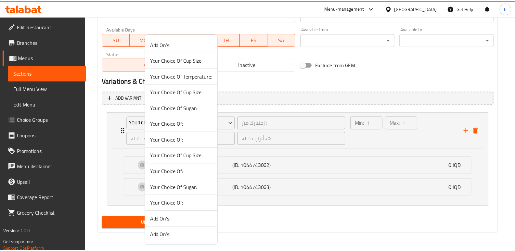
scroll to position [319, 0]
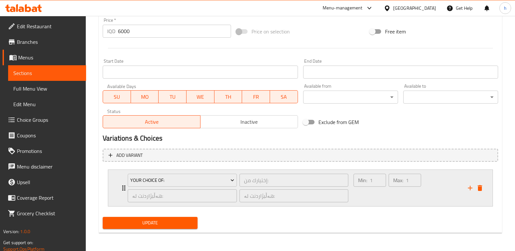
click at [355, 199] on div "Min: 1 ​" at bounding box center [369, 188] width 35 height 31
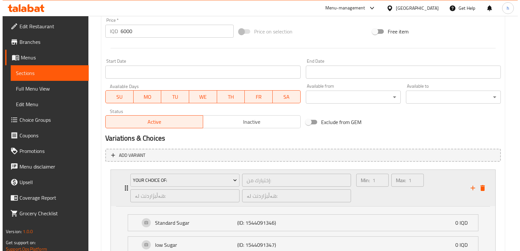
scroll to position [398, 0]
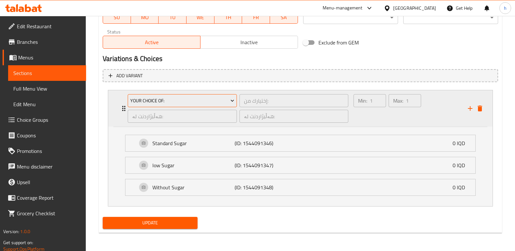
click at [203, 98] on span "Your Choice Of:" at bounding box center [182, 101] width 104 height 8
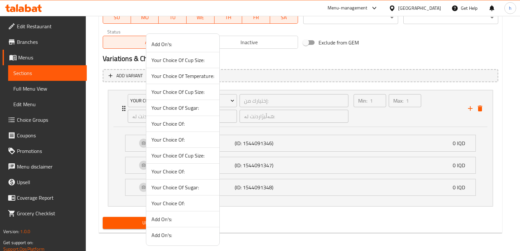
click at [183, 128] on span "Your Choice Of:" at bounding box center [182, 124] width 63 height 8
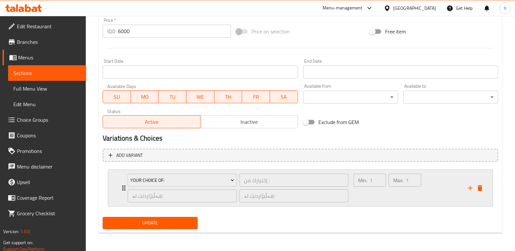
click at [373, 200] on div "Min: 1 ​" at bounding box center [369, 188] width 35 height 31
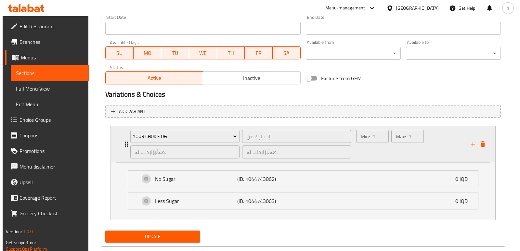
scroll to position [376, 0]
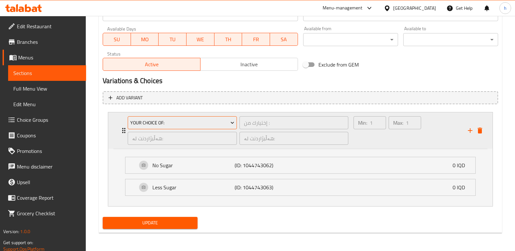
click at [217, 124] on span "Your Choice Of:" at bounding box center [182, 123] width 104 height 8
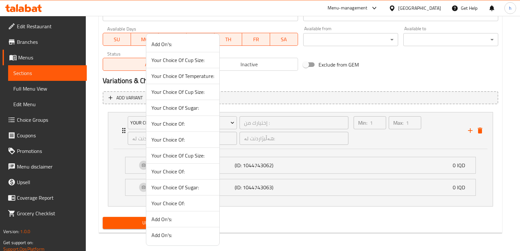
click at [181, 201] on span "Your Choice Of:" at bounding box center [182, 204] width 63 height 8
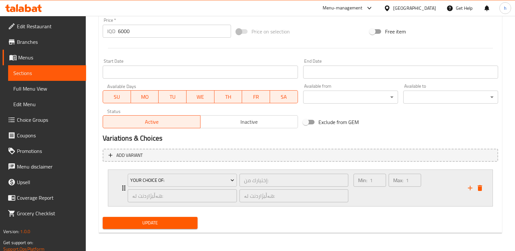
click at [378, 197] on div "Min: 1 ​" at bounding box center [369, 188] width 35 height 31
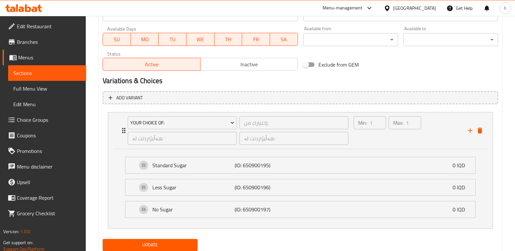
click at [188, 243] on span "Update" at bounding box center [150, 245] width 85 height 8
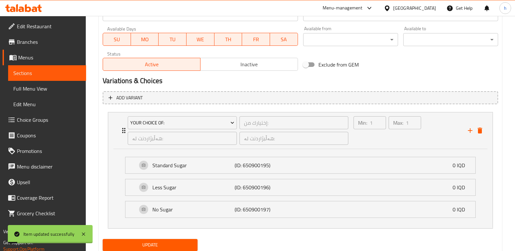
click at [54, 90] on span "Full Menu View" at bounding box center [47, 89] width 68 height 8
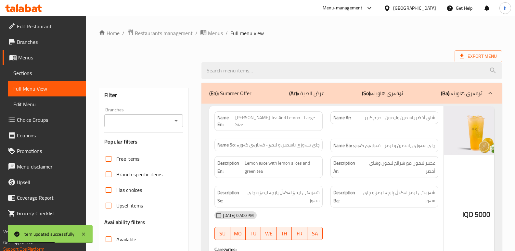
click at [157, 118] on input "Branches" at bounding box center [138, 120] width 64 height 9
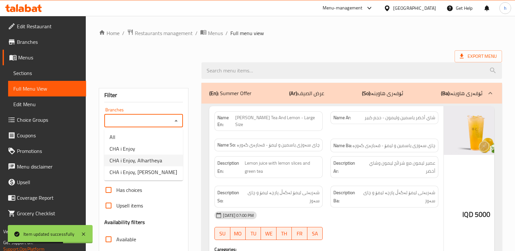
click at [144, 161] on span "CHA i Enjoy, Alhartheya" at bounding box center [136, 161] width 53 height 8
type input "CHA i Enjoy, Alhartheya"
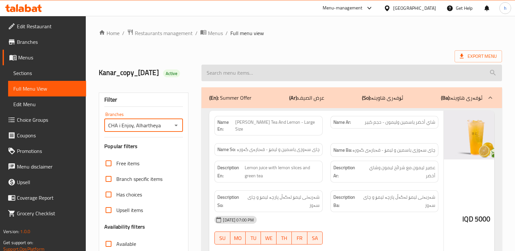
click at [283, 75] on input "search" at bounding box center [352, 73] width 301 height 17
paste input "Chocolate Matcha"
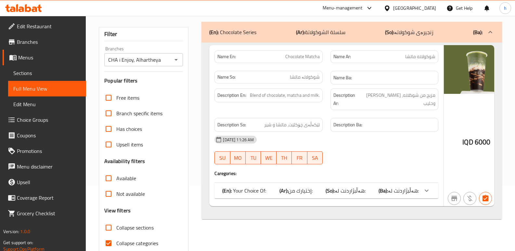
scroll to position [67, 0]
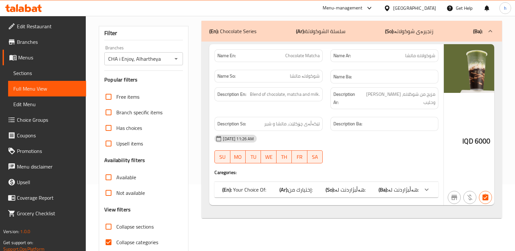
type input "Chocolate Matcha"
click at [423, 194] on icon at bounding box center [427, 190] width 8 height 8
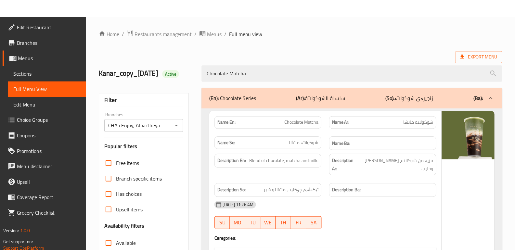
scroll to position [157, 0]
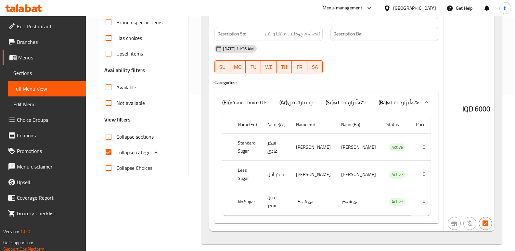
click at [32, 68] on link "Sections" at bounding box center [47, 73] width 78 height 16
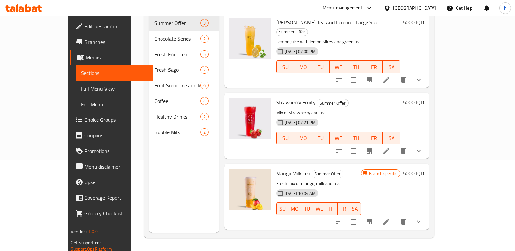
scroll to position [91, 0]
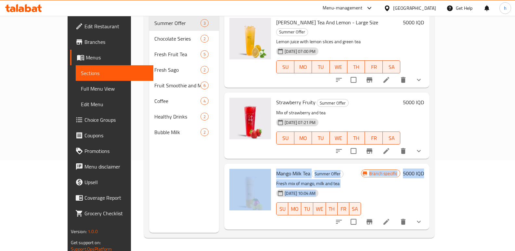
drag, startPoint x: 514, startPoint y: 143, endPoint x: 470, endPoint y: 90, distance: 69.3
click at [515, 95] on html "​ Menu-management Iraq Get Help h Edit Restaurant Branches Menus Sections Full …" at bounding box center [257, 34] width 515 height 251
click at [427, 104] on div "Strawberry Fruity Summer Offer Mix of strawberry and tea 03-07-2025 07:21 PM SU…" at bounding box center [350, 125] width 153 height 61
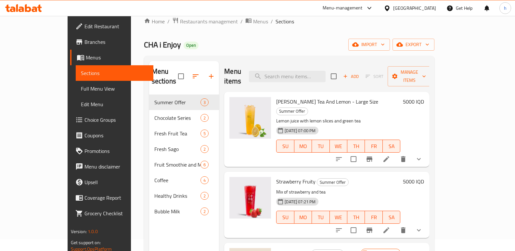
scroll to position [0, 0]
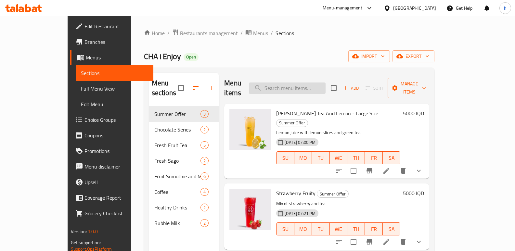
click at [325, 83] on input "search" at bounding box center [287, 88] width 77 height 11
paste input "[PERSON_NAME]"
type input "[PERSON_NAME]"
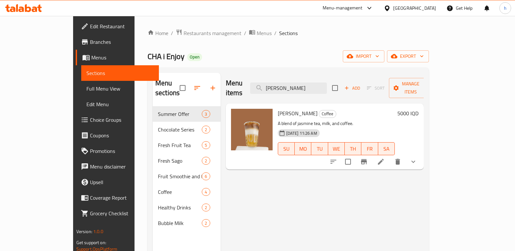
click at [385, 158] on icon at bounding box center [381, 162] width 8 height 8
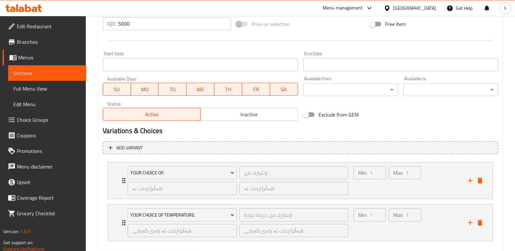
scroll to position [361, 0]
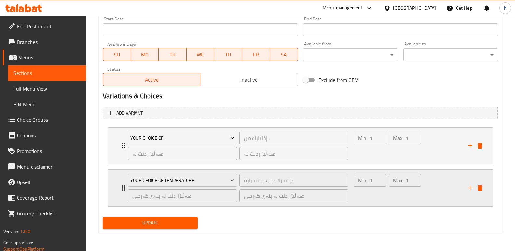
click at [389, 201] on div "Max: 1 ​" at bounding box center [404, 188] width 35 height 31
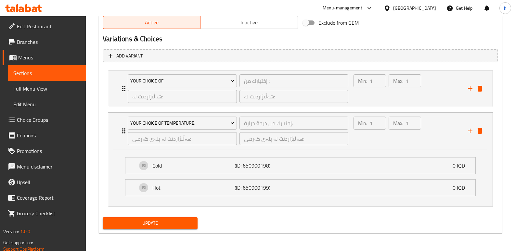
scroll to position [418, 0]
click at [360, 99] on div "Min: 1 ​" at bounding box center [369, 88] width 35 height 31
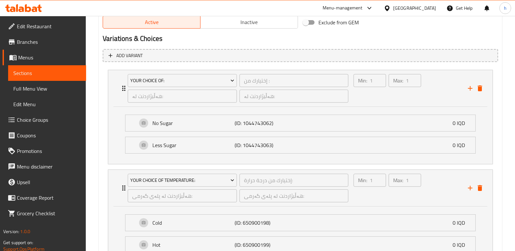
scroll to position [476, 0]
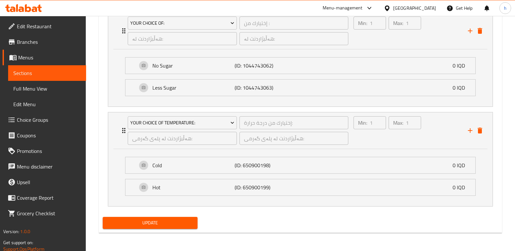
click at [171, 218] on button "Update" at bounding box center [150, 223] width 95 height 12
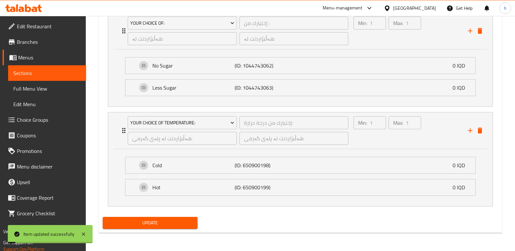
click at [34, 88] on span "Full Menu View" at bounding box center [47, 89] width 68 height 8
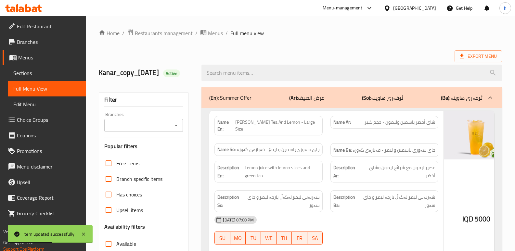
click at [145, 130] on input "Branches" at bounding box center [138, 125] width 64 height 9
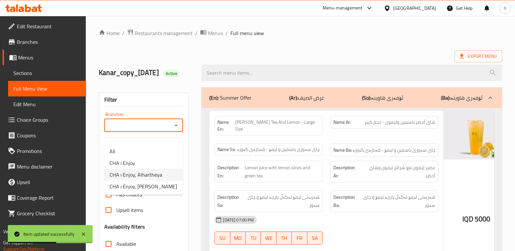
click at [156, 174] on span "CHA i Enjoy, Alhartheya" at bounding box center [136, 175] width 53 height 8
type input "CHA i Enjoy, Alhartheya"
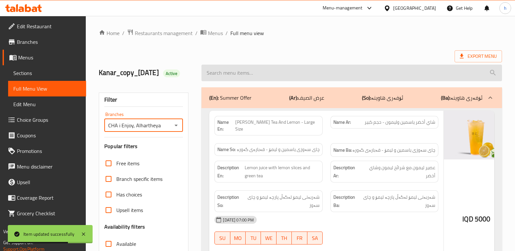
click at [253, 76] on input "search" at bounding box center [352, 73] width 301 height 17
paste input "[PERSON_NAME]"
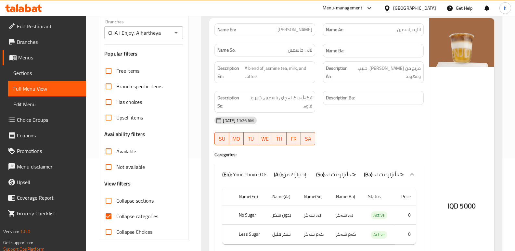
scroll to position [16, 0]
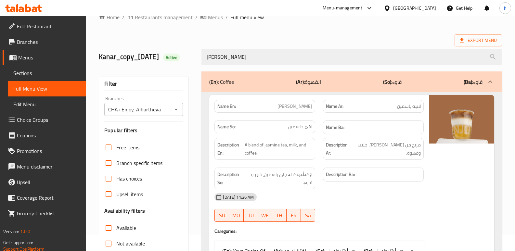
type input "[PERSON_NAME]"
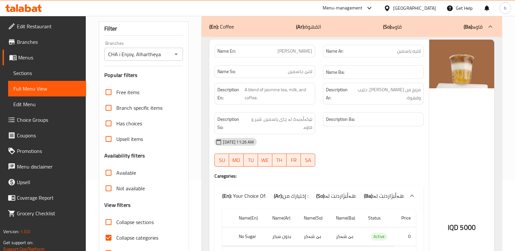
scroll to position [33, 0]
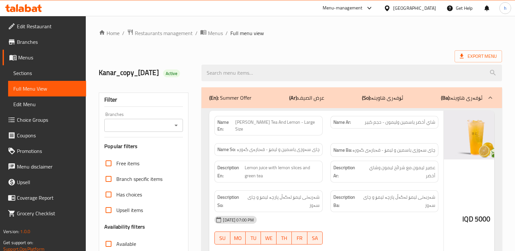
click at [158, 130] on input "Branches" at bounding box center [138, 125] width 64 height 9
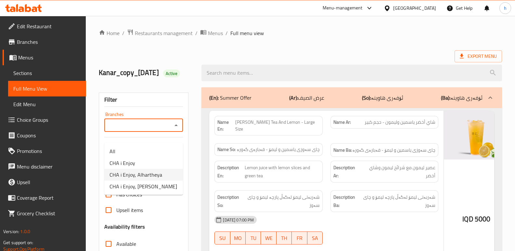
click at [157, 175] on span "CHA i Enjoy, Alhartheya" at bounding box center [136, 175] width 53 height 8
type input "CHA i Enjoy, Alhartheya"
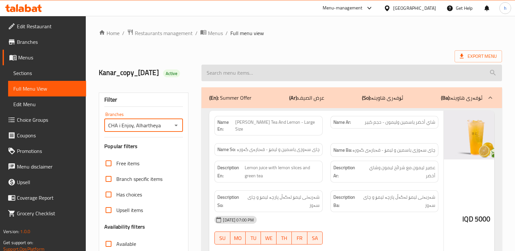
click at [237, 79] on input "search" at bounding box center [352, 73] width 301 height 17
paste input "Latte"
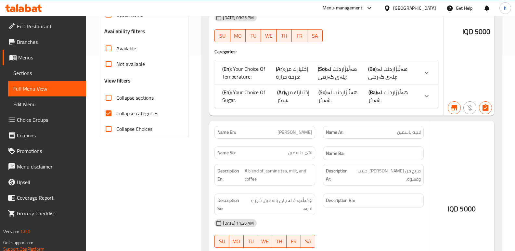
scroll to position [209, 0]
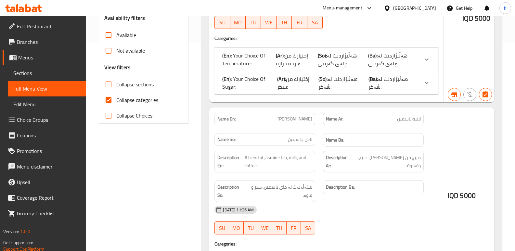
type input "Latte"
click at [391, 67] on p "(Ba): هەڵبژاردنت [PERSON_NAME]:" at bounding box center [393, 60] width 51 height 16
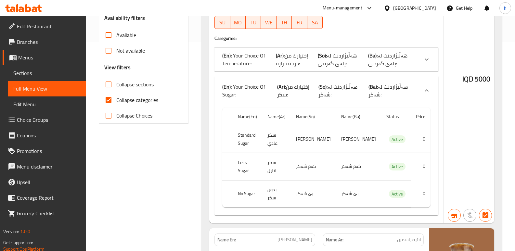
click at [392, 67] on p "(Ba): هەڵبژاردنت لە پلەی گەرمی:" at bounding box center [393, 60] width 51 height 16
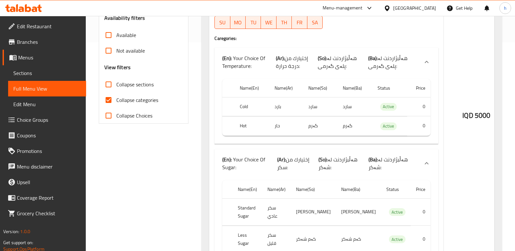
click at [41, 72] on span "Sections" at bounding box center [47, 73] width 68 height 8
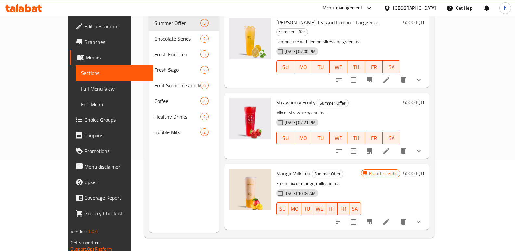
scroll to position [91, 0]
drag, startPoint x: 515, startPoint y: 132, endPoint x: 513, endPoint y: 92, distance: 40.0
click at [515, 84] on html "​ Menu-management Iraq Get Help h Edit Restaurant Branches Menus Sections Full …" at bounding box center [257, 34] width 515 height 251
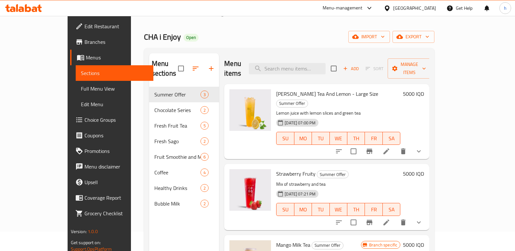
scroll to position [0, 0]
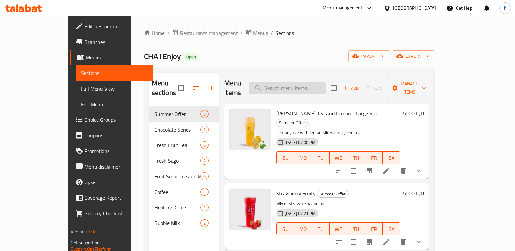
click at [326, 86] on input "search" at bounding box center [287, 88] width 77 height 11
paste input "Latte"
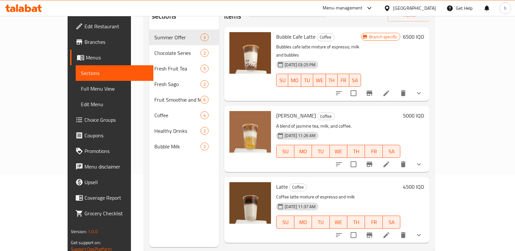
scroll to position [91, 0]
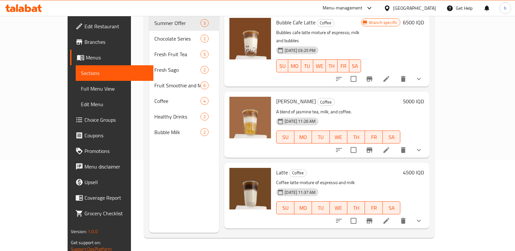
type input "Latte"
click at [390, 217] on icon at bounding box center [387, 221] width 8 height 8
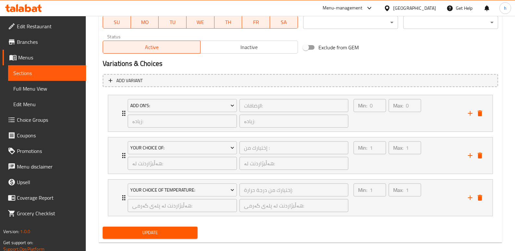
scroll to position [403, 0]
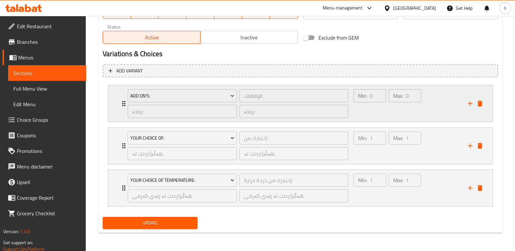
click at [392, 116] on div "Max: 0 ​" at bounding box center [404, 103] width 35 height 31
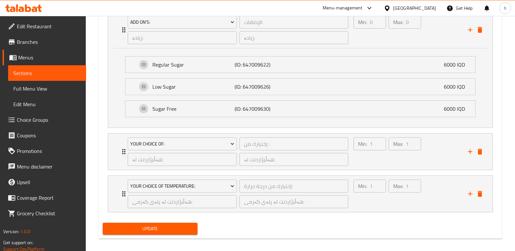
scroll to position [483, 0]
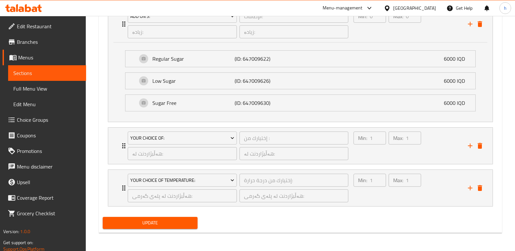
click at [155, 222] on span "Update" at bounding box center [150, 223] width 85 height 8
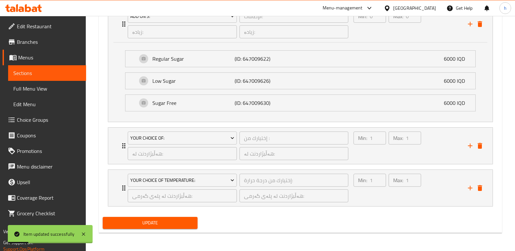
click at [40, 90] on span "Full Menu View" at bounding box center [47, 89] width 68 height 8
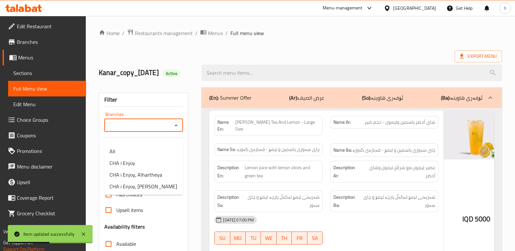
click at [147, 130] on input "Branches" at bounding box center [138, 125] width 64 height 9
click at [151, 186] on span "CHA i Enjoy, [PERSON_NAME]" at bounding box center [144, 187] width 68 height 8
type input "CHA i Enjoy, [PERSON_NAME]"
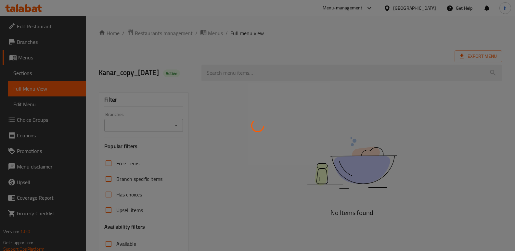
scroll to position [1, 0]
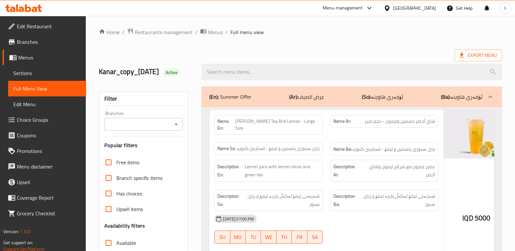
click at [153, 129] on input "Branches" at bounding box center [138, 124] width 64 height 9
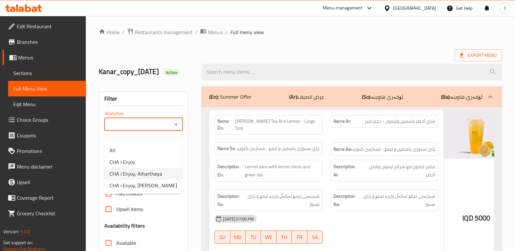
click at [152, 173] on span "CHA i Enjoy, Alhartheya" at bounding box center [136, 174] width 53 height 8
type input "CHA i Enjoy, Alhartheya"
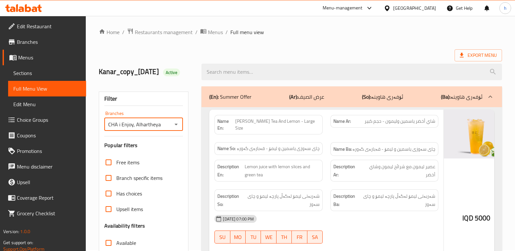
click at [284, 65] on div at bounding box center [352, 72] width 308 height 24
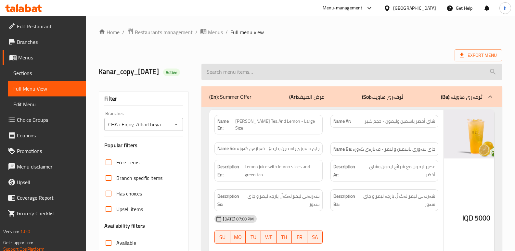
click at [284, 80] on input "search" at bounding box center [352, 72] width 301 height 17
paste input "Latte"
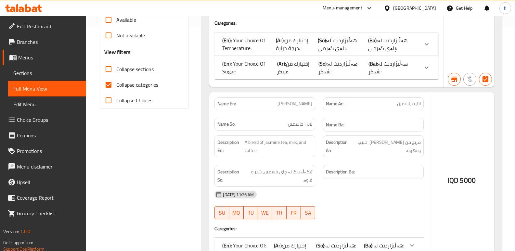
scroll to position [230, 0]
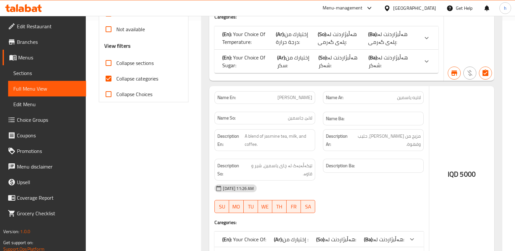
type input "Latte"
click at [395, 46] on p "(Ba): هەڵبژاردنت [PERSON_NAME]:" at bounding box center [393, 38] width 51 height 16
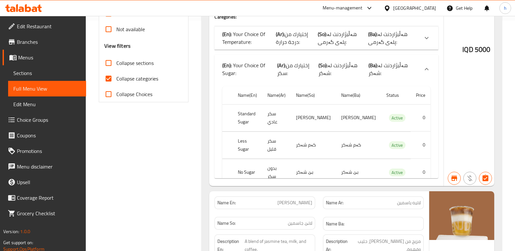
click at [390, 46] on p "(Ba): هەڵبژاردنت لە پلەی گەرمی:" at bounding box center [393, 38] width 51 height 16
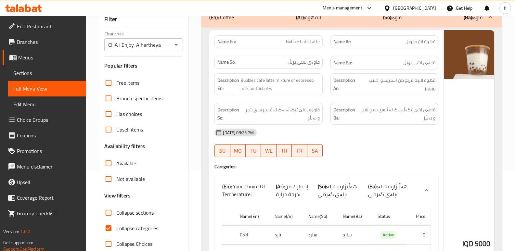
scroll to position [75, 0]
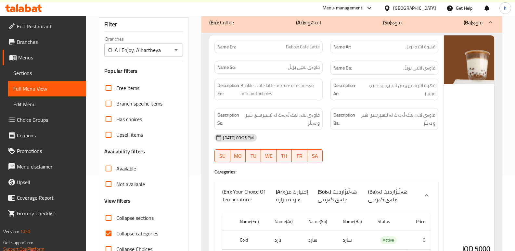
click at [28, 73] on span "Sections" at bounding box center [47, 73] width 68 height 8
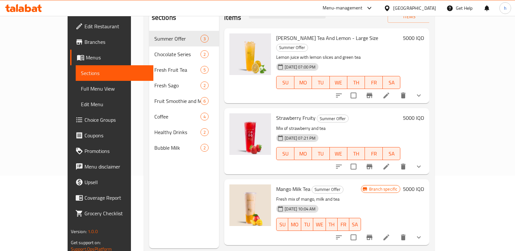
scroll to position [20, 0]
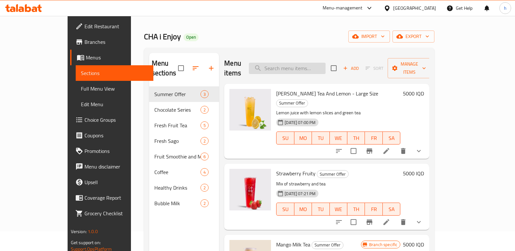
click at [326, 66] on input "search" at bounding box center [287, 68] width 77 height 11
paste input "Latte"
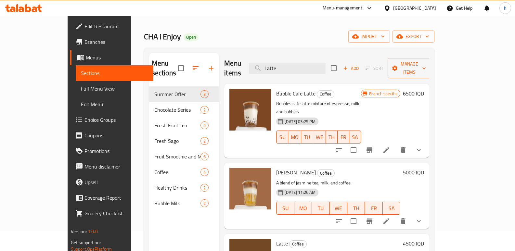
scroll to position [91, 0]
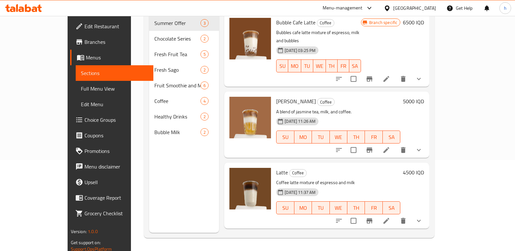
type input "Latte"
click at [390, 217] on icon at bounding box center [387, 221] width 8 height 8
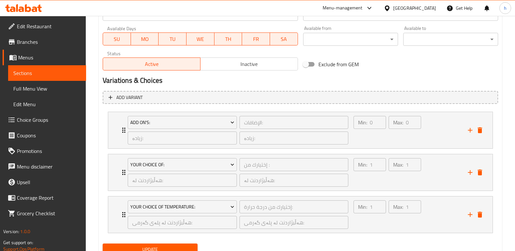
scroll to position [403, 0]
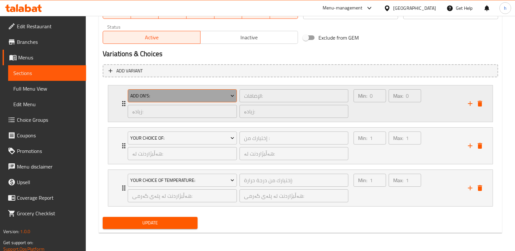
click at [224, 95] on span "Add On's:" at bounding box center [182, 96] width 104 height 8
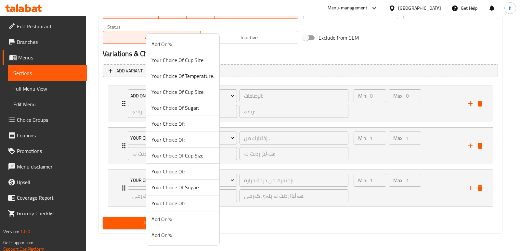
click at [173, 43] on span "Add On's:" at bounding box center [182, 44] width 63 height 8
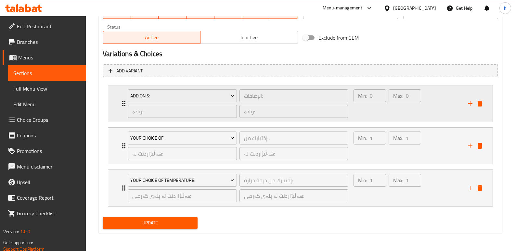
click at [360, 118] on div "Min: 0 ​" at bounding box center [369, 103] width 35 height 31
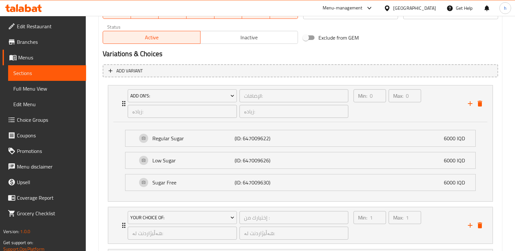
scroll to position [483, 0]
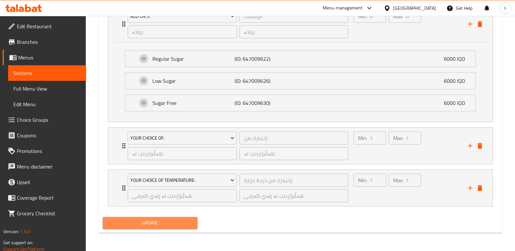
click at [146, 219] on span "Update" at bounding box center [150, 223] width 85 height 8
click at [153, 226] on span "Update" at bounding box center [150, 223] width 85 height 8
click at [366, 32] on div "Min: 0 ​" at bounding box center [369, 23] width 35 height 31
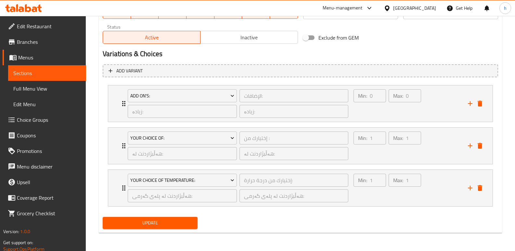
scroll to position [403, 0]
click at [189, 226] on span "Update" at bounding box center [150, 223] width 85 height 8
click at [48, 74] on span "Sections" at bounding box center [47, 73] width 68 height 8
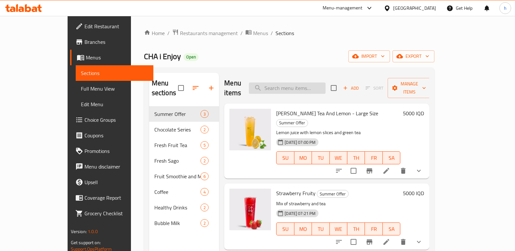
click at [326, 83] on input "search" at bounding box center [287, 88] width 77 height 11
paste input "Latte"
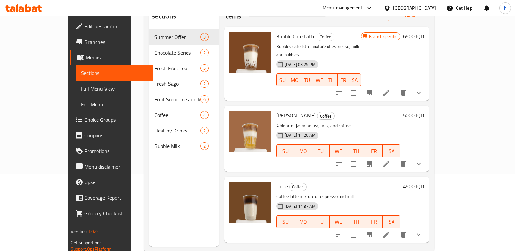
scroll to position [91, 0]
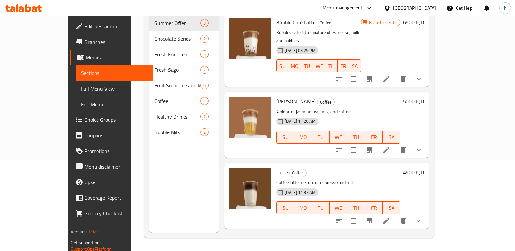
type input "Latte"
click at [423, 217] on icon "show more" at bounding box center [419, 221] width 8 height 8
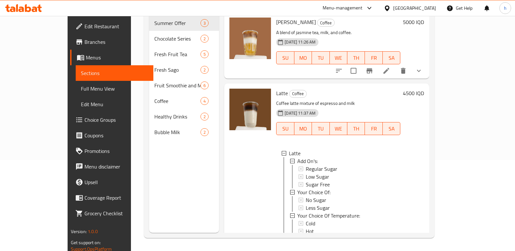
scroll to position [87, 0]
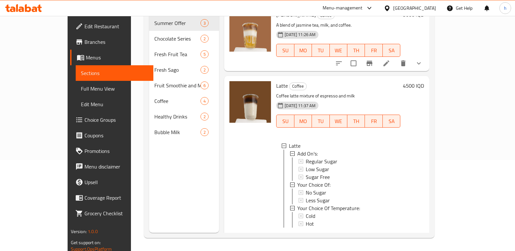
click at [81, 93] on span "Full Menu View" at bounding box center [115, 89] width 68 height 8
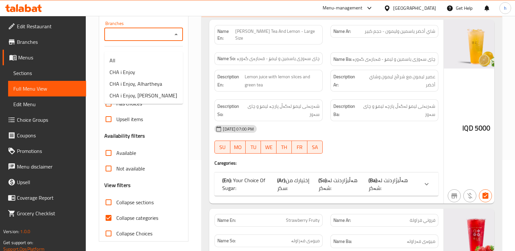
click at [147, 39] on input "Branches" at bounding box center [138, 34] width 64 height 9
click at [149, 82] on span "CHA i Enjoy, Alhartheya" at bounding box center [136, 84] width 53 height 8
type input "CHA i Enjoy, Alhartheya"
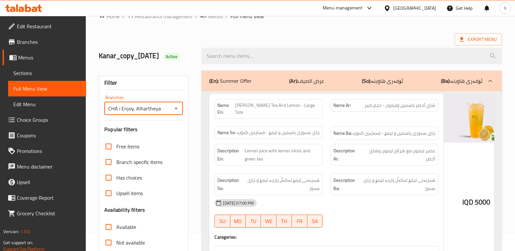
scroll to position [4, 0]
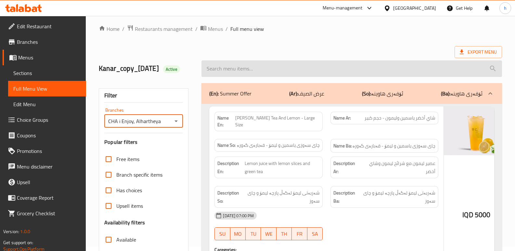
click at [367, 77] on input "search" at bounding box center [352, 68] width 301 height 17
paste input "Latte"
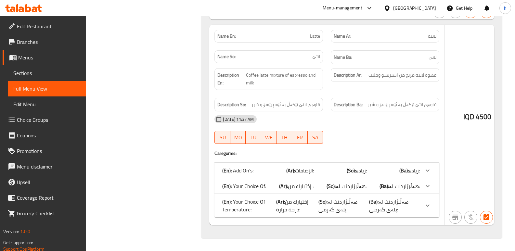
scroll to position [499, 0]
type input "Latte"
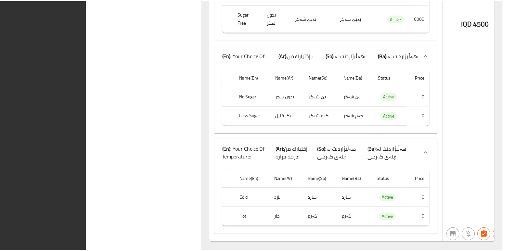
scroll to position [747, 0]
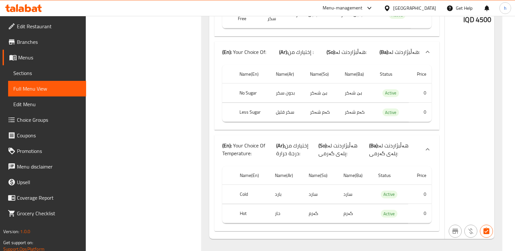
click at [28, 74] on span "Sections" at bounding box center [47, 73] width 68 height 8
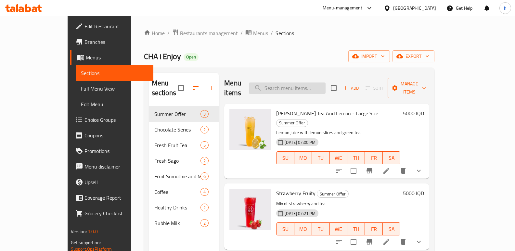
click at [326, 85] on input "search" at bounding box center [287, 88] width 77 height 11
paste input "Latte"
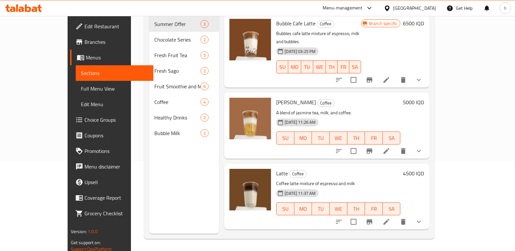
scroll to position [91, 0]
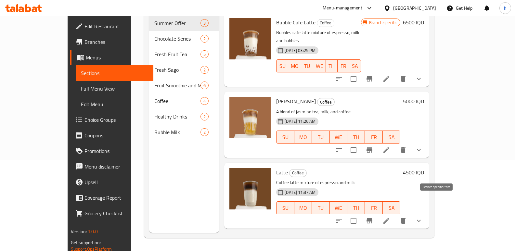
type input "Latte"
click at [377, 213] on button "Branch-specific-item" at bounding box center [370, 221] width 16 height 16
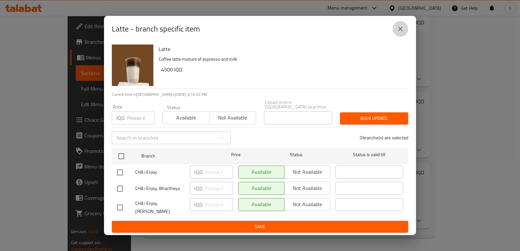
click at [398, 32] on icon "close" at bounding box center [401, 29] width 8 height 8
